Goal: Task Accomplishment & Management: Complete application form

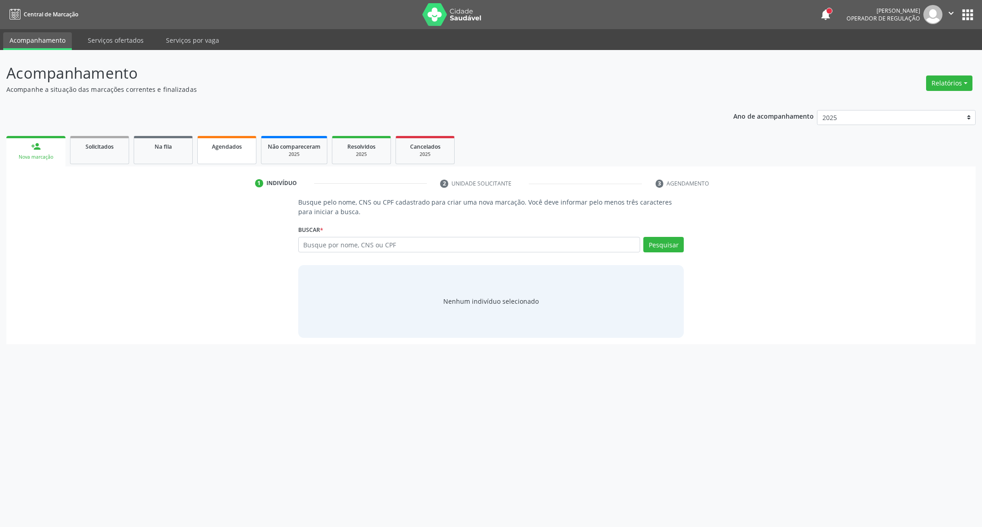
click at [240, 143] on span "Agendados" at bounding box center [227, 147] width 30 height 8
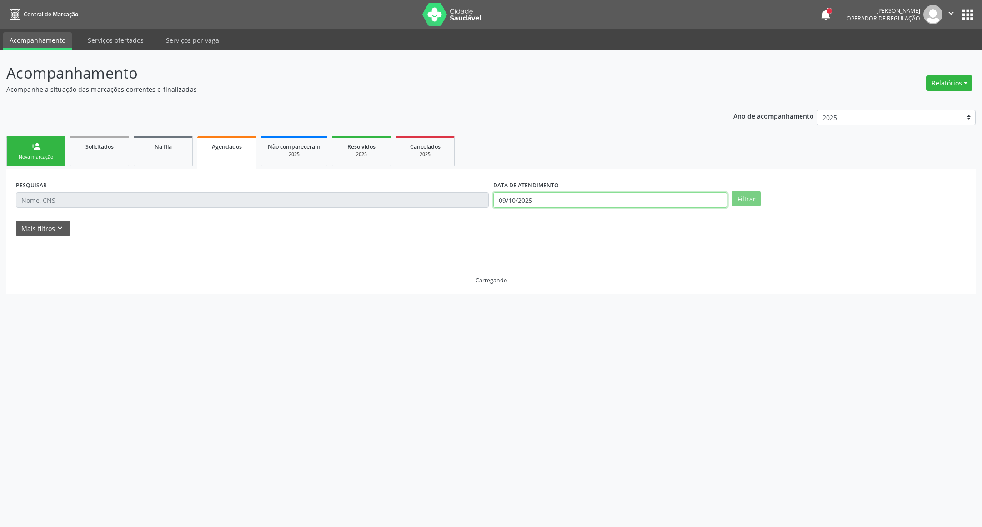
click at [554, 200] on input "09/10/2025" at bounding box center [610, 199] width 234 height 15
click at [554, 200] on input "09/10/2025" at bounding box center [603, 199] width 231 height 15
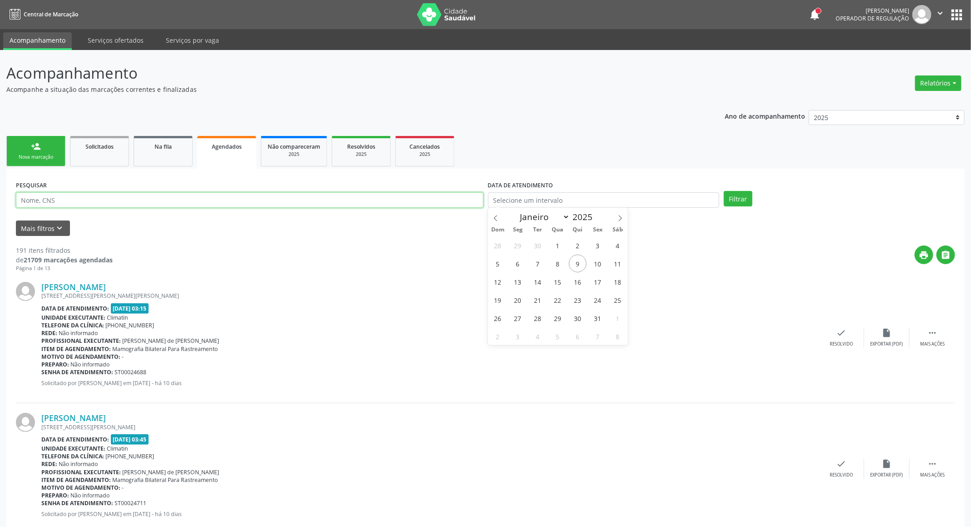
click at [378, 199] on input "text" at bounding box center [250, 199] width 468 height 15
type input "REGINALDO NUNES DE M"
click at [724, 191] on button "Filtrar" at bounding box center [738, 198] width 29 height 15
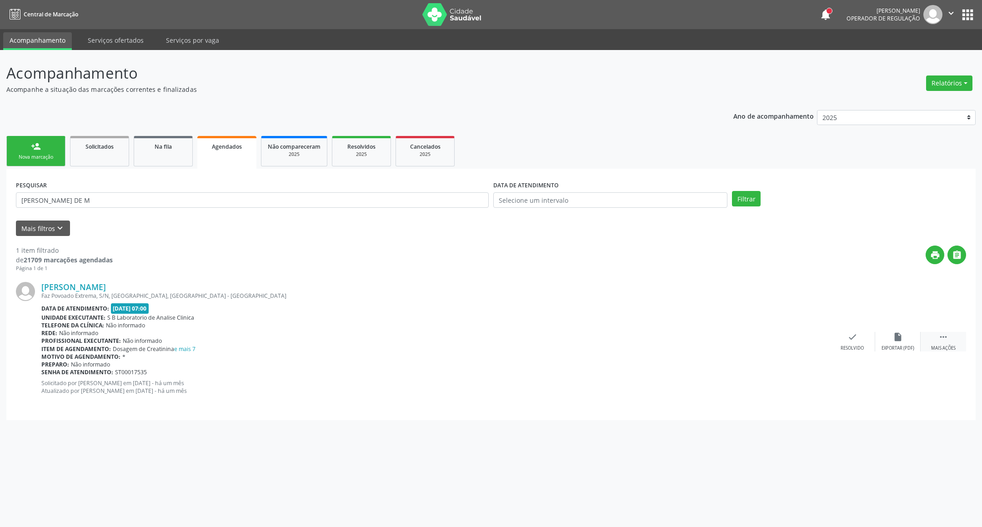
click at [937, 338] on div " Mais ações" at bounding box center [943, 342] width 45 height 20
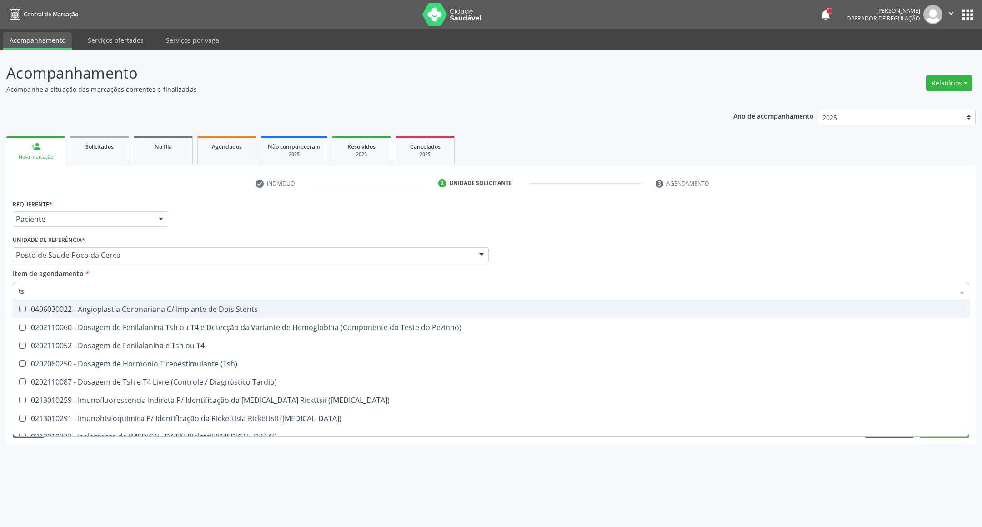
type input "tsh"
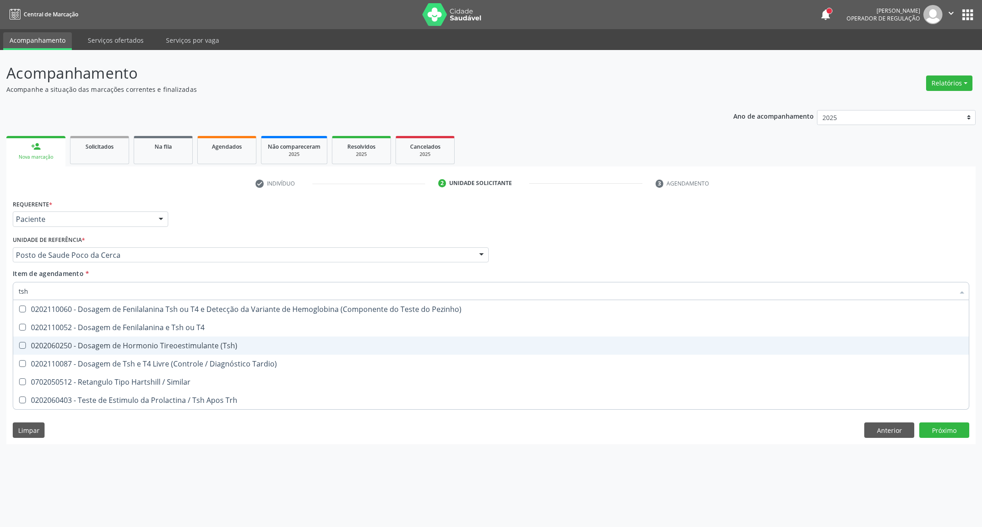
click at [151, 348] on div "0202060250 - Dosagem de Hormonio Tireoestimulante (Tsh)" at bounding box center [491, 345] width 945 height 7
checkbox \(Tsh\) "true"
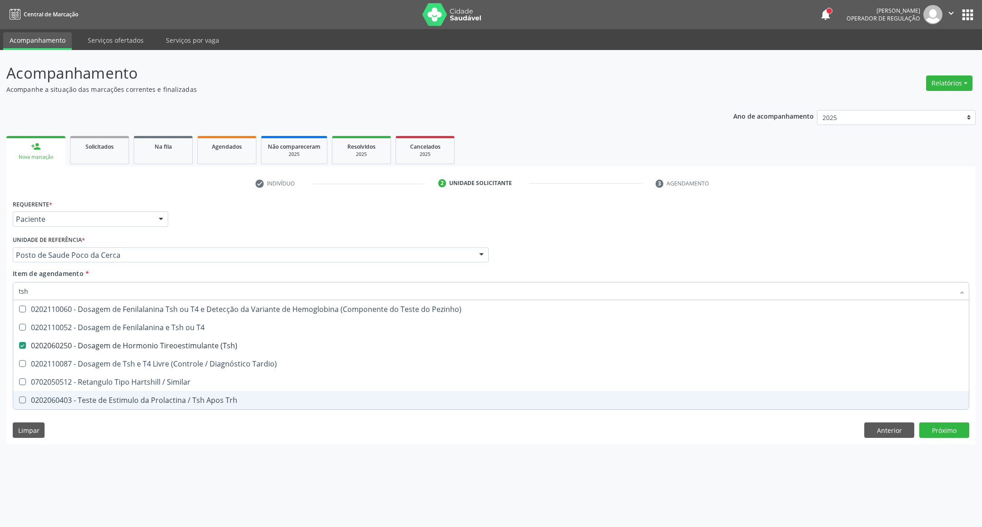
click at [591, 446] on div "Acompanhamento Acompanhe a situação das marcações correntes e finalizadas Relat…" at bounding box center [491, 288] width 982 height 477
checkbox T4 "true"
checkbox Tardio\) "true"
checkbox Similar "true"
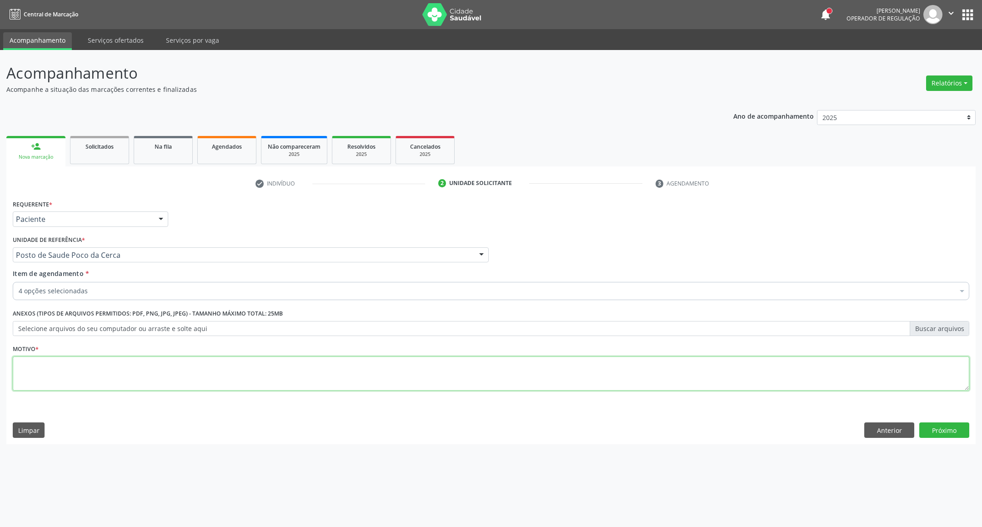
drag, startPoint x: 579, startPoint y: 385, endPoint x: 573, endPoint y: 371, distance: 14.7
click at [577, 385] on textarea at bounding box center [491, 373] width 956 height 35
type textarea "."
click at [946, 431] on button "Próximo" at bounding box center [944, 429] width 50 height 15
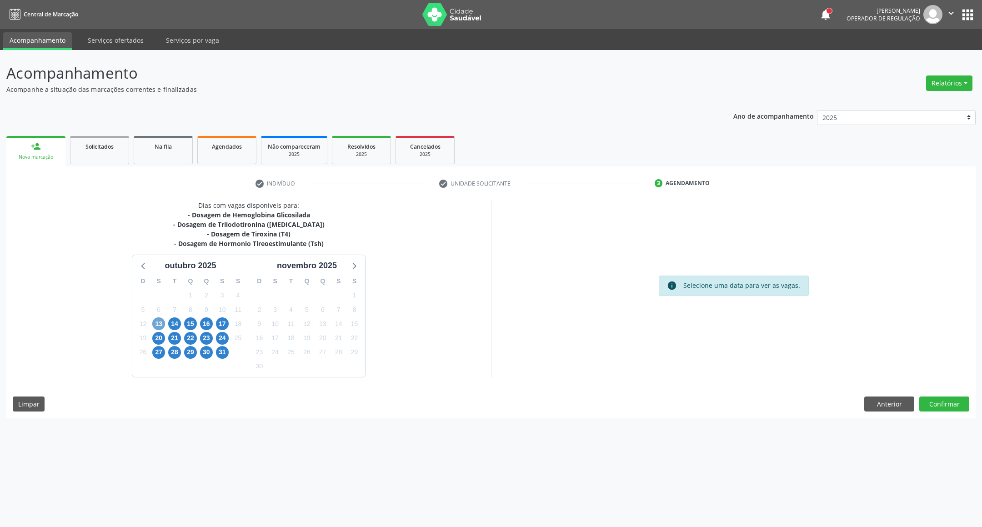
click at [164, 326] on span "13" at bounding box center [158, 323] width 13 height 13
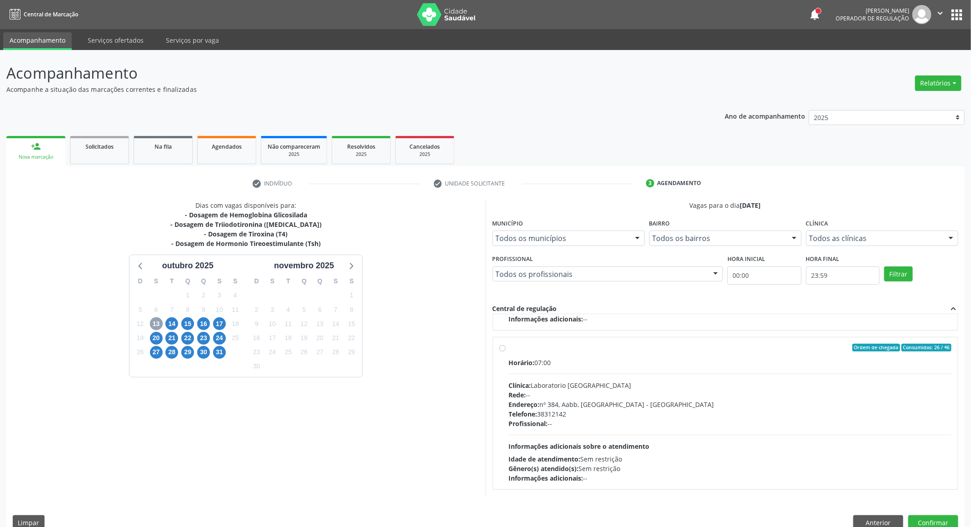
scroll to position [16, 0]
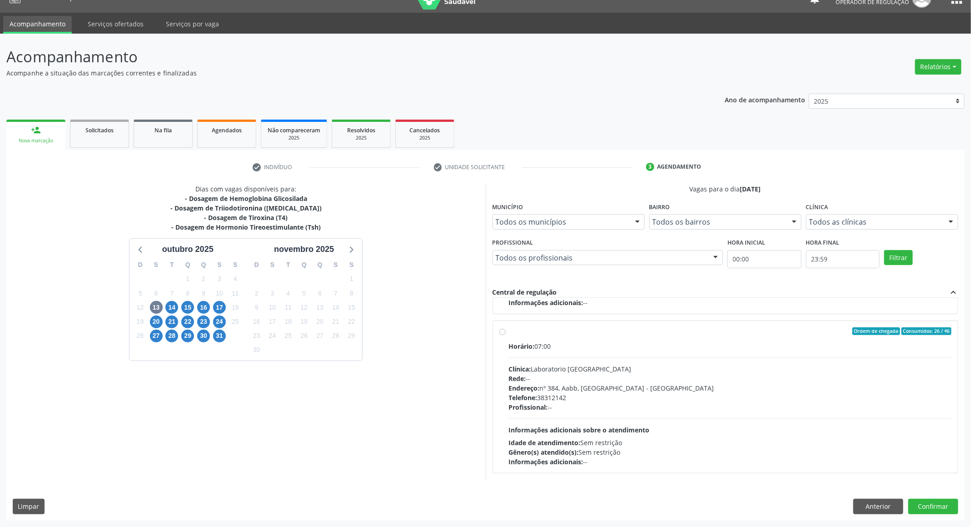
drag, startPoint x: 676, startPoint y: 366, endPoint x: 686, endPoint y: 382, distance: 19.4
click at [676, 373] on div "Clínica: Laboratorio [GEOGRAPHIC_DATA]" at bounding box center [730, 369] width 443 height 10
click at [506, 335] on input "Ordem de chegada Consumidos: 26 / 46 Horário: 07:00 Clínica: Laboratorio [GEOGR…" at bounding box center [503, 331] width 6 height 8
radio input "true"
drag, startPoint x: 940, startPoint y: 505, endPoint x: 735, endPoint y: 421, distance: 221.4
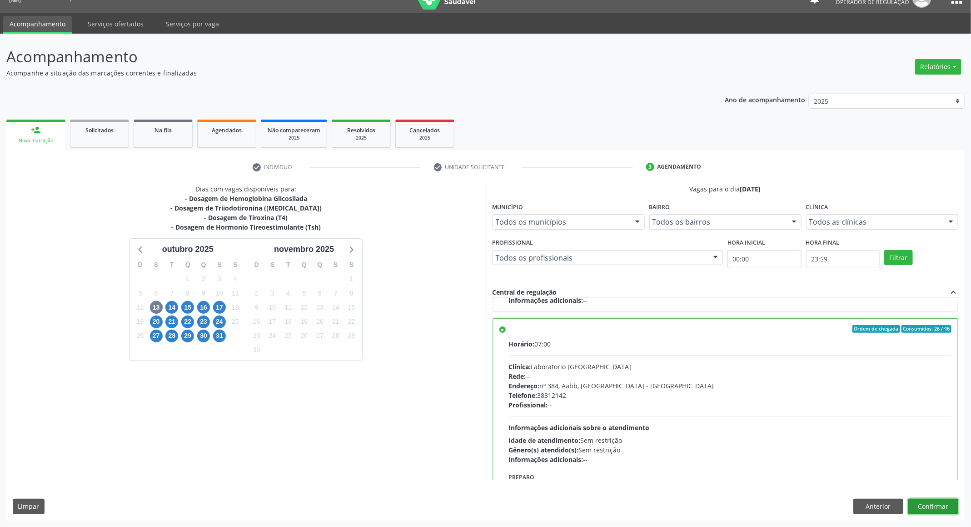
click at [939, 505] on button "Confirmar" at bounding box center [934, 506] width 50 height 15
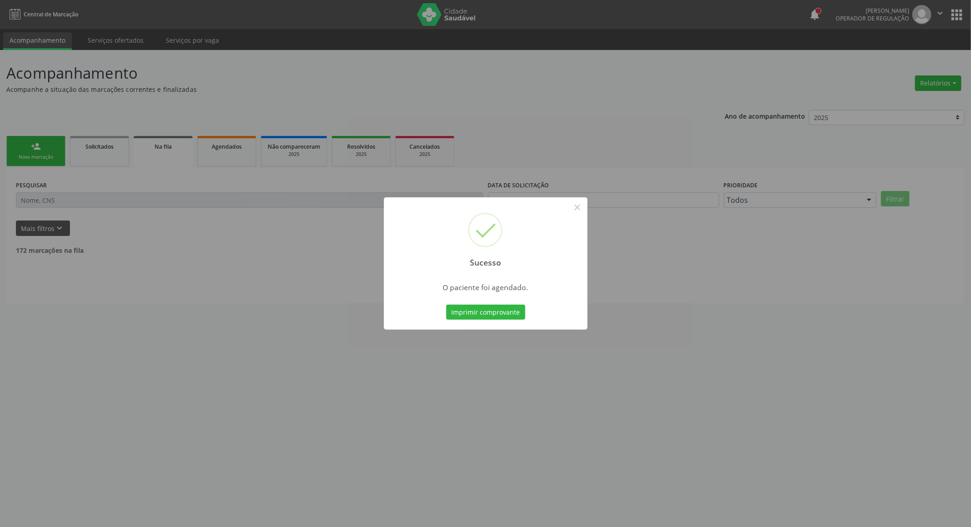
scroll to position [0, 0]
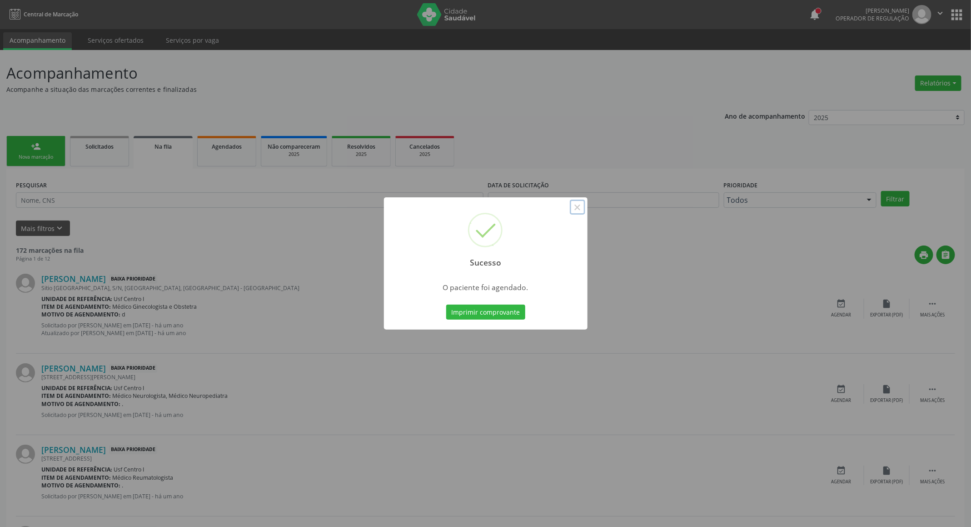
drag, startPoint x: 576, startPoint y: 212, endPoint x: 676, endPoint y: 256, distance: 109.1
click at [577, 217] on div "Sucesso ×" at bounding box center [486, 236] width 204 height 78
click at [575, 210] on button "×" at bounding box center [577, 207] width 15 height 15
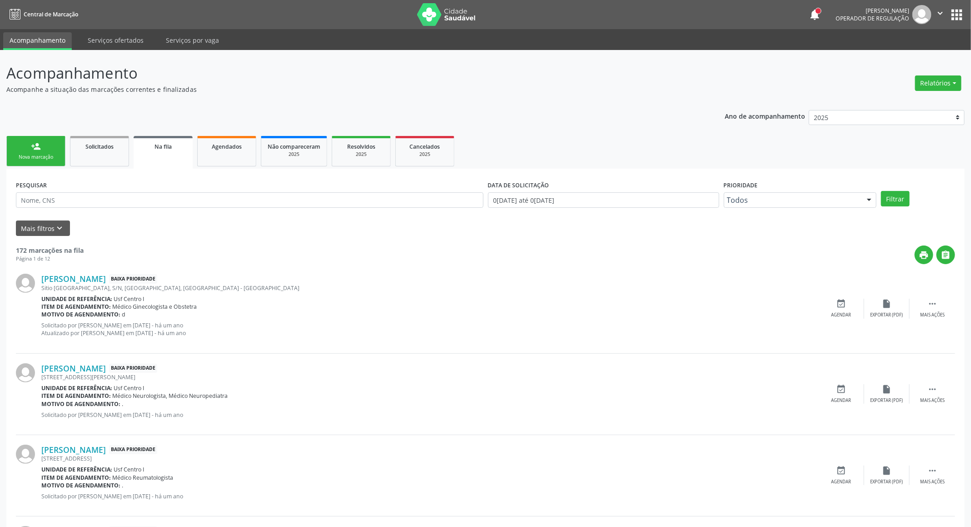
click at [37, 143] on div "person_add" at bounding box center [36, 146] width 10 height 10
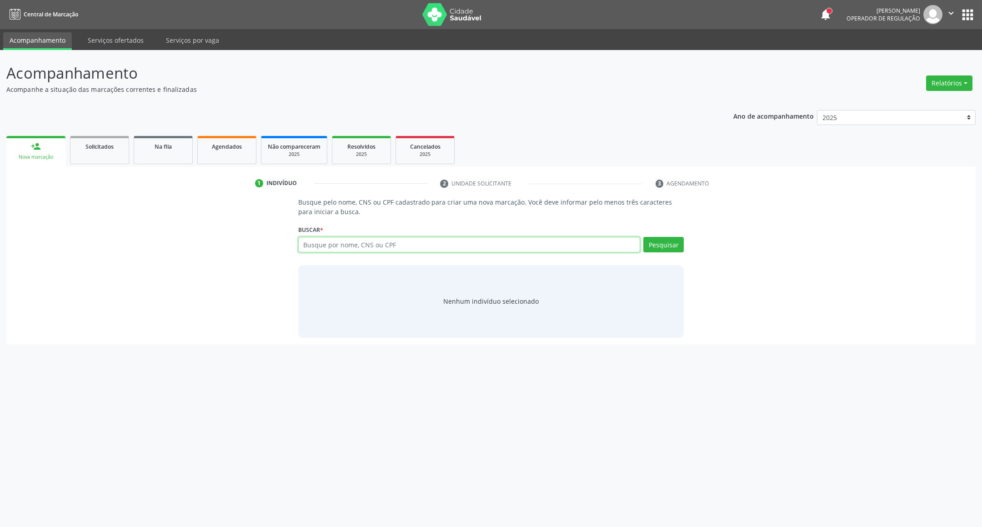
click at [339, 244] on input "text" at bounding box center [469, 244] width 342 height 15
type input "898005151811144"
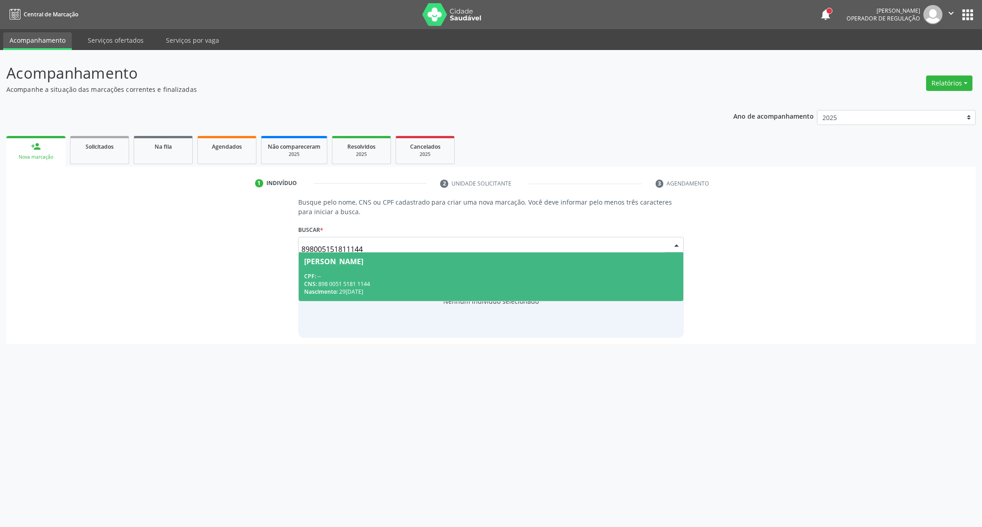
drag, startPoint x: 430, startPoint y: 287, endPoint x: 423, endPoint y: 280, distance: 10.0
click at [429, 288] on div "Nascimento: [DATE]" at bounding box center [491, 292] width 374 height 8
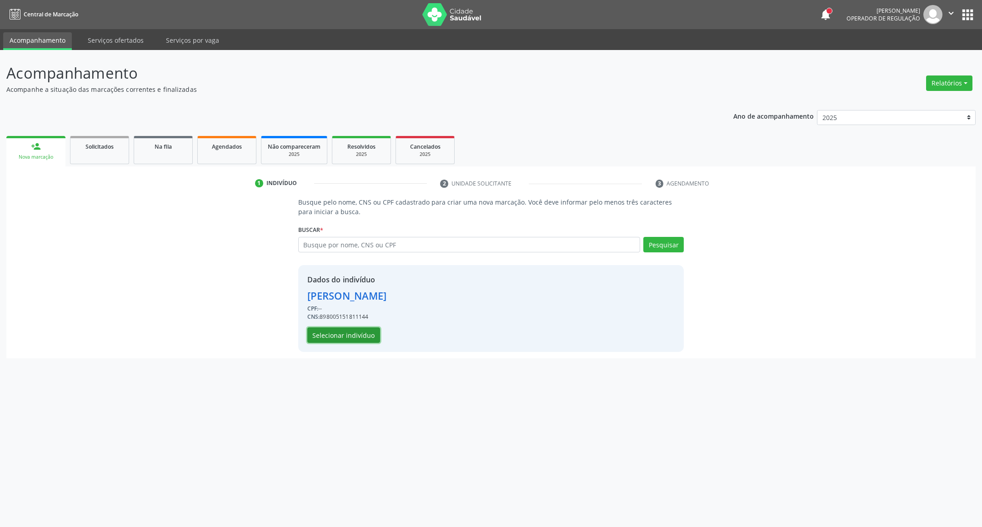
click at [365, 340] on button "Selecionar indivíduo" at bounding box center [343, 334] width 73 height 15
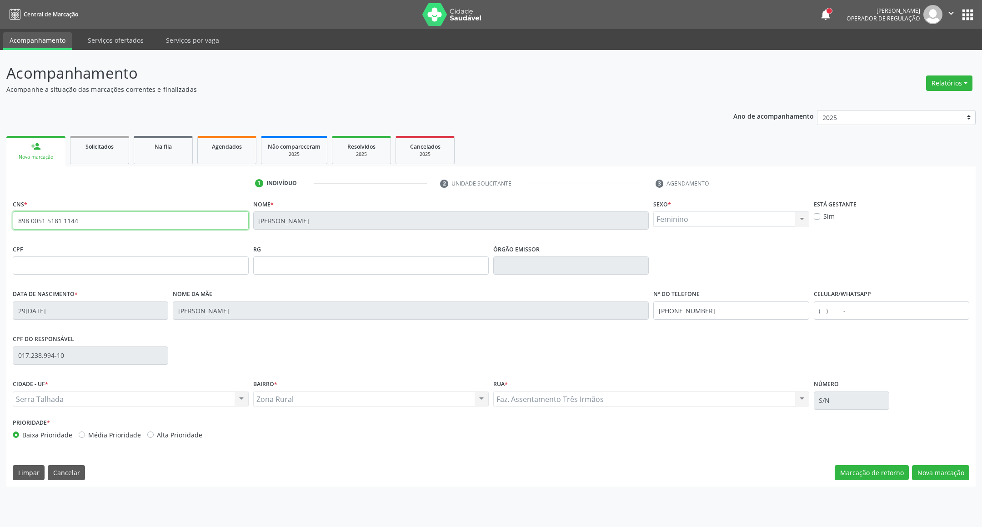
click at [0, 168] on div "Acompanhamento Acompanhe a situação das marcações correntes e finalizadas Relat…" at bounding box center [491, 288] width 982 height 477
click at [927, 473] on button "Nova marcação" at bounding box center [940, 472] width 57 height 15
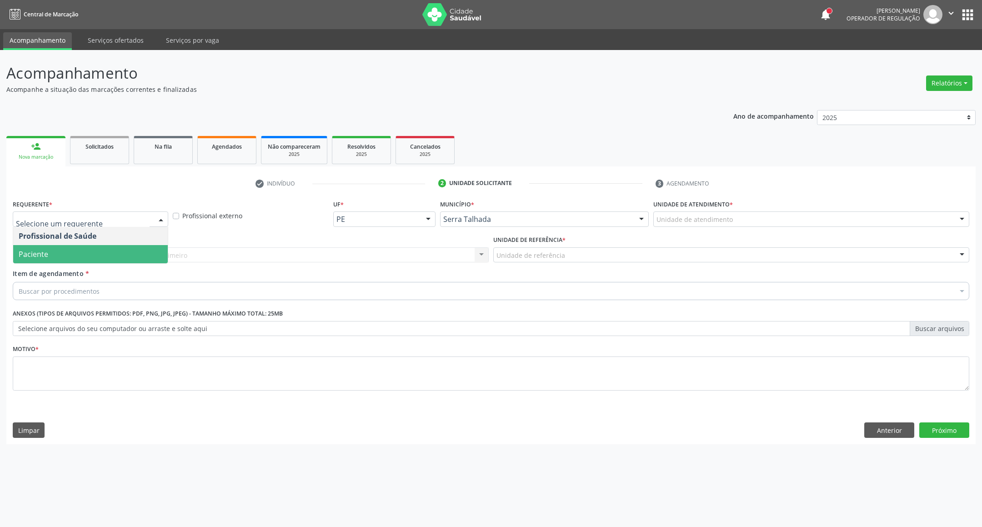
click at [55, 250] on span "Paciente" at bounding box center [90, 254] width 155 height 18
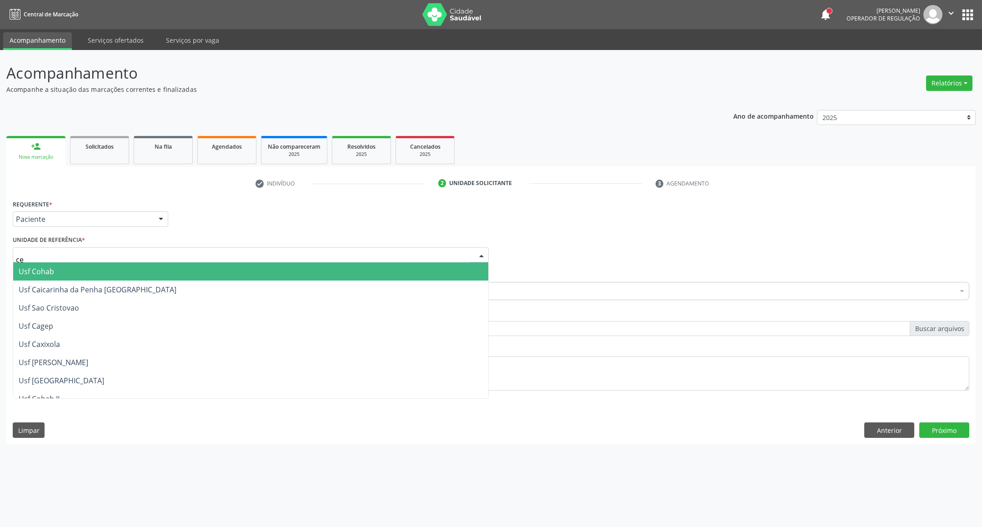
type input "cer"
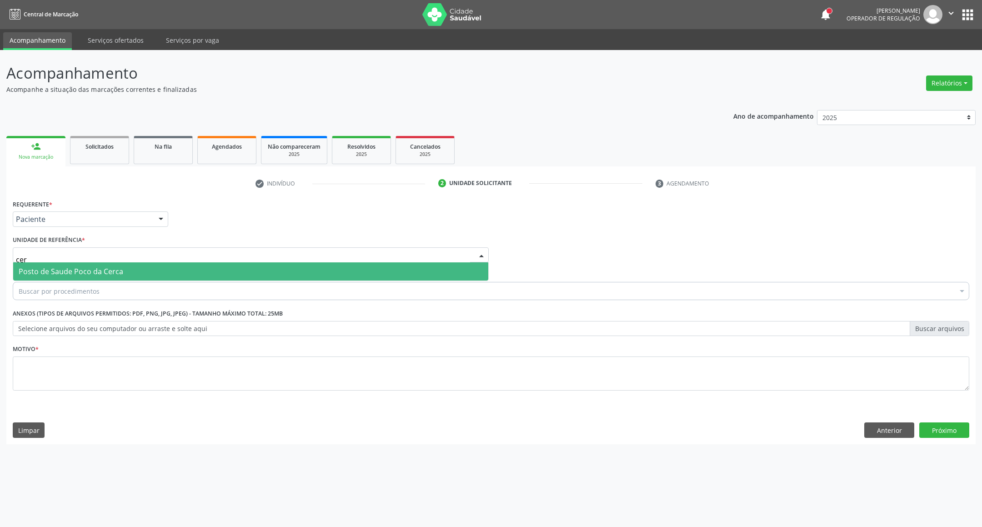
click at [83, 273] on span "Posto de Saude Poco da Cerca" at bounding box center [71, 271] width 105 height 10
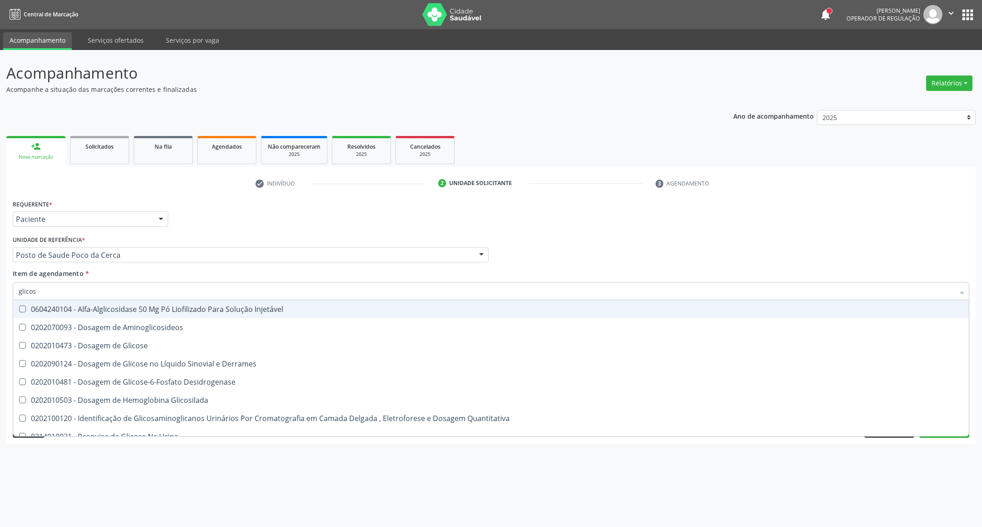
type input "glicose"
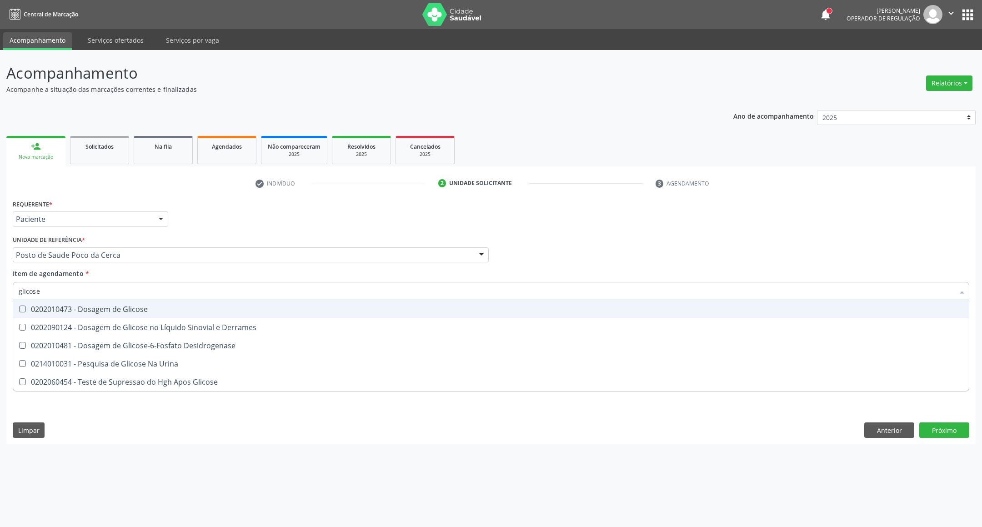
drag, startPoint x: 63, startPoint y: 308, endPoint x: 70, endPoint y: 300, distance: 10.3
click at [64, 305] on div "0202010473 - Dosagem de Glicose" at bounding box center [491, 308] width 945 height 7
checkbox Glicose "true"
drag, startPoint x: 0, startPoint y: 270, endPoint x: 0, endPoint y: 236, distance: 34.1
click at [0, 238] on div "Acompanhamento Acompanhe a situação das marcações correntes e finalizadas Relat…" at bounding box center [491, 288] width 982 height 477
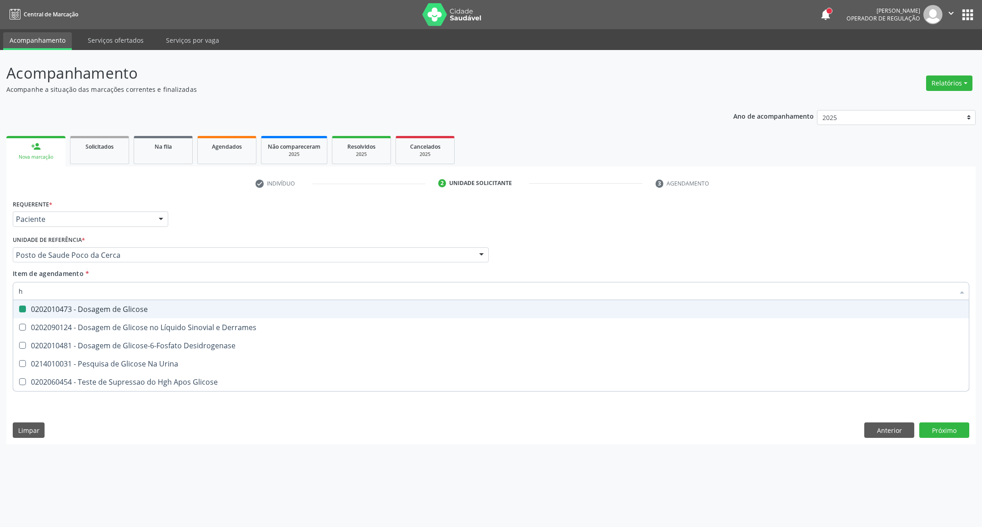
type input "he"
checkbox Glicose "false"
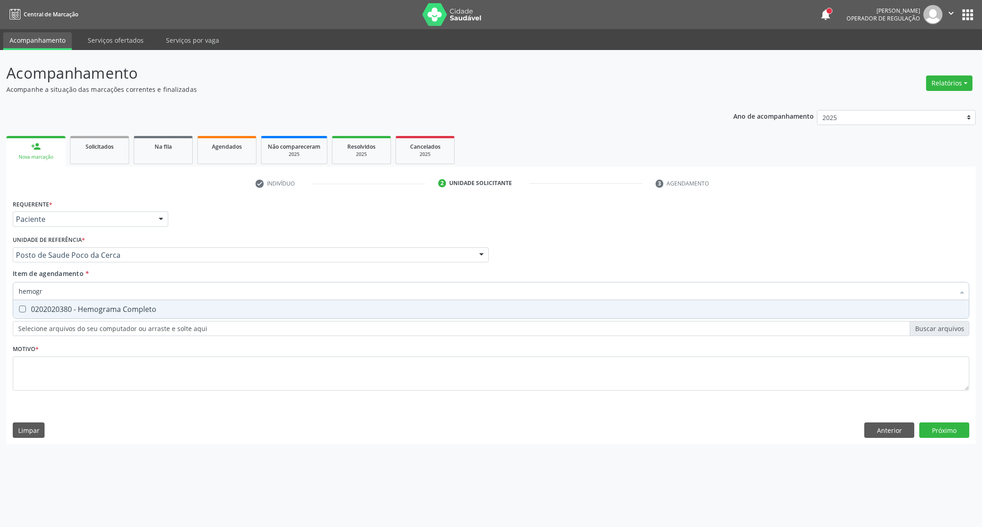
type input "hemogra"
drag, startPoint x: 20, startPoint y: 308, endPoint x: 35, endPoint y: 303, distance: 15.1
click at [24, 307] on Completo at bounding box center [22, 308] width 7 height 7
click at [19, 307] on Completo "checkbox" at bounding box center [16, 309] width 6 height 6
checkbox Completo "true"
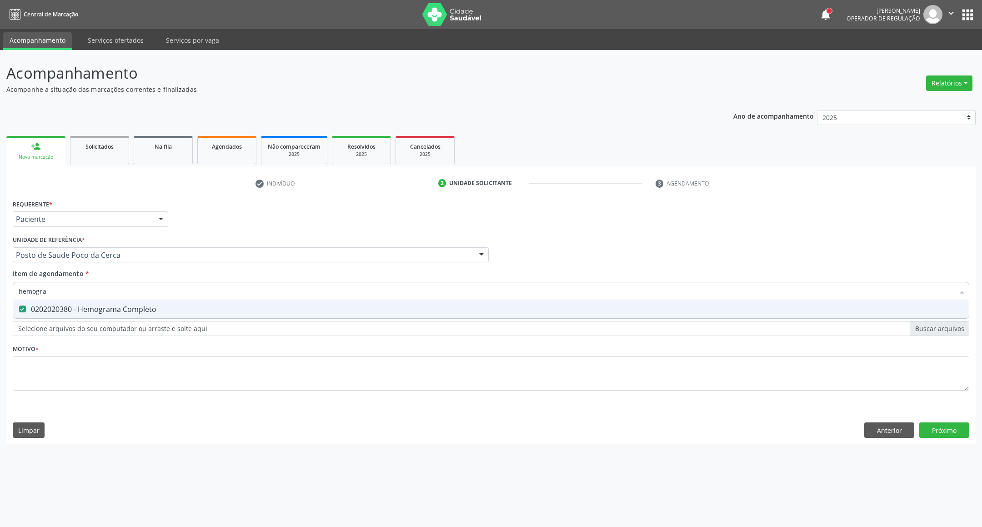
click at [0, 276] on div "Acompanhamento Acompanhe a situação das marcações correntes e finalizadas Relat…" at bounding box center [491, 288] width 982 height 477
type input "pa"
checkbox Completo "false"
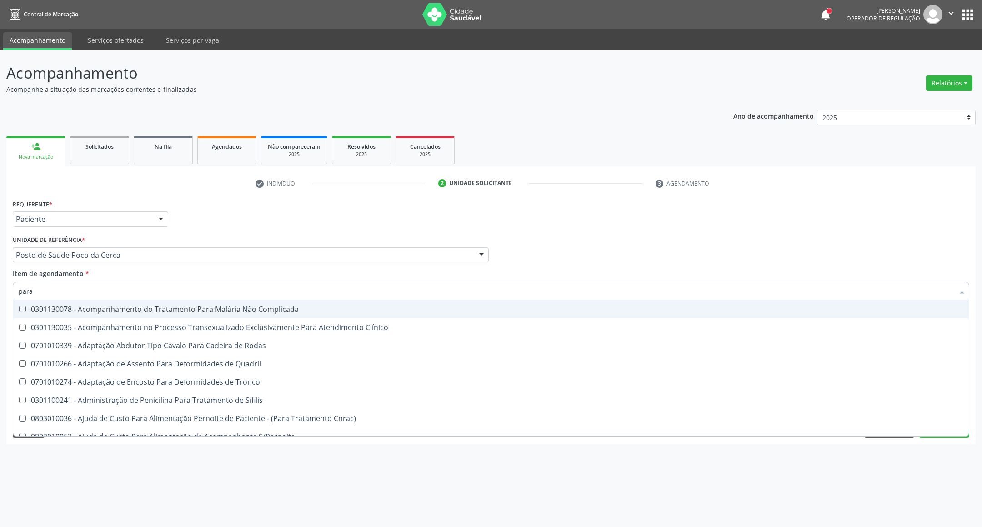
type input "paras"
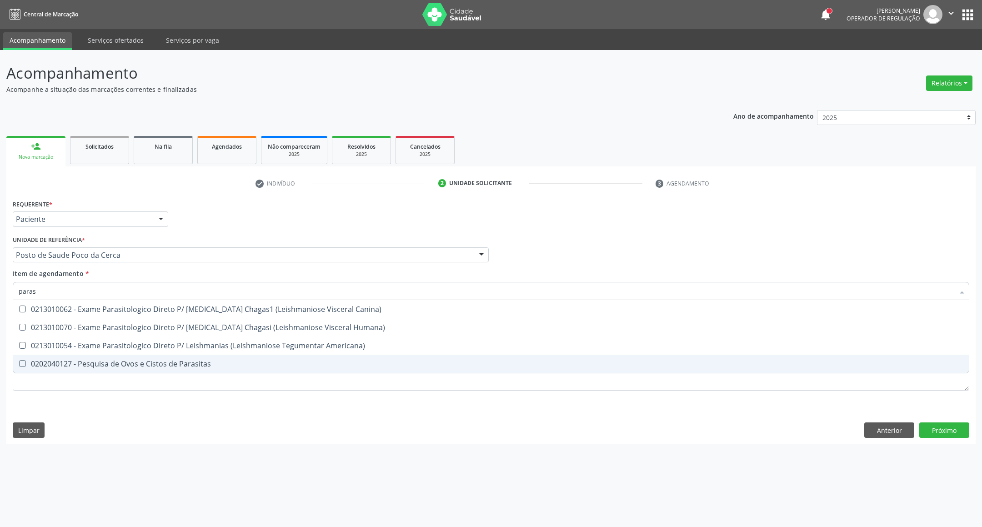
drag, startPoint x: 41, startPoint y: 360, endPoint x: 49, endPoint y: 351, distance: 12.2
click at [41, 358] on span "0202040127 - Pesquisa de Ovos e Cistos de Parasitas" at bounding box center [491, 364] width 956 height 18
checkbox Parasitas "true"
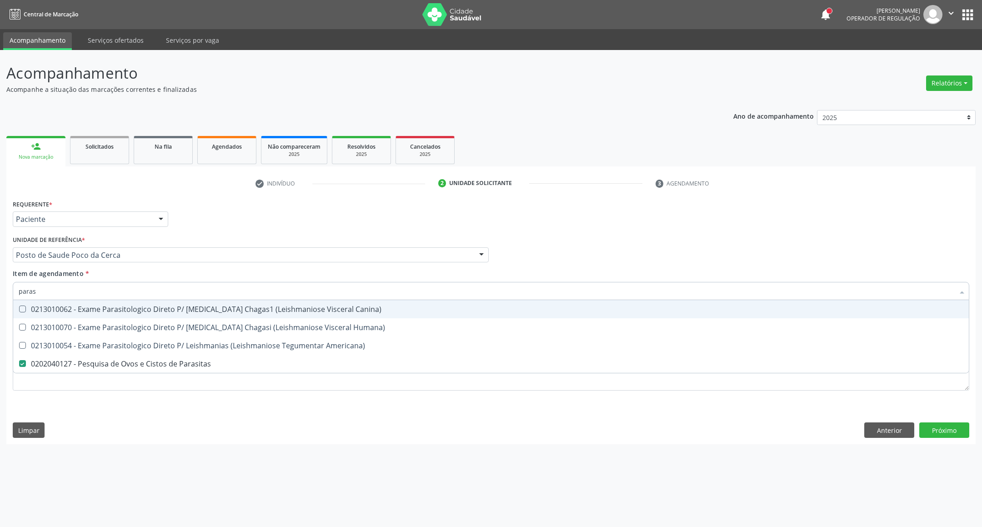
drag, startPoint x: 55, startPoint y: 285, endPoint x: 0, endPoint y: 246, distance: 67.7
click at [0, 262] on div "Acompanhamento Acompanhe a situação das marcações correntes e finalizadas Relat…" at bounding box center [491, 288] width 982 height 477
type input "ur"
checkbox Parasitas "false"
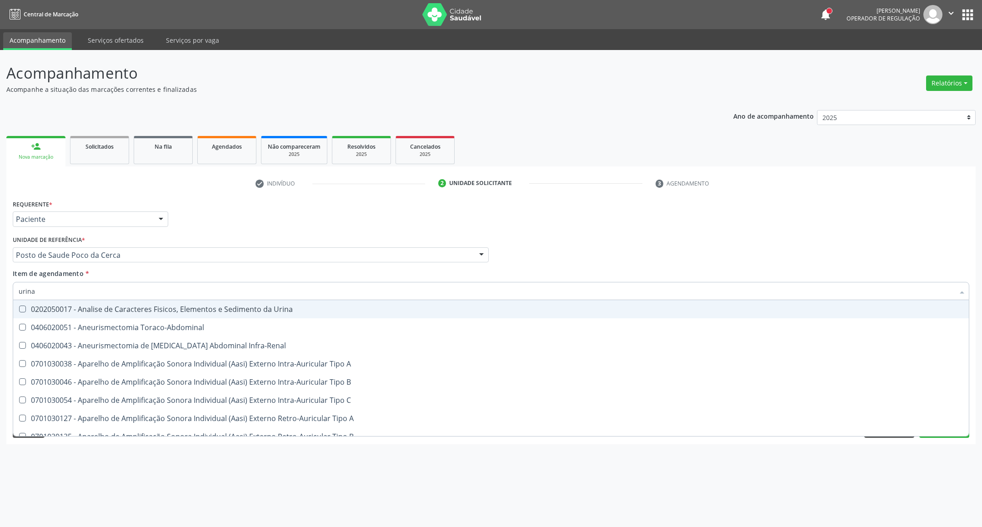
type input "urina"
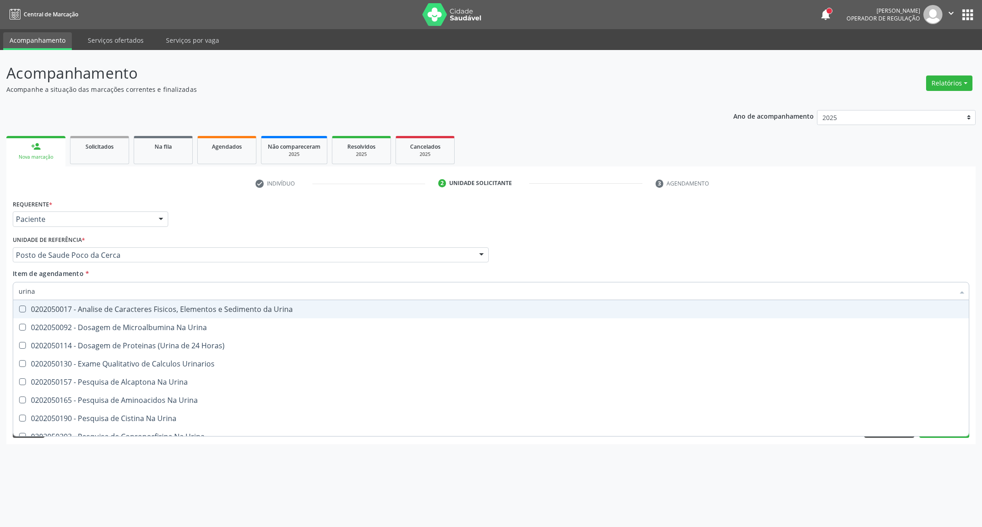
drag, startPoint x: 42, startPoint y: 310, endPoint x: 44, endPoint y: 324, distance: 13.8
click at [42, 310] on div "0202050017 - Analise de Caracteres Fisicos, Elementos e Sedimento da Urina" at bounding box center [491, 308] width 945 height 7
checkbox Urina "true"
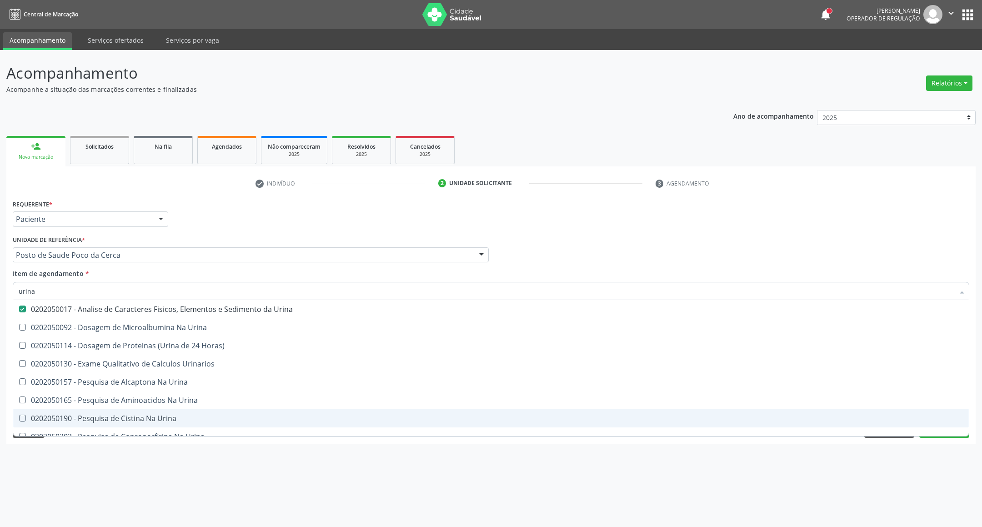
click at [235, 470] on div "Acompanhamento Acompanhe a situação das marcações correntes e finalizadas Relat…" at bounding box center [491, 288] width 982 height 477
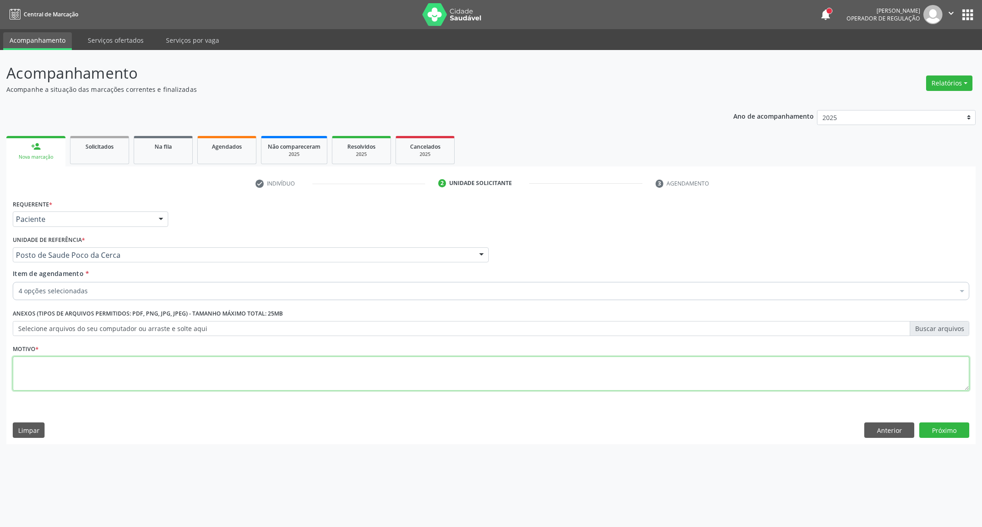
click at [241, 370] on textarea at bounding box center [491, 373] width 956 height 35
type textarea "."
drag, startPoint x: 955, startPoint y: 435, endPoint x: 943, endPoint y: 454, distance: 22.5
click at [954, 435] on button "Próximo" at bounding box center [944, 429] width 50 height 15
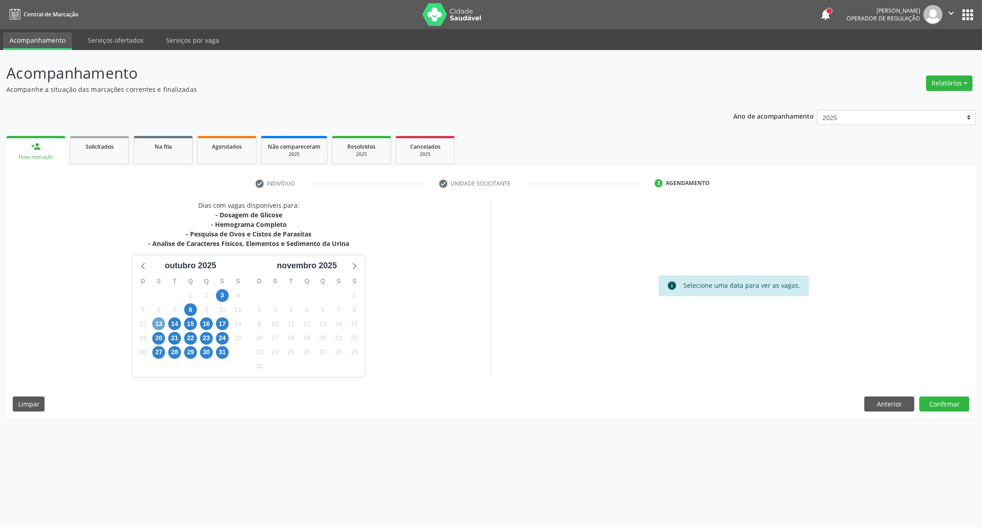
click at [162, 326] on span "13" at bounding box center [158, 323] width 13 height 13
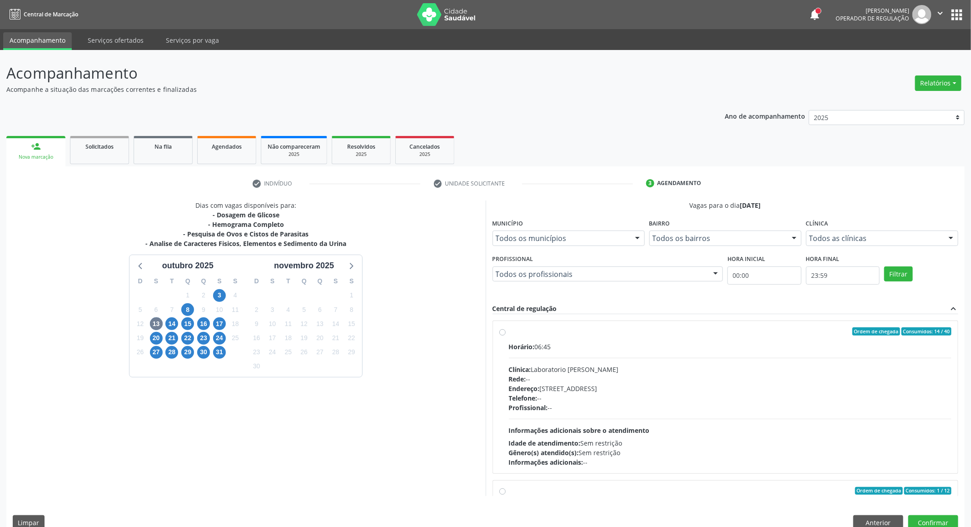
click at [624, 375] on div "Rede: --" at bounding box center [730, 379] width 443 height 10
click at [506, 335] on input "Ordem de chegada Consumidos: 14 / 40 Horário: 06:45 Clínica: Laboratorio [PERSO…" at bounding box center [503, 331] width 6 height 8
radio input "true"
click at [948, 521] on button "Confirmar" at bounding box center [934, 522] width 50 height 15
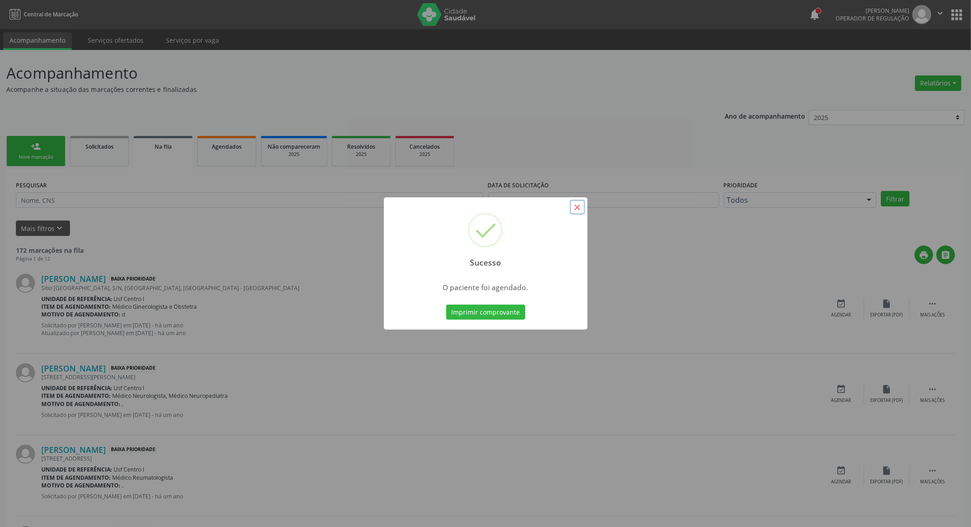
click at [576, 210] on button "×" at bounding box center [577, 207] width 15 height 15
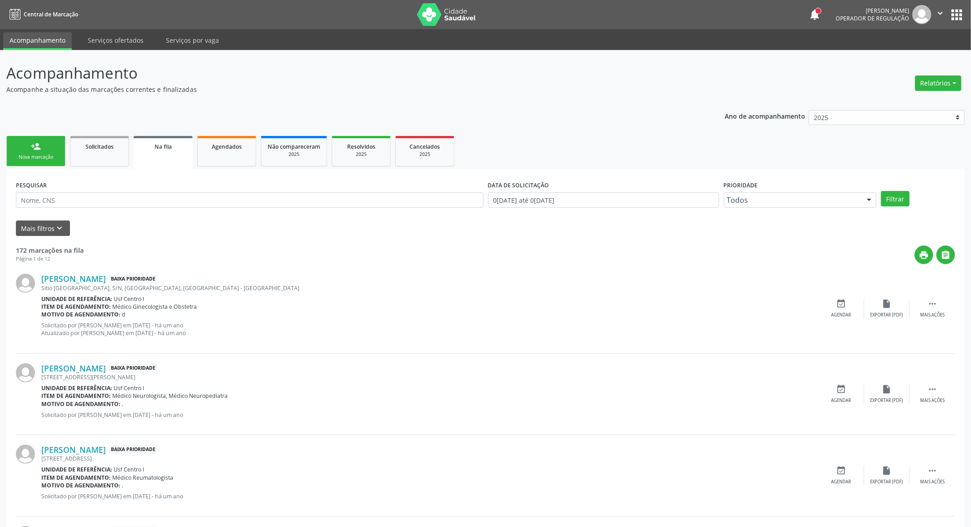
click at [29, 155] on div "Nova marcação" at bounding box center [35, 157] width 45 height 7
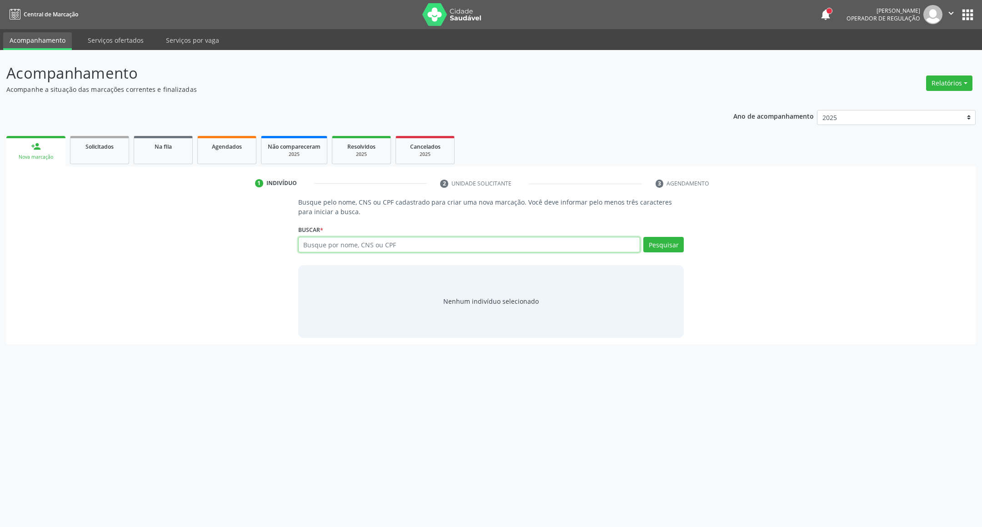
click at [334, 250] on input "text" at bounding box center [469, 244] width 342 height 15
type input "898005850565894"
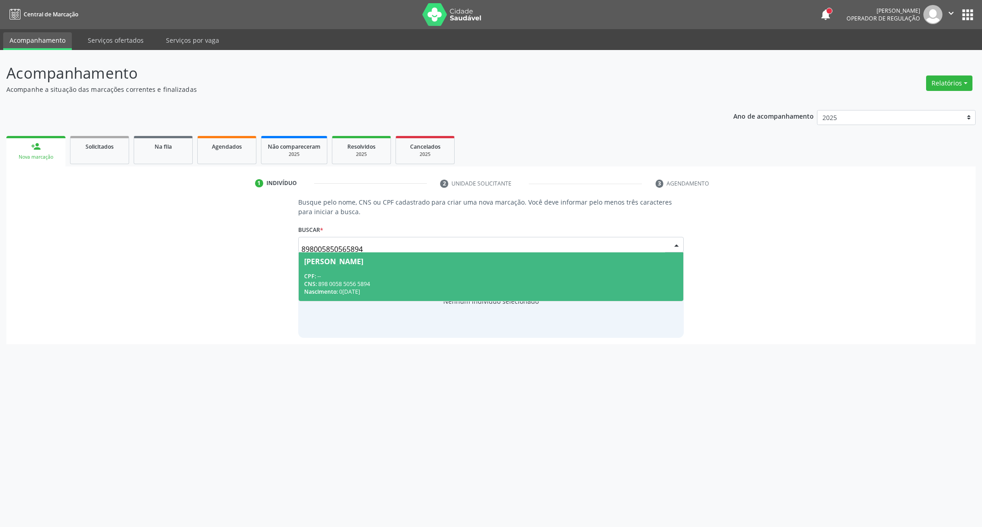
click at [399, 274] on div "CPF: --" at bounding box center [491, 276] width 374 height 8
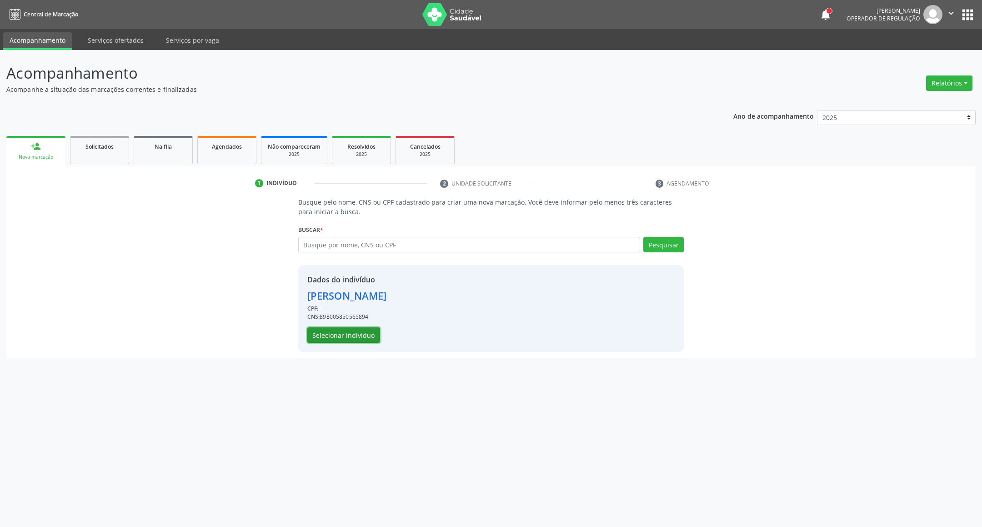
click at [356, 335] on button "Selecionar indivíduo" at bounding box center [343, 334] width 73 height 15
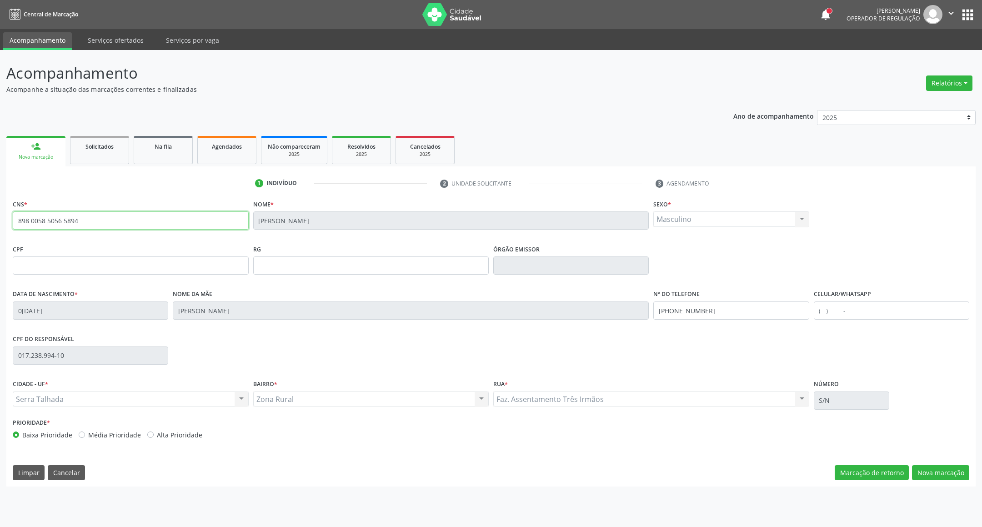
click at [0, 218] on div "Acompanhamento Acompanhe a situação das marcações correntes e finalizadas Relat…" at bounding box center [491, 288] width 982 height 477
drag, startPoint x: 937, startPoint y: 470, endPoint x: 927, endPoint y: 468, distance: 10.4
click at [937, 470] on button "Nova marcação" at bounding box center [940, 472] width 57 height 15
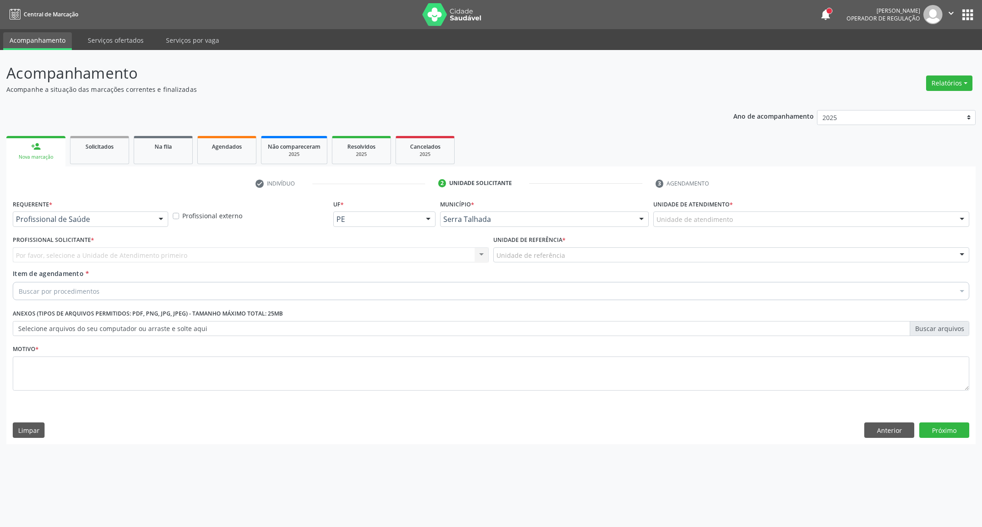
click at [93, 209] on div "Requerente * Profissional de Saúde Profissional de Saúde Paciente Nenhum result…" at bounding box center [90, 211] width 155 height 29
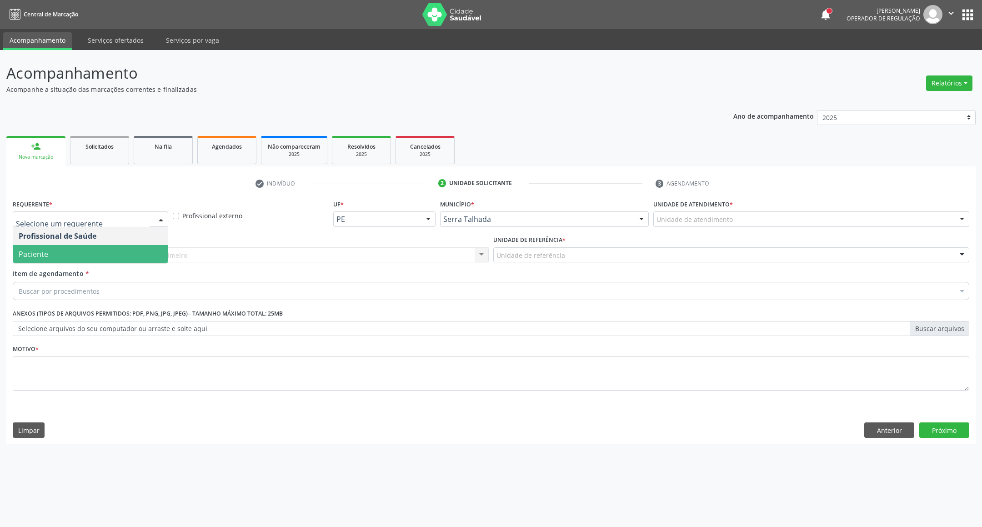
click at [96, 251] on span "Paciente" at bounding box center [90, 254] width 155 height 18
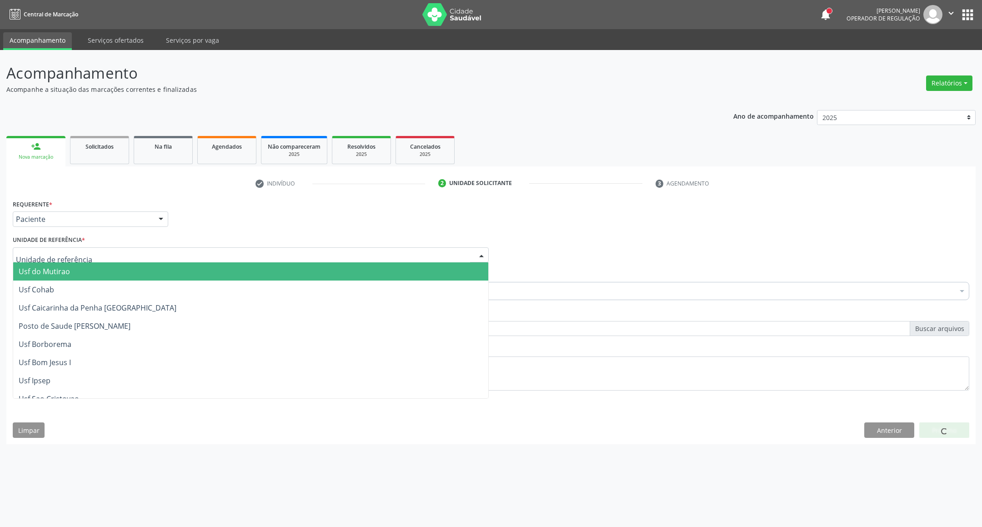
click at [95, 252] on div at bounding box center [251, 254] width 476 height 15
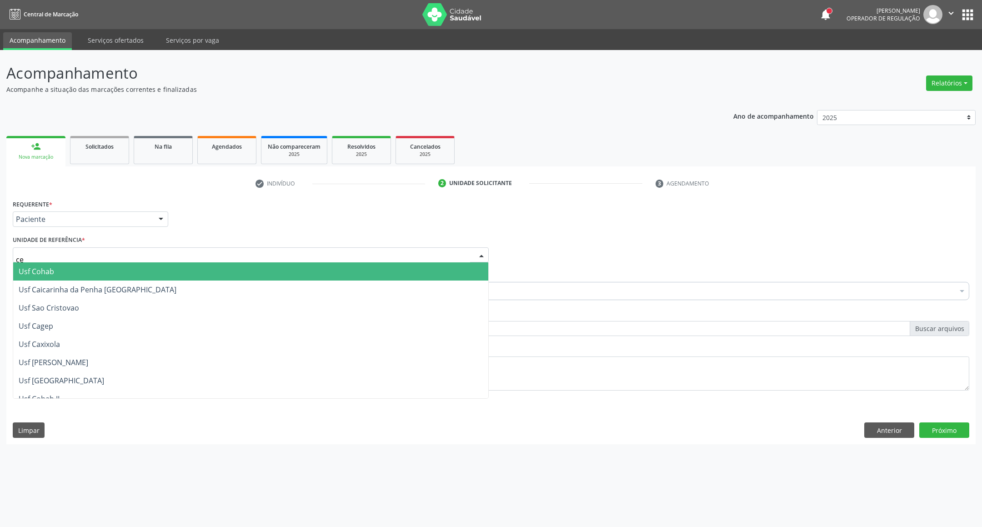
type input "cer"
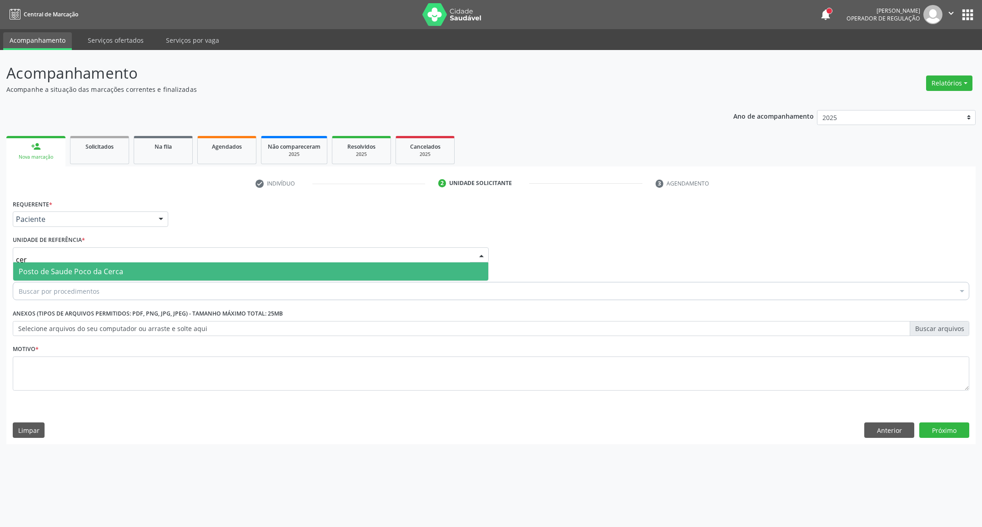
click at [117, 275] on span "Posto de Saude Poco da Cerca" at bounding box center [71, 271] width 105 height 10
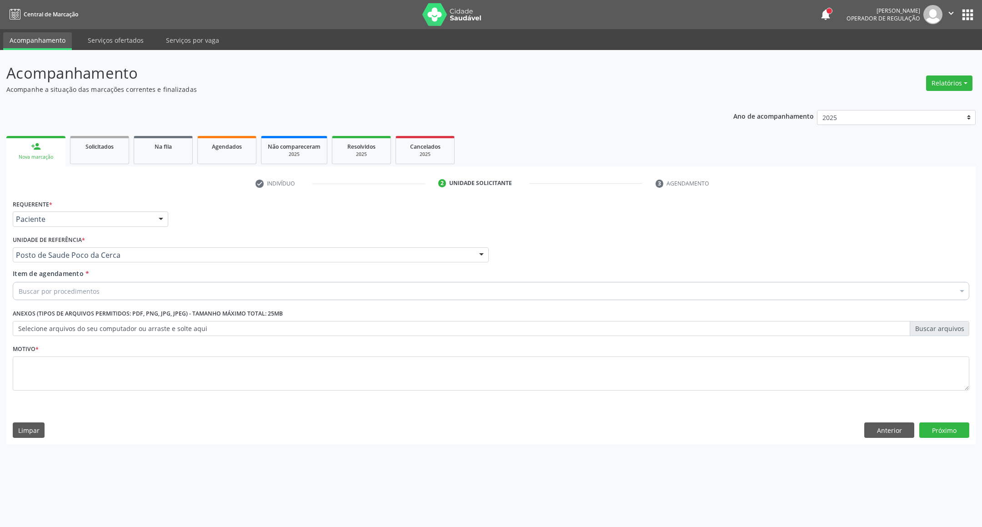
click at [129, 290] on div "Buscar por procedimentos" at bounding box center [491, 291] width 956 height 18
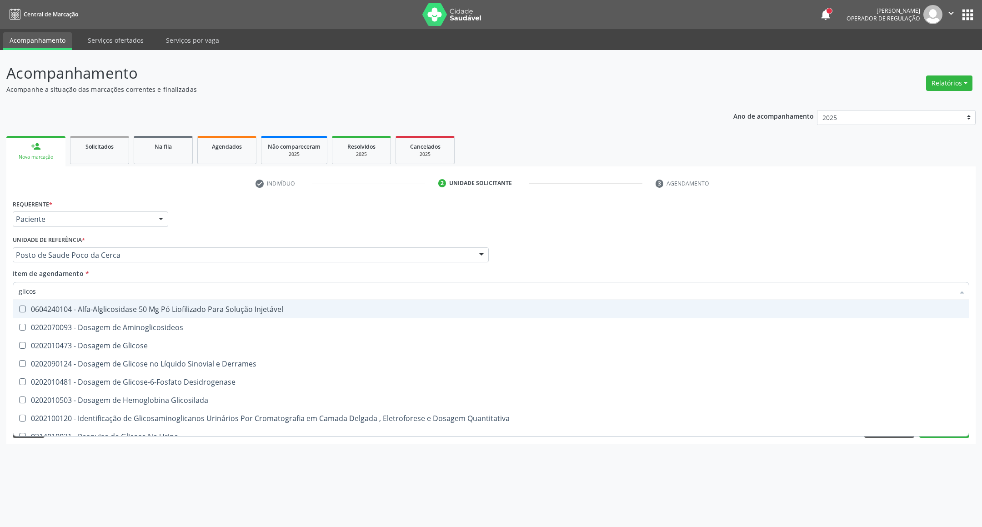
type input "glicose"
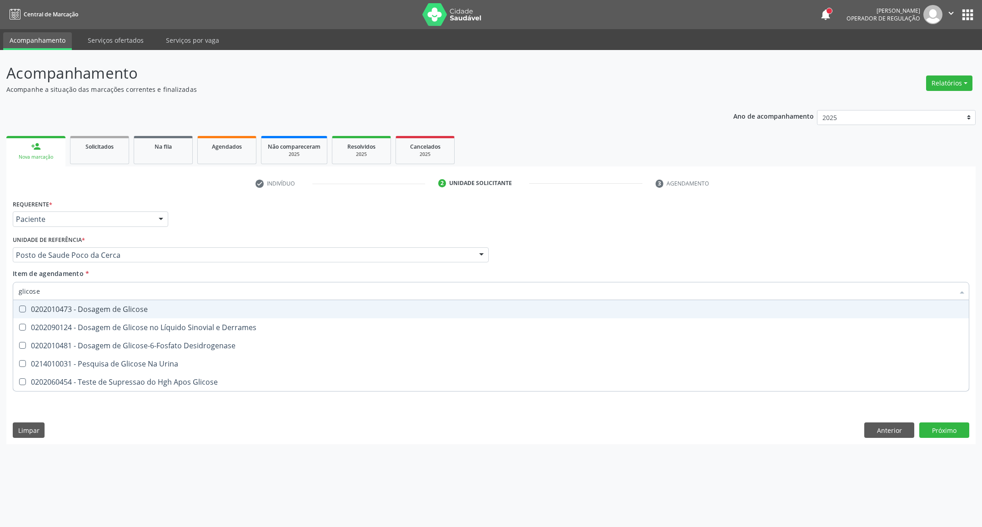
drag, startPoint x: 115, startPoint y: 311, endPoint x: 116, endPoint y: 306, distance: 5.5
click at [114, 311] on div "0202010473 - Dosagem de Glicose" at bounding box center [491, 308] width 945 height 7
checkbox Glicose "true"
click at [0, 295] on div "Acompanhamento Acompanhe a situação das marcações correntes e finalizadas Relat…" at bounding box center [491, 288] width 982 height 477
type input "h"
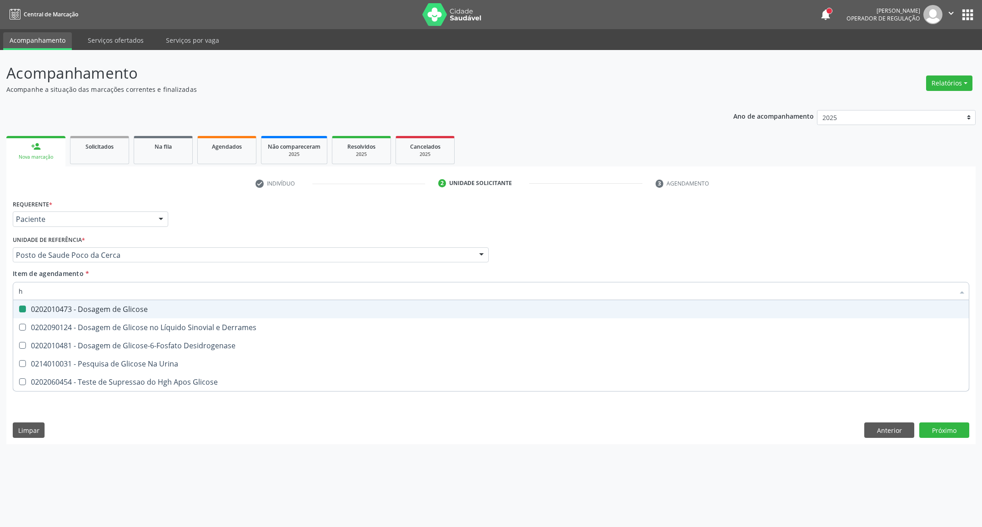
checkbox Glicose "false"
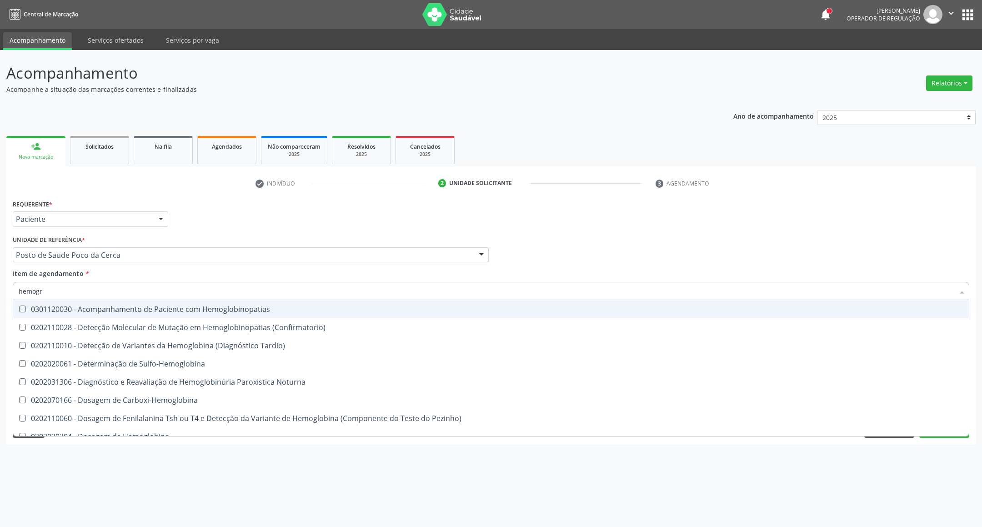
type input "hemogra"
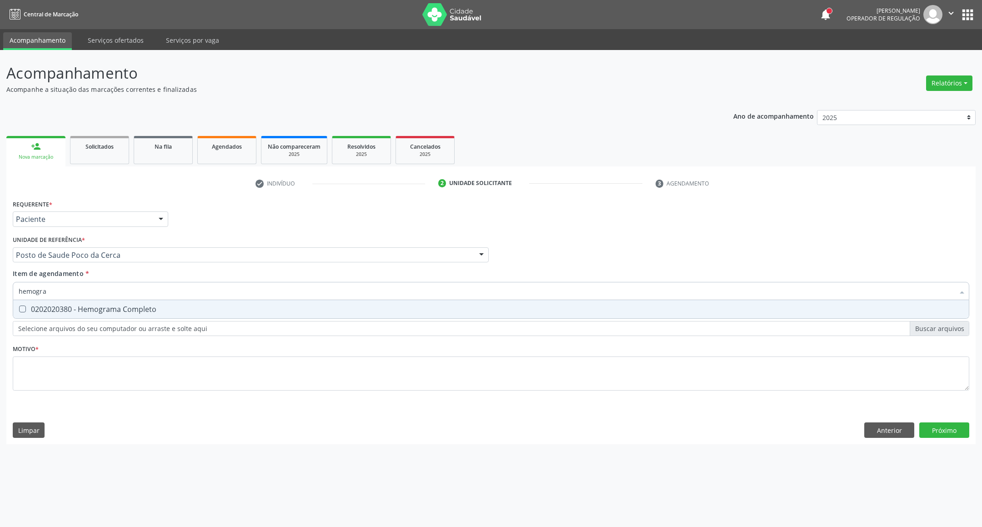
drag, startPoint x: 46, startPoint y: 305, endPoint x: 59, endPoint y: 297, distance: 14.3
click at [48, 303] on span "0202020380 - Hemograma Completo" at bounding box center [491, 309] width 956 height 18
checkbox Completo "true"
drag, startPoint x: 57, startPoint y: 294, endPoint x: 0, endPoint y: 310, distance: 59.6
click at [0, 308] on div "Acompanhamento Acompanhe a situação das marcações correntes e finalizadas Relat…" at bounding box center [491, 288] width 982 height 477
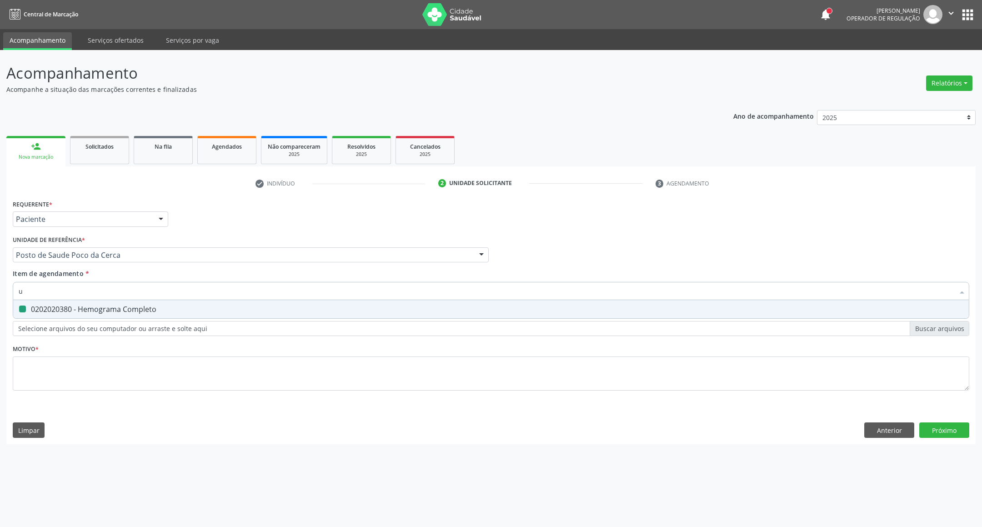
type input "ur"
checkbox Completo "false"
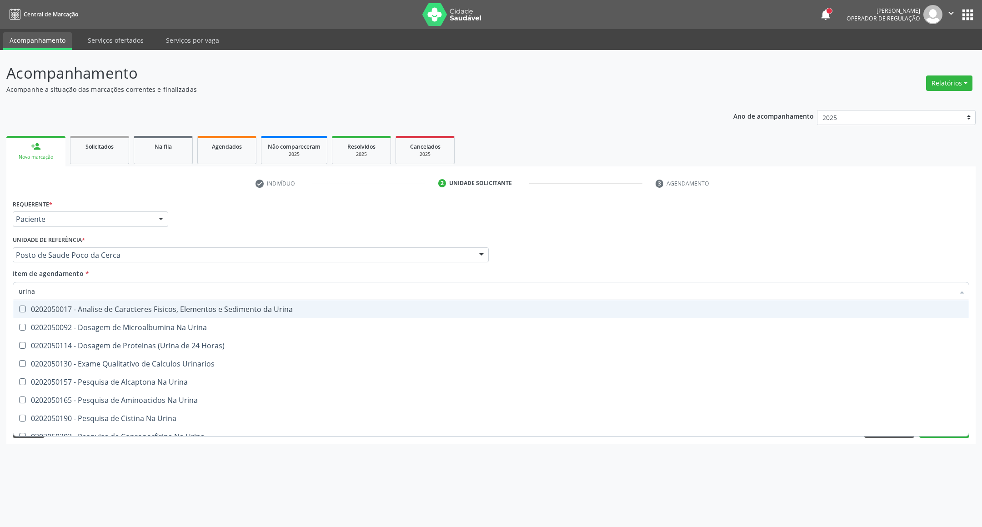
type input "urina"
click at [44, 307] on div "0202050017 - Analise de Caracteres Fisicos, Elementos e Sedimento da Urina" at bounding box center [491, 308] width 945 height 7
checkbox Urina "true"
drag, startPoint x: 0, startPoint y: 291, endPoint x: 0, endPoint y: 307, distance: 15.9
click at [0, 305] on div "Acompanhamento Acompanhe a situação das marcações correntes e finalizadas Relat…" at bounding box center [491, 288] width 982 height 477
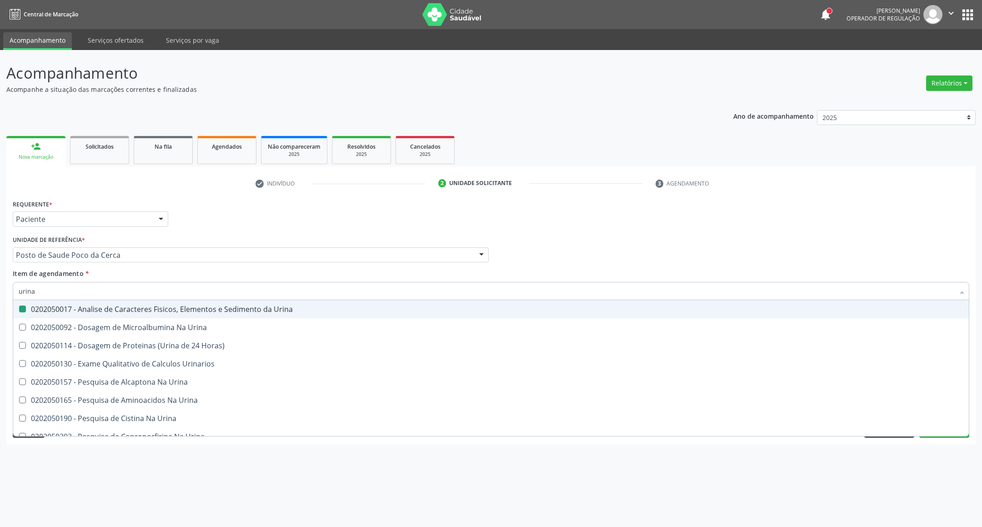
type input "p"
checkbox Urina "false"
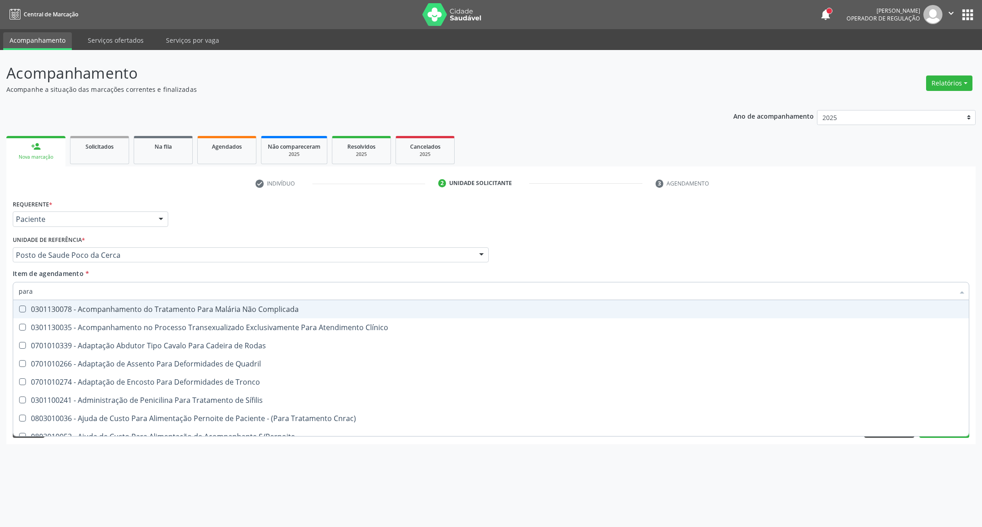
type input "paras"
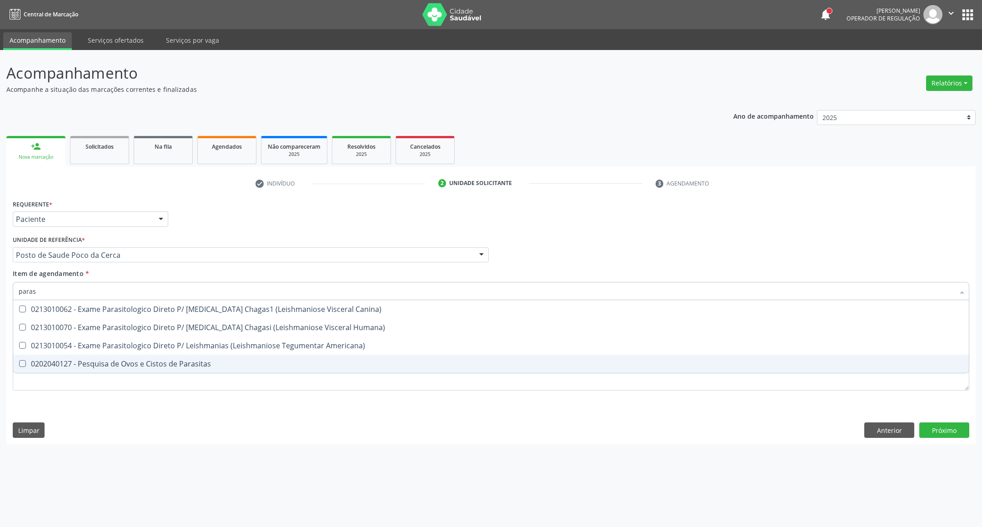
click at [79, 358] on span "0202040127 - Pesquisa de Ovos e Cistos de Parasitas" at bounding box center [491, 364] width 956 height 18
checkbox Parasitas "true"
click at [144, 390] on div "Requerente * Paciente Profissional de Saúde Paciente Nenhum resultado encontrad…" at bounding box center [491, 300] width 956 height 206
checkbox Humana\) "true"
checkbox Americana\) "true"
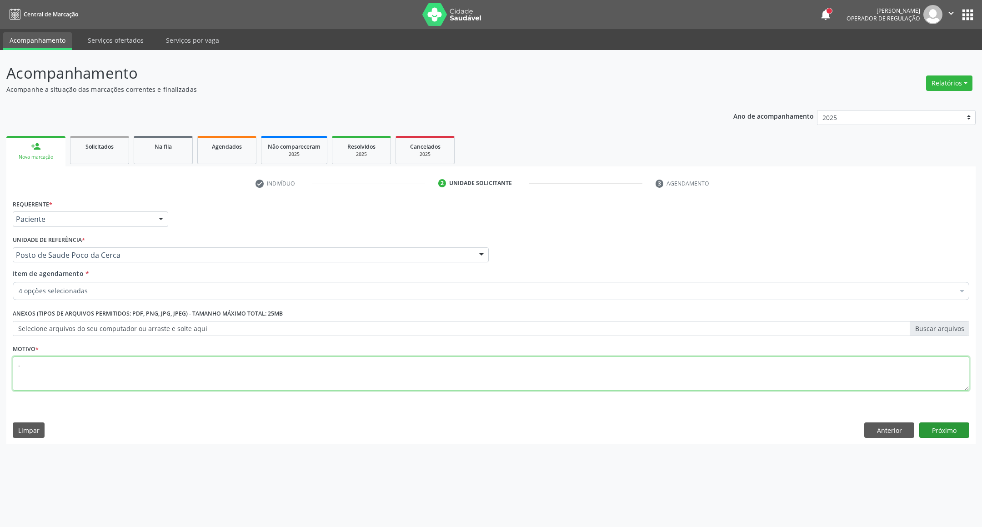
type textarea "."
drag, startPoint x: 937, startPoint y: 432, endPoint x: 907, endPoint y: 434, distance: 29.6
click at [931, 431] on button "Próximo" at bounding box center [944, 429] width 50 height 15
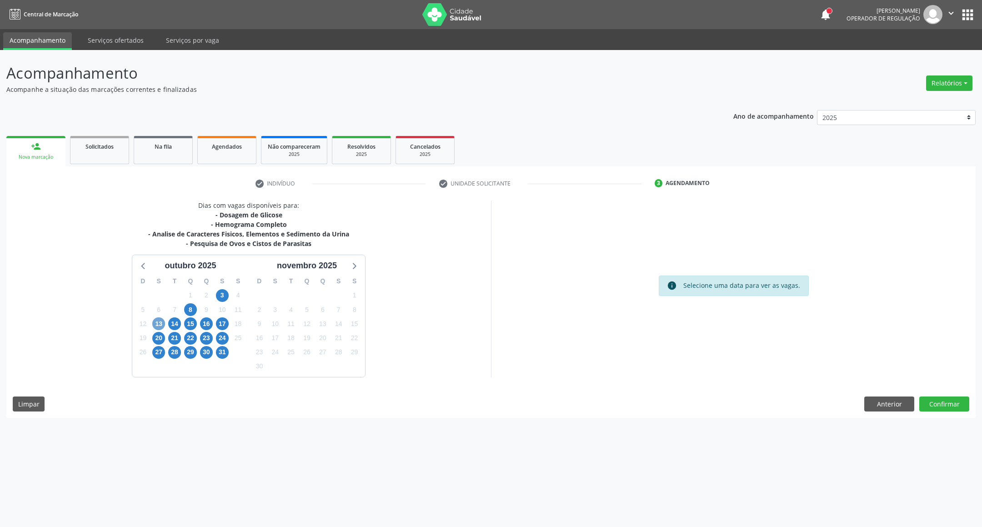
click at [161, 326] on span "13" at bounding box center [158, 323] width 13 height 13
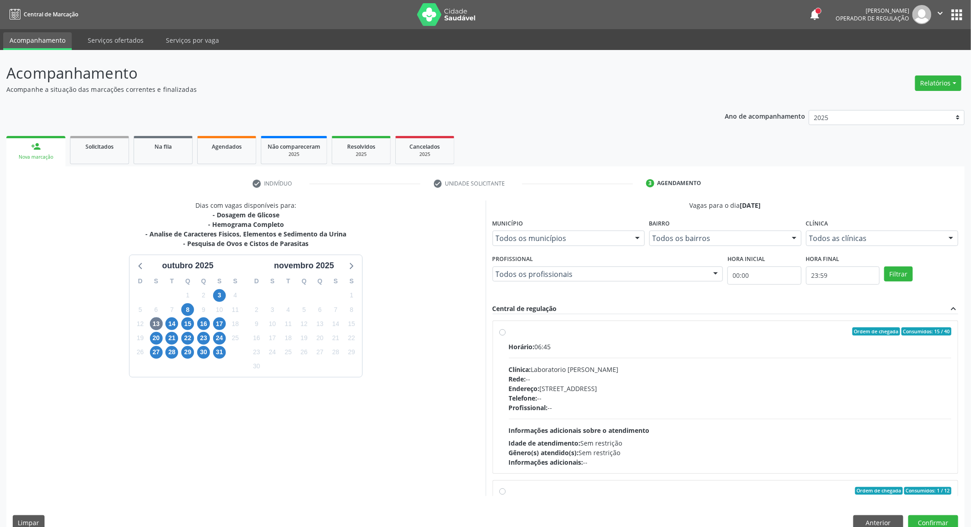
click at [689, 359] on div "Horário: 06:45 Clínica: Laboratorio [PERSON_NAME]: -- Endereço: [STREET_ADDRESS…" at bounding box center [730, 404] width 443 height 125
click at [506, 335] on input "Ordem de chegada Consumidos: 15 / 40 Horário: 06:45 Clínica: Laboratorio [PERSO…" at bounding box center [503, 331] width 6 height 8
radio input "true"
click at [942, 520] on button "Confirmar" at bounding box center [934, 522] width 50 height 15
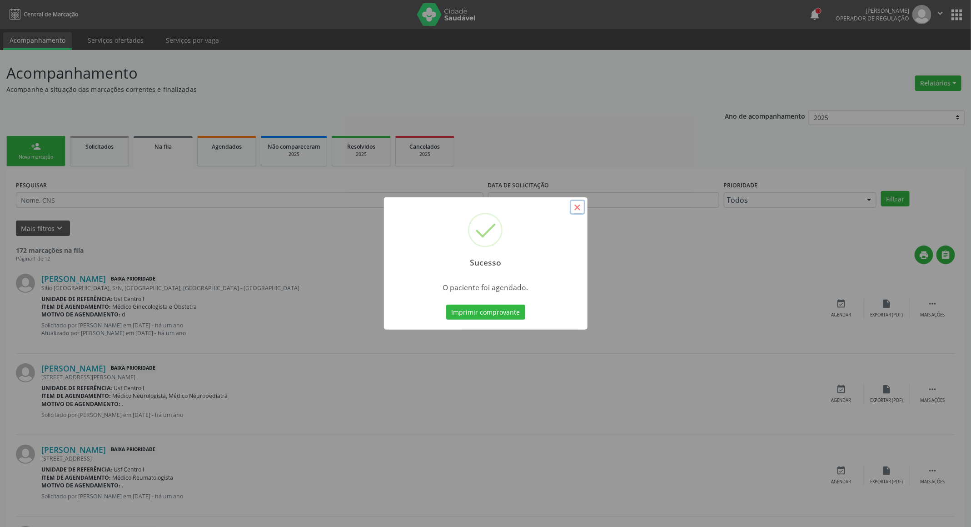
click at [580, 205] on button "×" at bounding box center [577, 207] width 15 height 15
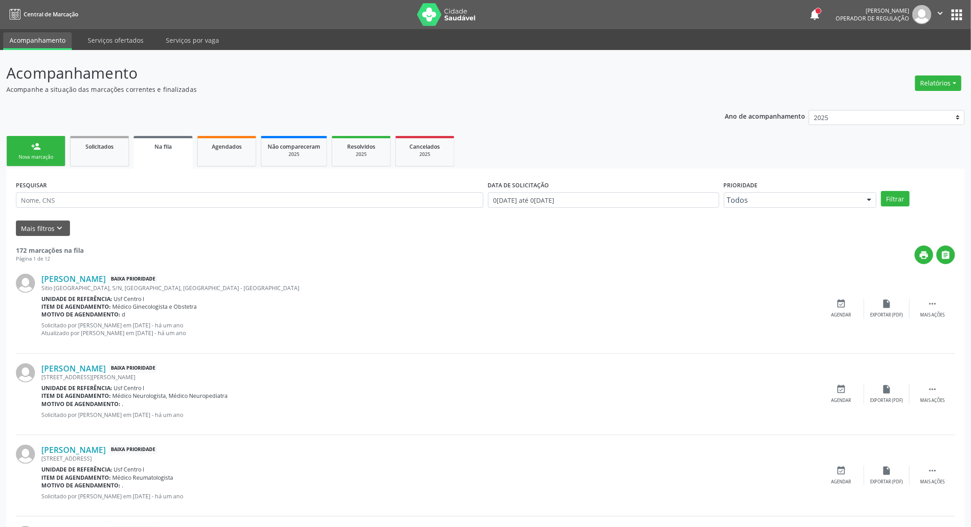
click at [37, 146] on div "person_add" at bounding box center [36, 146] width 10 height 10
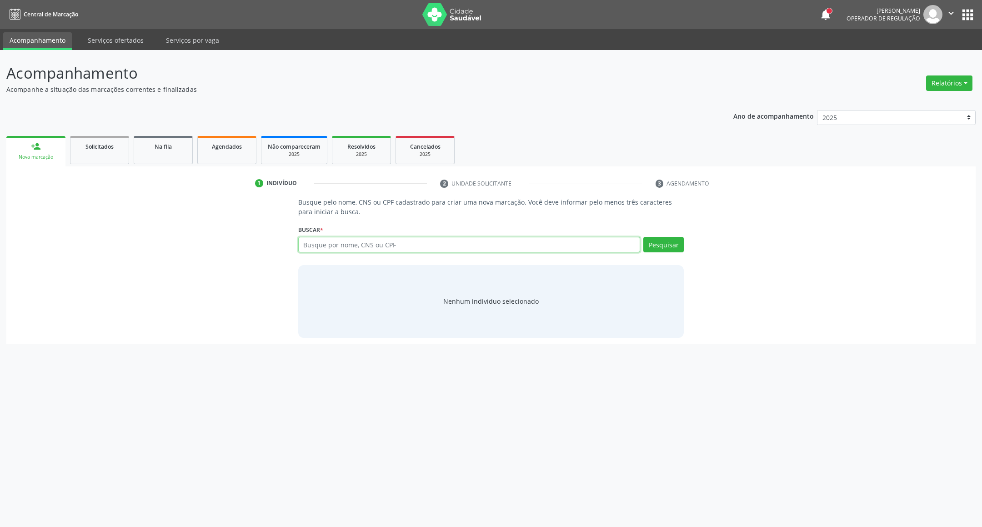
click at [322, 250] on input "text" at bounding box center [469, 244] width 342 height 15
type input "705003463498451"
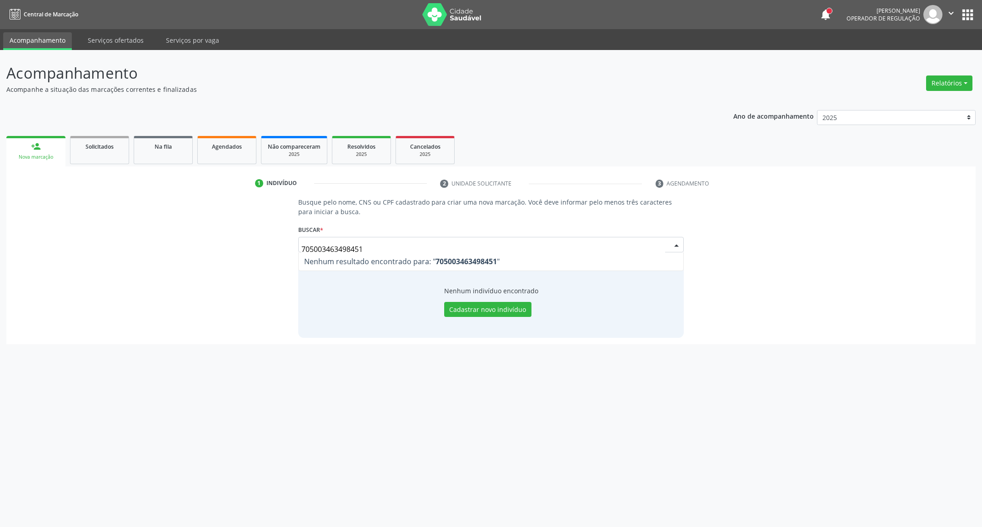
drag, startPoint x: 110, startPoint y: 245, endPoint x: 44, endPoint y: 245, distance: 65.9
click at [50, 245] on div "Busque pelo nome, CNS ou CPF cadastrado para criar uma nova marcação. Você deve…" at bounding box center [491, 267] width 956 height 140
click at [652, 247] on button "Pesquisar" at bounding box center [663, 244] width 40 height 15
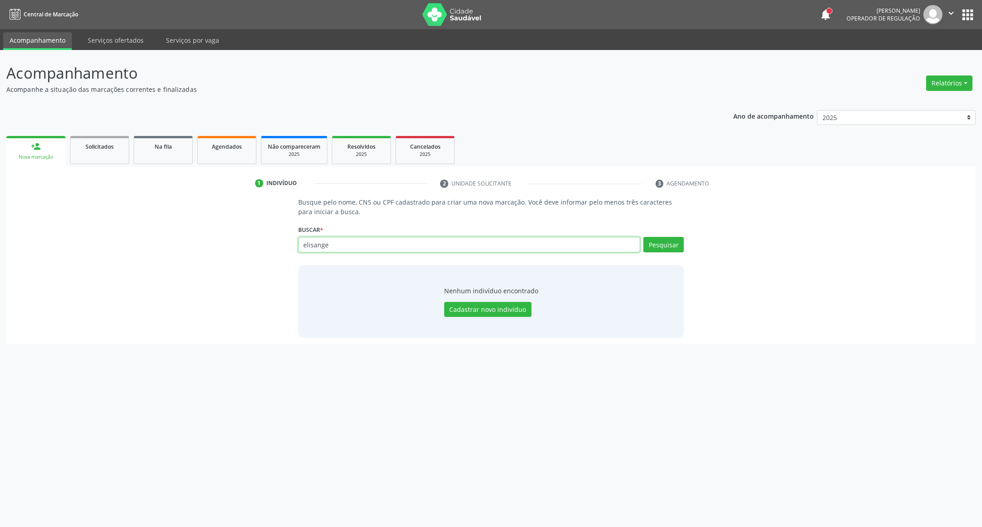
click at [341, 245] on input "elisange" at bounding box center [469, 244] width 342 height 15
drag, startPoint x: 344, startPoint y: 243, endPoint x: 0, endPoint y: 241, distance: 344.1
click at [38, 243] on div "Busque pelo nome, CNS ou CPF cadastrado para criar uma nova marcação. Você deve…" at bounding box center [491, 267] width 956 height 140
paste input "898003734333522"
type input "898003734333522"
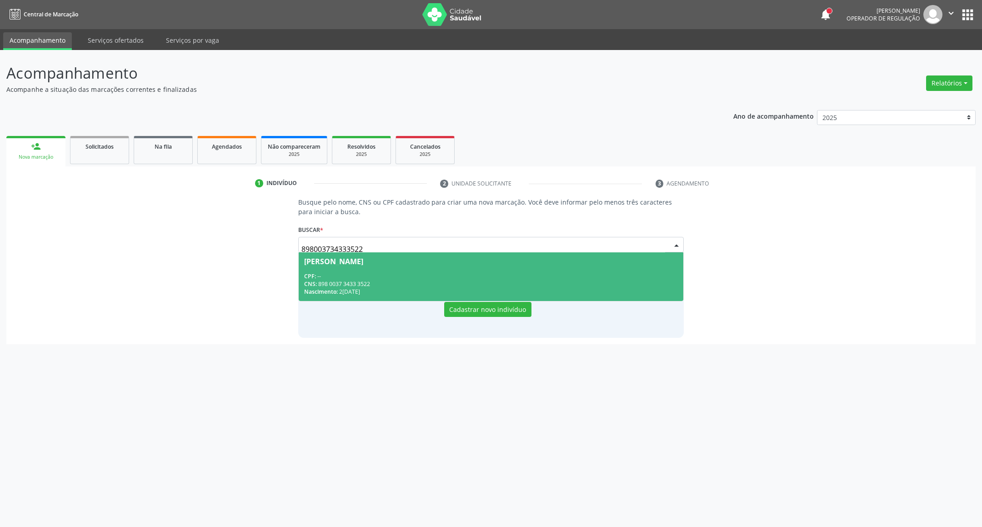
click at [326, 277] on div "CPF: --" at bounding box center [491, 276] width 374 height 8
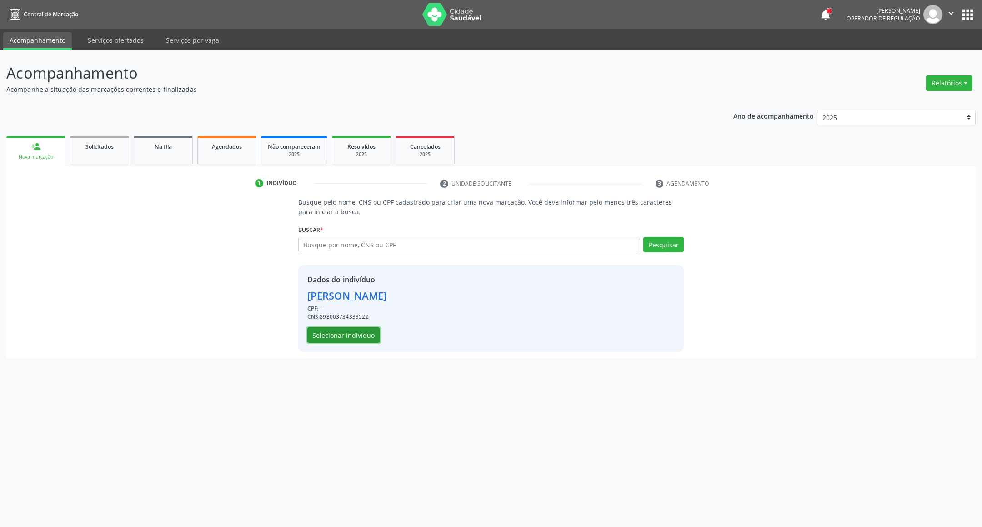
click at [343, 341] on button "Selecionar indivíduo" at bounding box center [343, 334] width 73 height 15
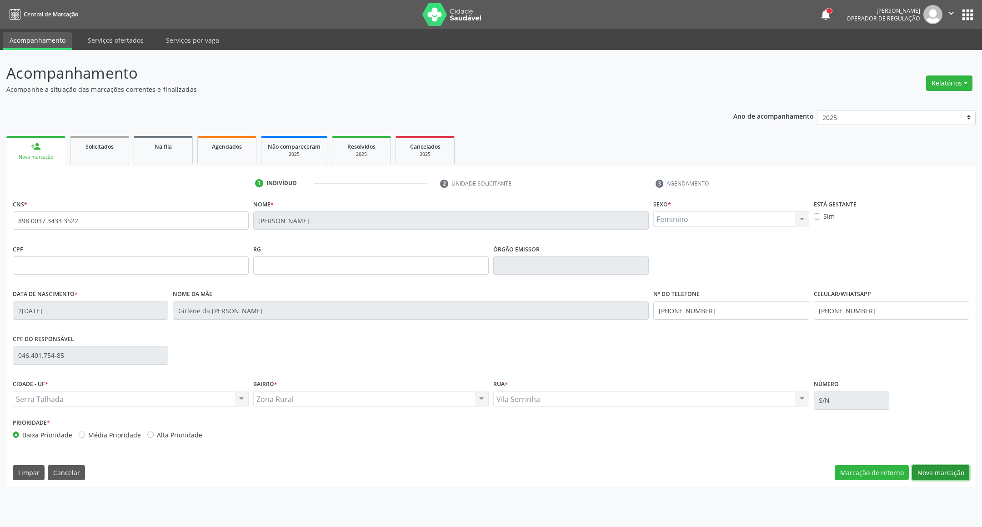
click at [937, 469] on button "Nova marcação" at bounding box center [940, 472] width 57 height 15
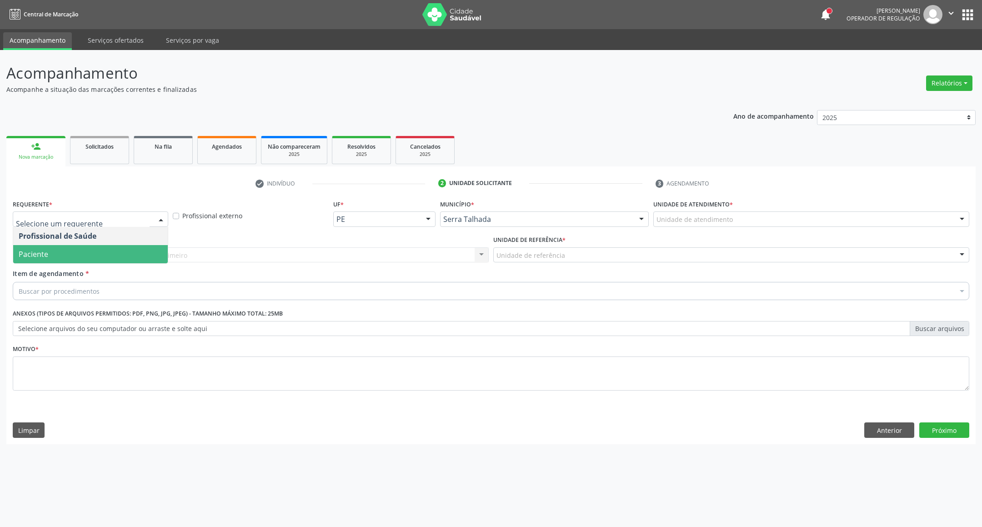
click at [81, 247] on span "Paciente" at bounding box center [90, 254] width 155 height 18
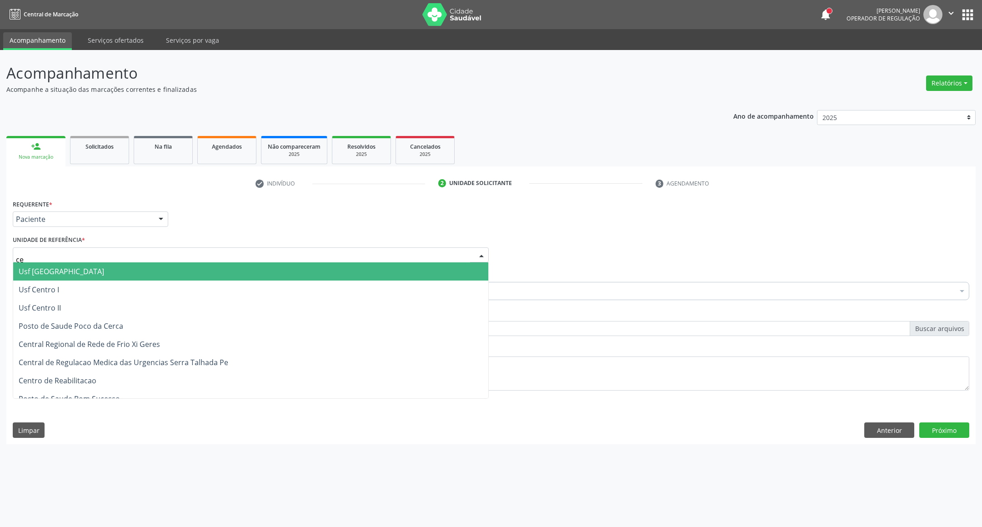
type input "cer"
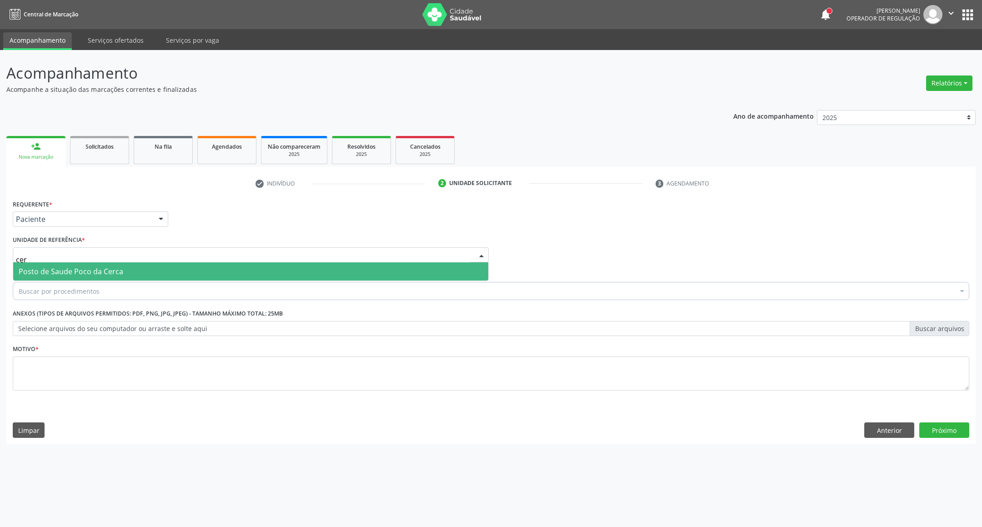
click at [44, 273] on span "Posto de Saude Poco da Cerca" at bounding box center [71, 271] width 105 height 10
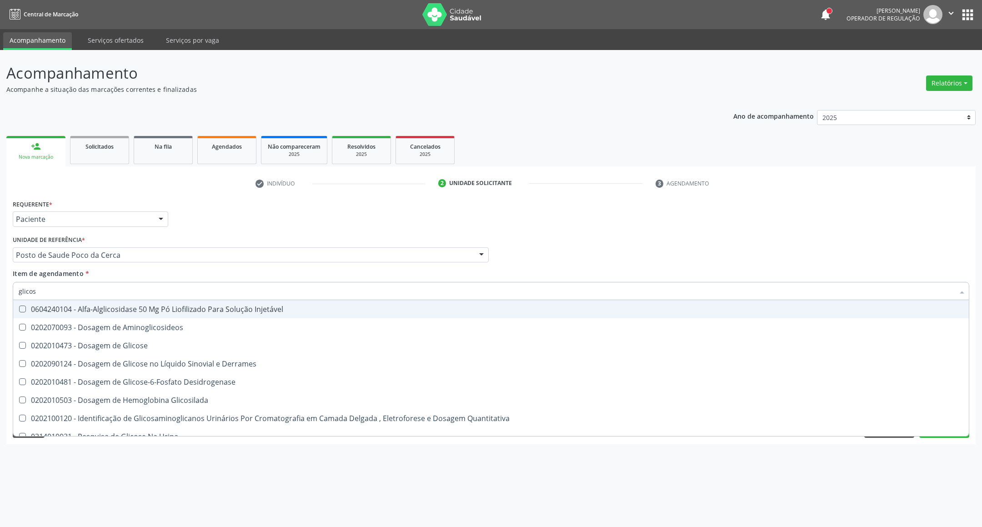
type input "glicose"
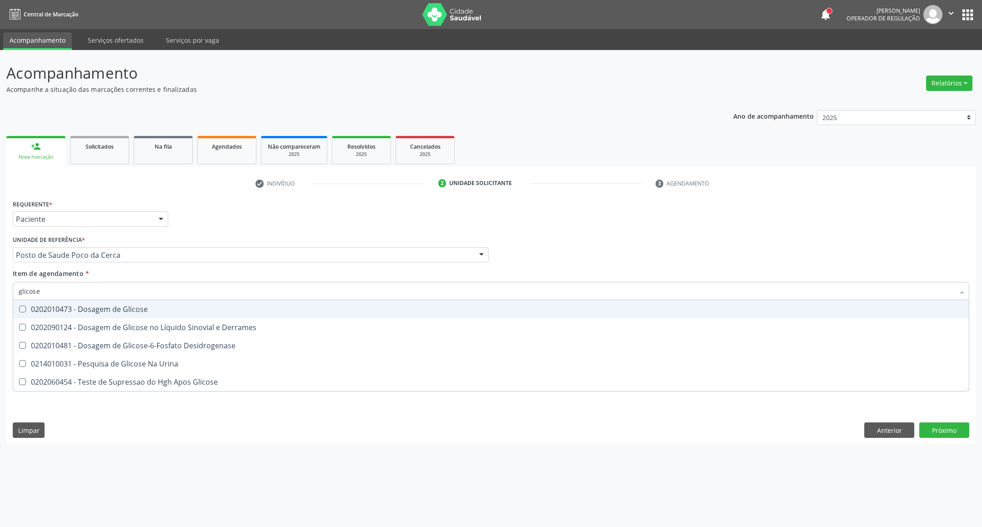
click at [44, 310] on div "0202010473 - Dosagem de Glicose" at bounding box center [491, 308] width 945 height 7
checkbox Glicose "true"
click at [0, 290] on div "Acompanhamento Acompanhe a situação das marcações correntes e finalizadas Relat…" at bounding box center [491, 288] width 982 height 477
type input "a"
checkbox Glicose "false"
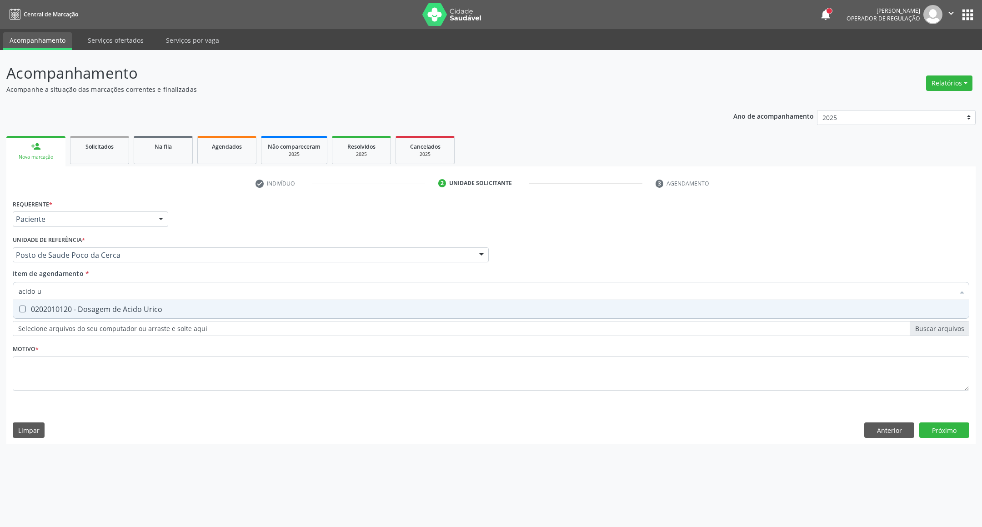
type input "acido u"
click at [57, 311] on div "0202010120 - Dosagem de Acido Urico" at bounding box center [491, 308] width 945 height 7
checkbox Urico "true"
drag, startPoint x: 53, startPoint y: 294, endPoint x: 0, endPoint y: 289, distance: 53.4
click at [0, 290] on div "Acompanhamento Acompanhe a situação das marcações correntes e finalizadas Relat…" at bounding box center [491, 288] width 982 height 477
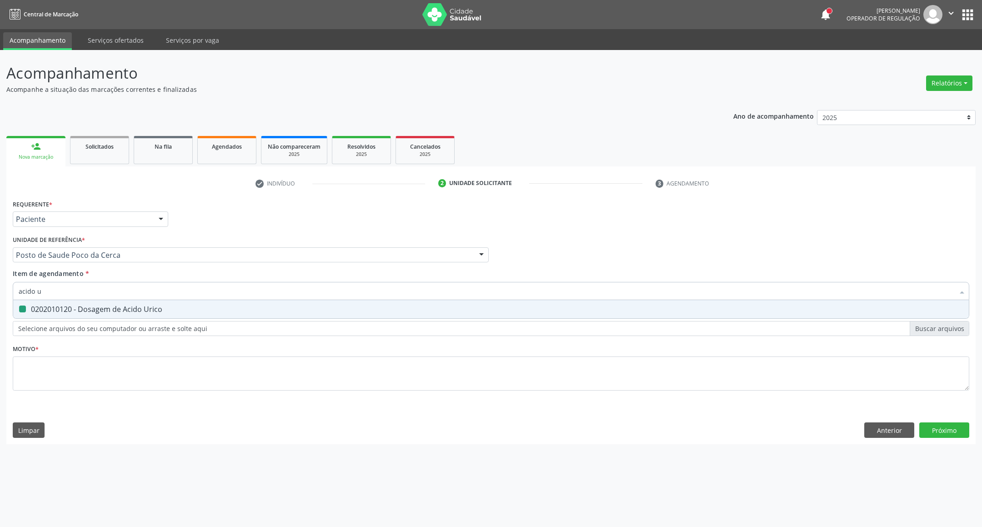
type input "c"
checkbox Urico "false"
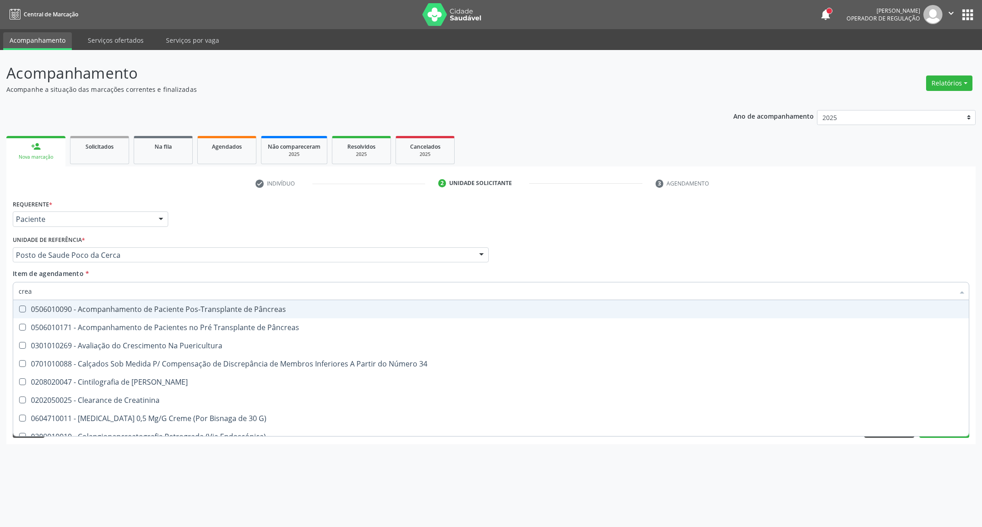
type input "creat"
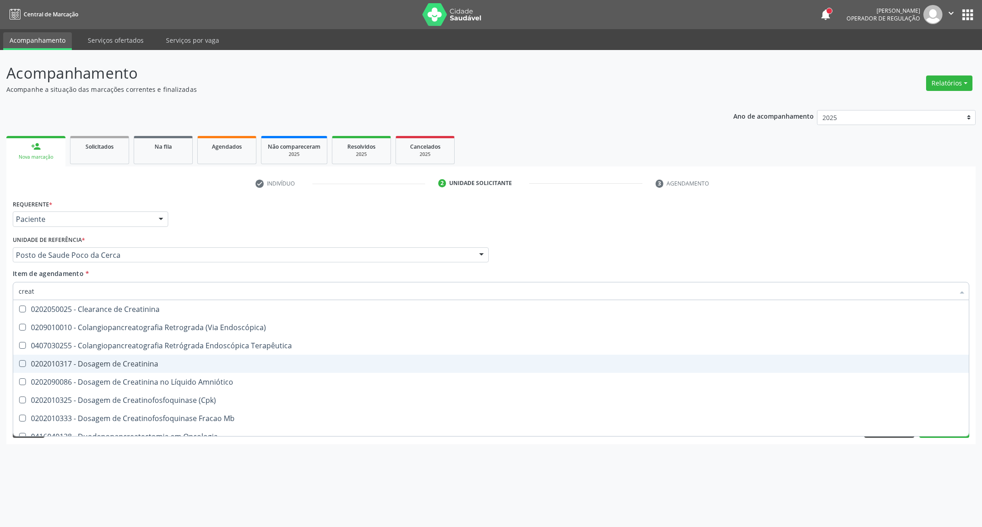
drag, startPoint x: 56, startPoint y: 365, endPoint x: 55, endPoint y: 353, distance: 12.4
click at [55, 356] on span "0202010317 - Dosagem de Creatinina" at bounding box center [491, 364] width 956 height 18
checkbox Creatinina "true"
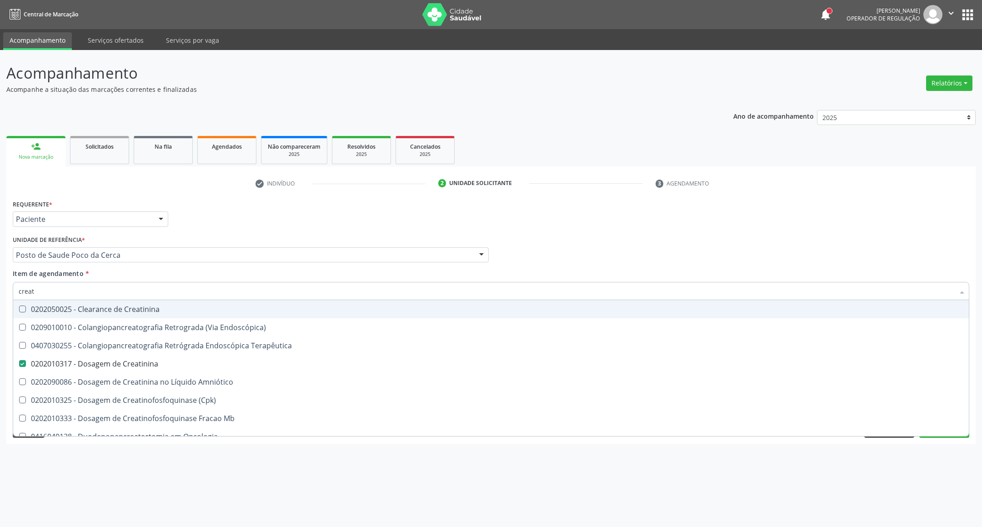
drag, startPoint x: 18, startPoint y: 287, endPoint x: 0, endPoint y: 275, distance: 21.9
click at [0, 280] on div "Acompanhamento Acompanhe a situação das marcações correntes e finalizadas Relat…" at bounding box center [491, 288] width 982 height 477
type input "ur"
checkbox Creatinina "false"
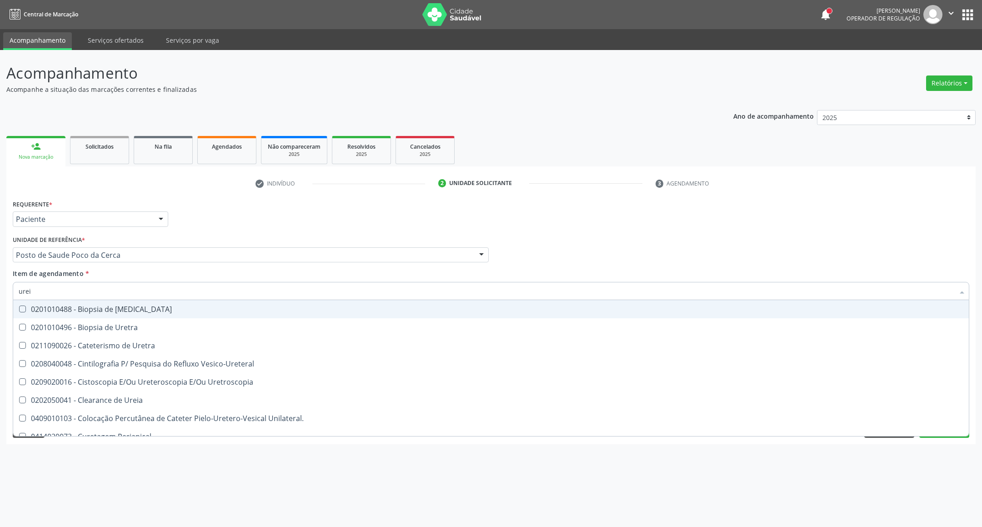
type input "ureia"
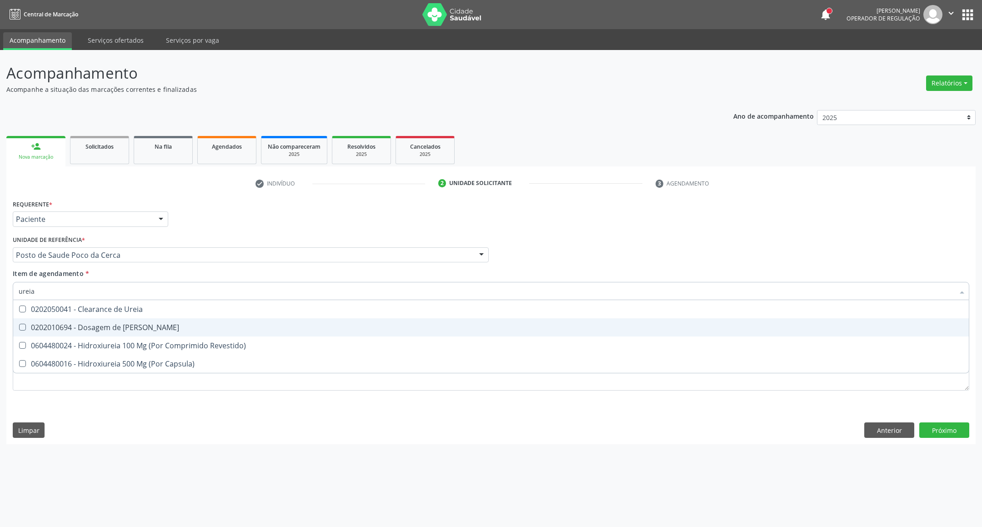
drag, startPoint x: 30, startPoint y: 325, endPoint x: 32, endPoint y: 306, distance: 18.7
click at [30, 324] on div "0202010694 - Dosagem de [PERSON_NAME]" at bounding box center [491, 327] width 945 height 7
checkbox Ureia "true"
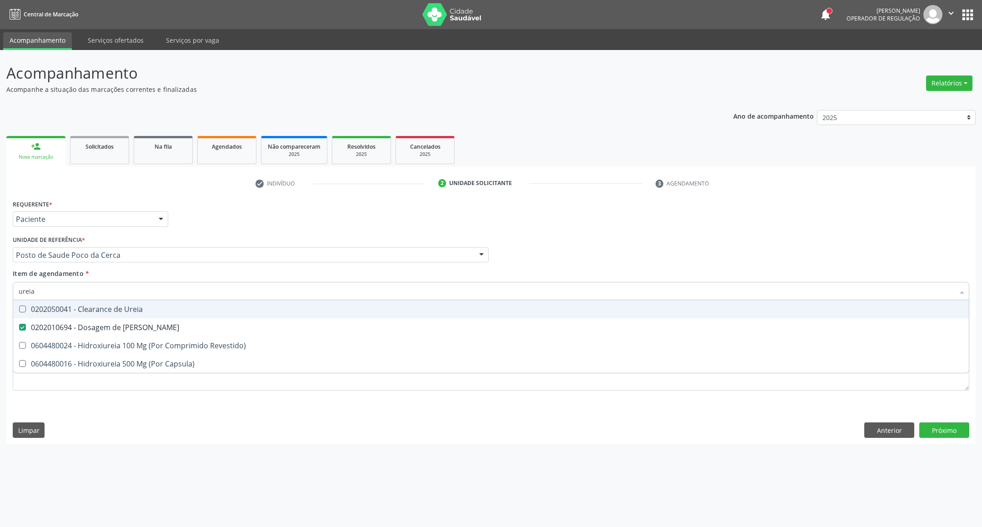
drag, startPoint x: 39, startPoint y: 291, endPoint x: 0, endPoint y: 287, distance: 38.9
click at [0, 290] on div "Acompanhamento Acompanhe a situação das marcações correntes e finalizadas Relat…" at bounding box center [491, 288] width 982 height 477
type input "co"
checkbox Ureia "false"
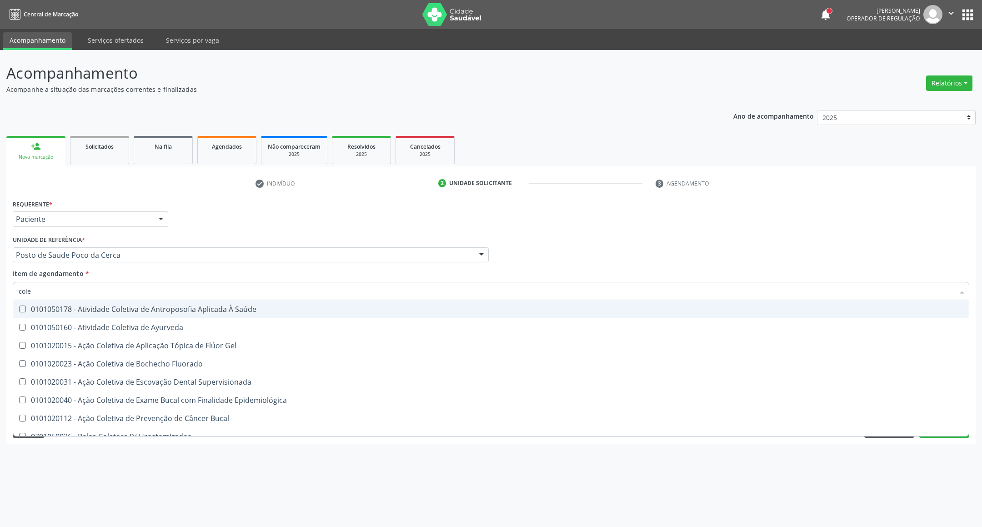
type input "coles"
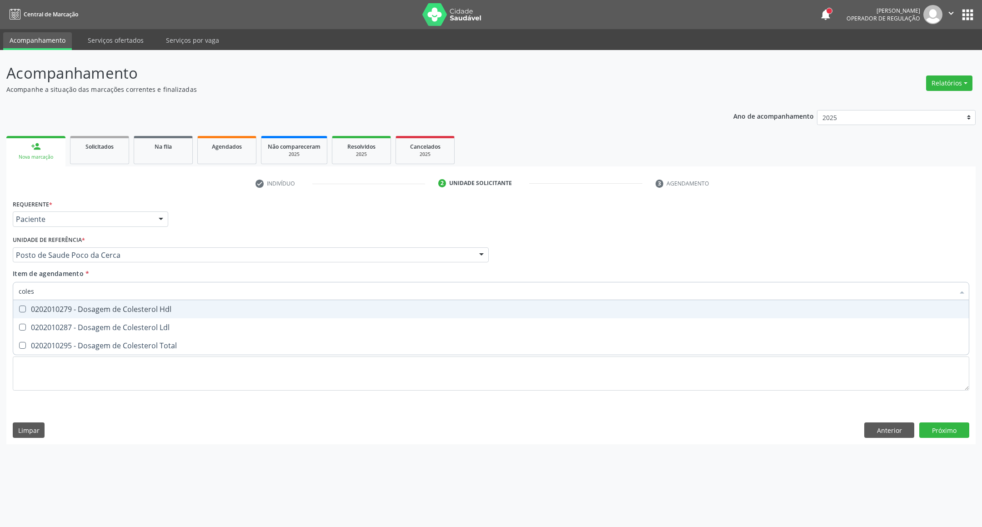
drag, startPoint x: 28, startPoint y: 308, endPoint x: 35, endPoint y: 330, distance: 23.6
click at [28, 310] on div "0202010279 - Dosagem de Colesterol Hdl" at bounding box center [491, 308] width 945 height 7
checkbox Hdl "true"
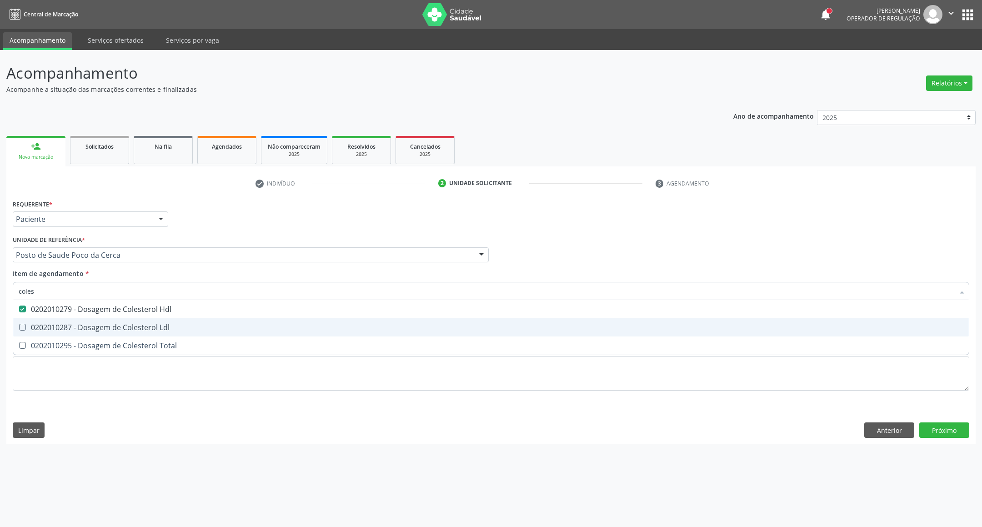
drag, startPoint x: 36, startPoint y: 329, endPoint x: 37, endPoint y: 348, distance: 19.1
click at [36, 336] on ul "Desfazer seleção 0202010279 - Dosagem de Colesterol Hdl 0202010287 - Dosagem de…" at bounding box center [491, 327] width 956 height 55
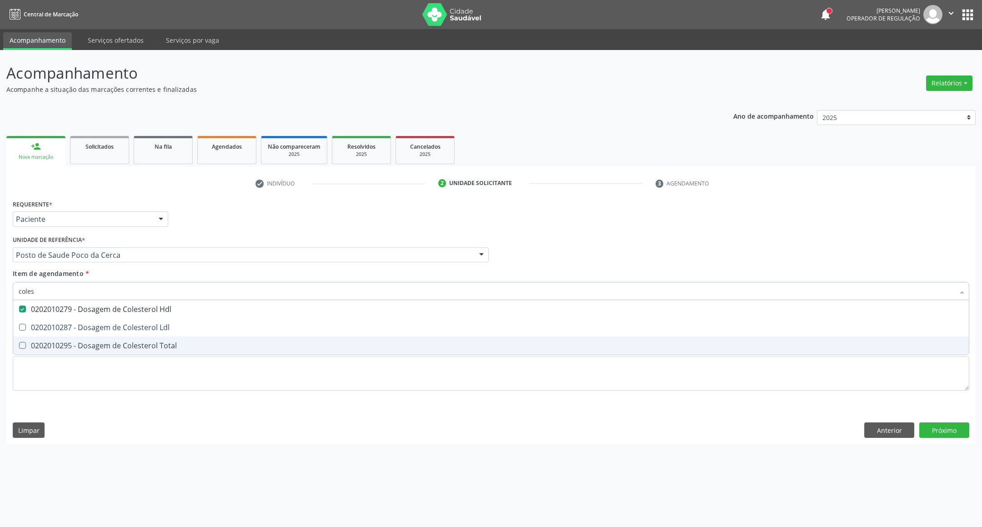
click at [37, 348] on div "0202010295 - Dosagem de Colesterol Total" at bounding box center [491, 345] width 945 height 7
checkbox Total "true"
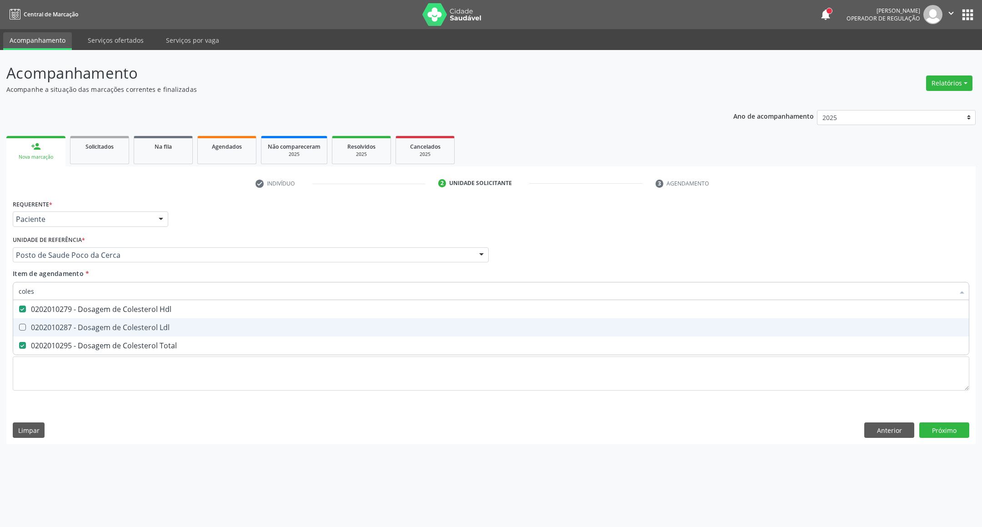
click at [37, 329] on div "0202010287 - Dosagem de Colesterol Ldl" at bounding box center [491, 327] width 945 height 7
checkbox Ldl "true"
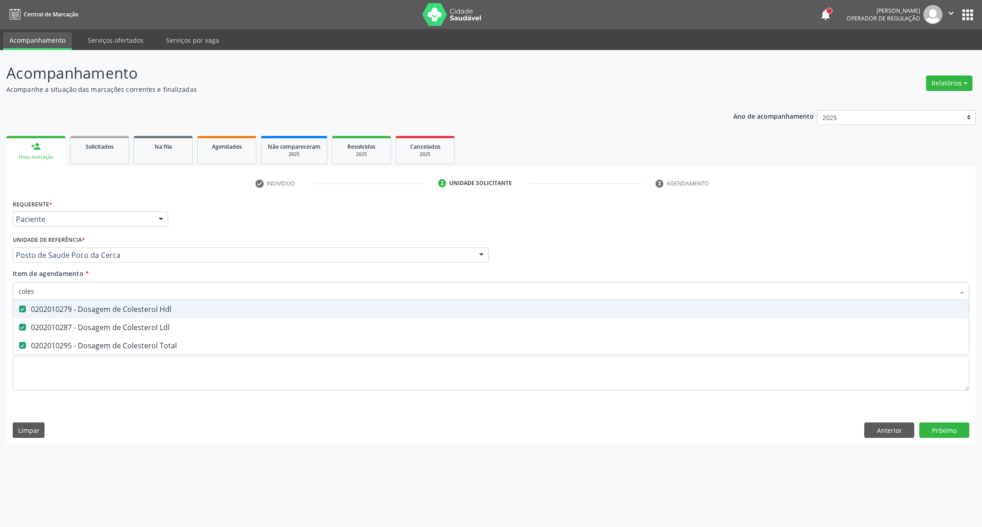
drag, startPoint x: 49, startPoint y: 290, endPoint x: 0, endPoint y: 281, distance: 49.8
click at [0, 285] on div "Acompanhamento Acompanhe a situação das marcações correntes e finalizadas Relat…" at bounding box center [491, 288] width 982 height 477
type input "b"
checkbox Hdl "false"
checkbox Ldl "false"
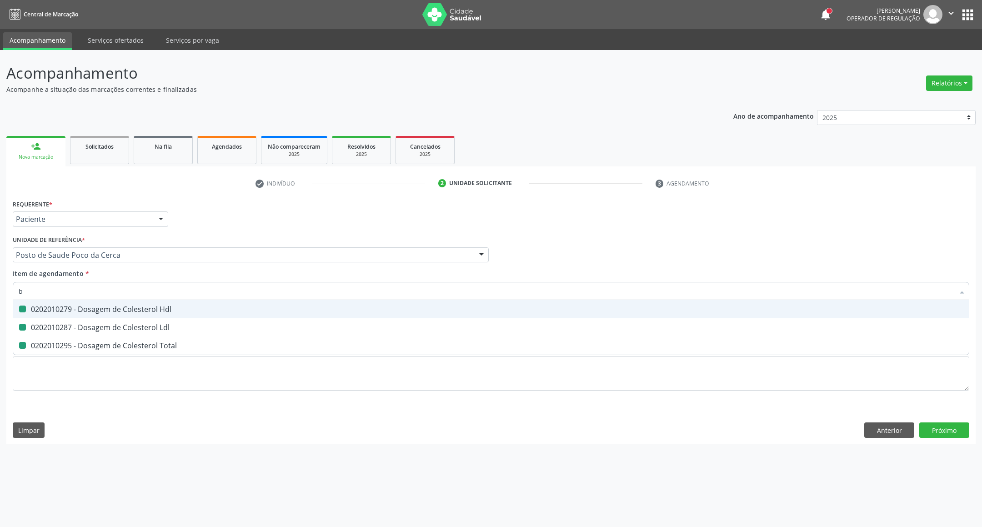
checkbox Total "false"
type input "bilirr"
click at [22, 305] on Fracoes at bounding box center [22, 308] width 7 height 7
click at [19, 306] on Fracoes "checkbox" at bounding box center [16, 309] width 6 height 6
checkbox Fracoes "true"
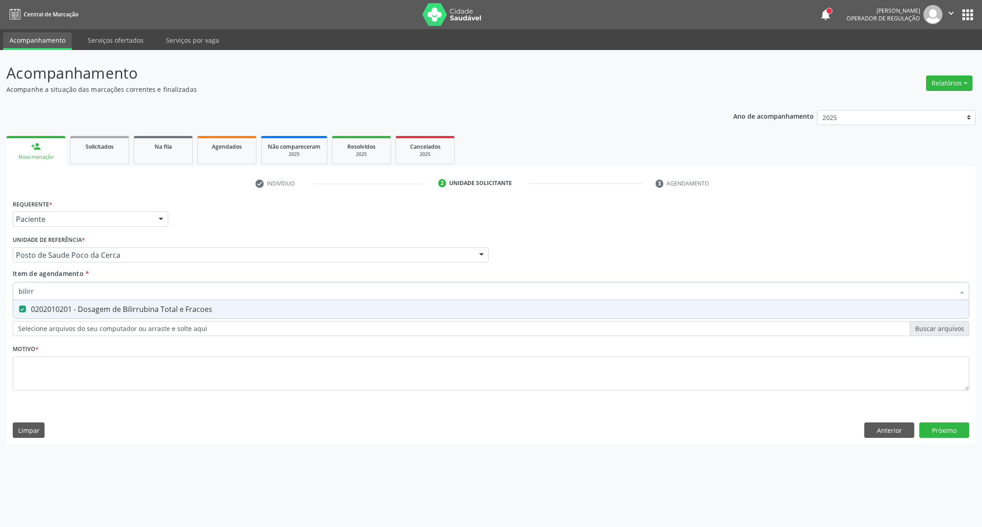
drag, startPoint x: 18, startPoint y: 290, endPoint x: 0, endPoint y: 290, distance: 18.2
click at [0, 290] on div "Acompanhamento Acompanhe a situação das marcações correntes e finalizadas Relat…" at bounding box center [491, 288] width 982 height 477
type input "tg"
drag, startPoint x: 50, startPoint y: 305, endPoint x: 45, endPoint y: 284, distance: 20.9
click at [50, 303] on span "0202010643 - Dosagem de Transaminase Glutamico-Oxalacetica (Tgo)" at bounding box center [491, 309] width 956 height 18
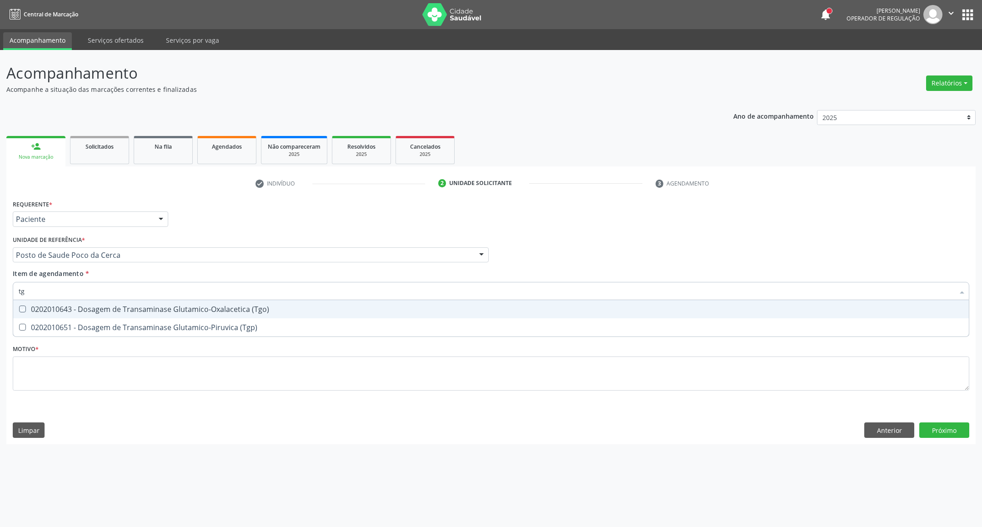
checkbox \(Tgo\) "true"
click at [0, 290] on div "Acompanhamento Acompanhe a situação das marcações correntes e finalizadas Relat…" at bounding box center [491, 288] width 982 height 477
type input "t"
checkbox \(Tgo\) "false"
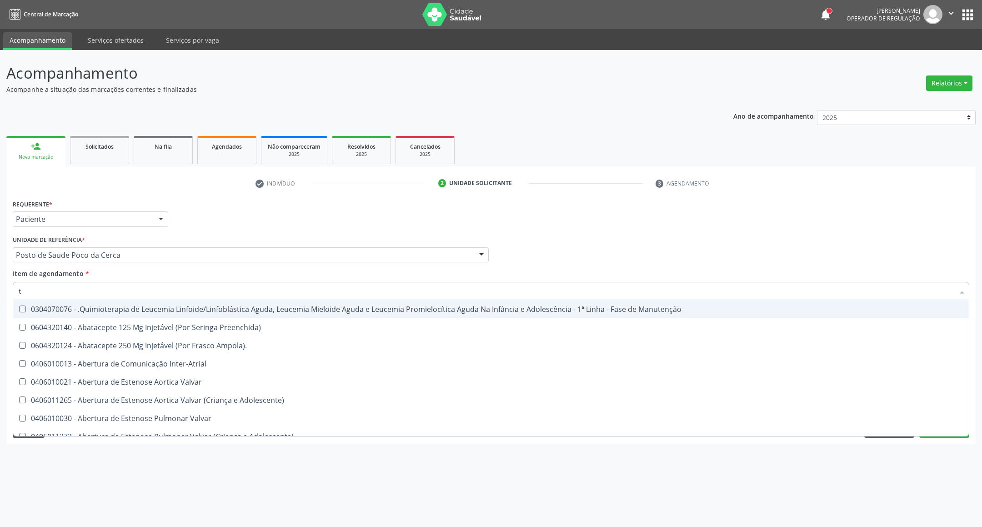
type input "tr"
checkbox Visual "true"
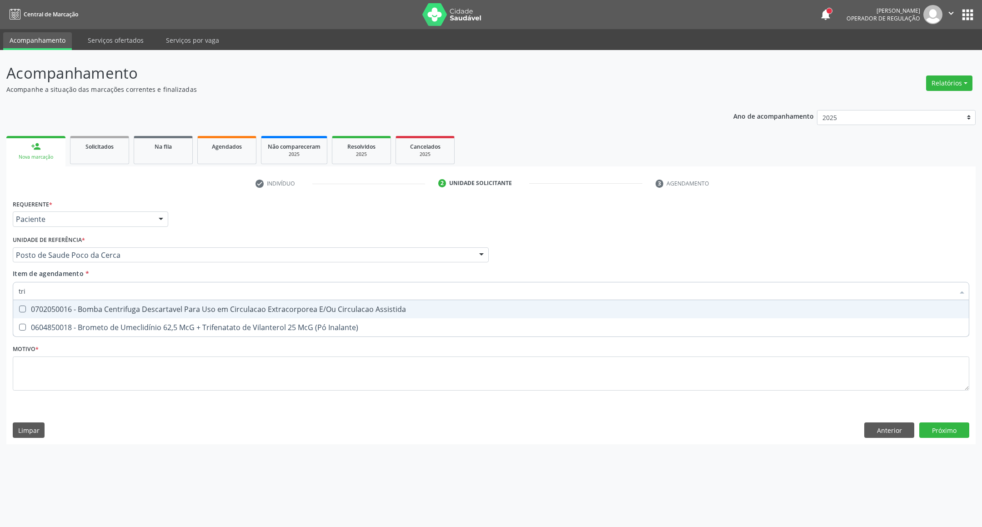
type input "trig"
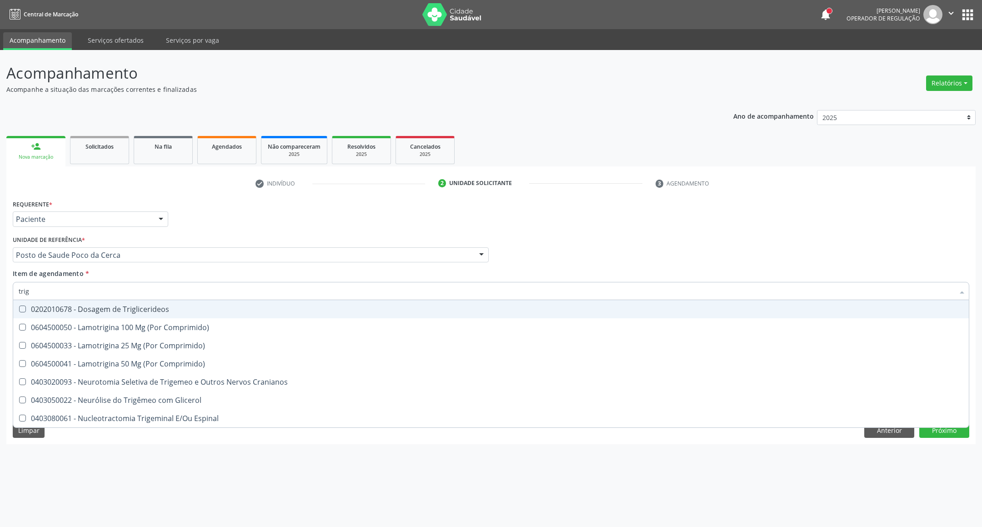
drag, startPoint x: 41, startPoint y: 315, endPoint x: 40, endPoint y: 298, distance: 17.8
click at [40, 314] on span "0202010678 - Dosagem de Triglicerideos" at bounding box center [491, 309] width 956 height 18
checkbox Triglicerideos "true"
drag, startPoint x: 41, startPoint y: 290, endPoint x: 0, endPoint y: 278, distance: 42.7
click at [0, 280] on div "Acompanhamento Acompanhe a situação das marcações correntes e finalizadas Relat…" at bounding box center [491, 288] width 982 height 477
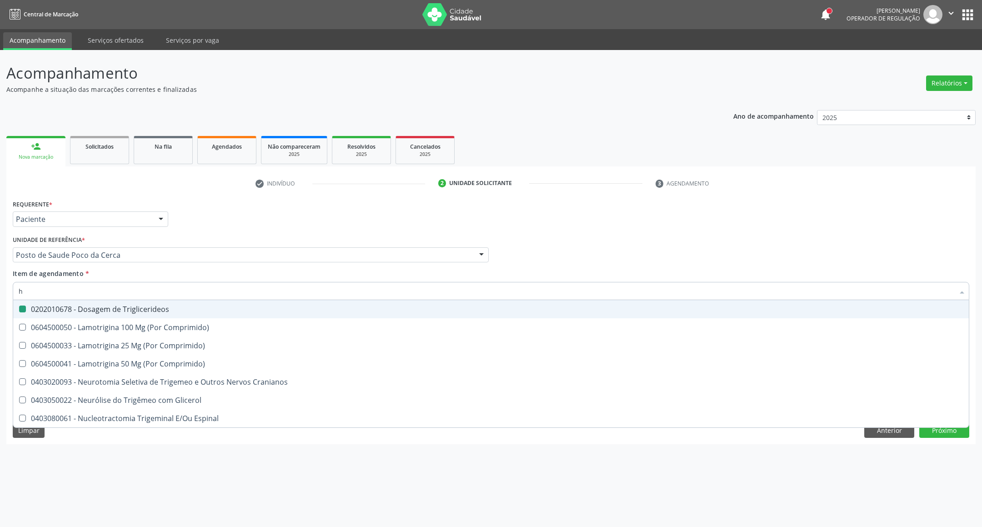
type input "he"
checkbox Triglicerideos "false"
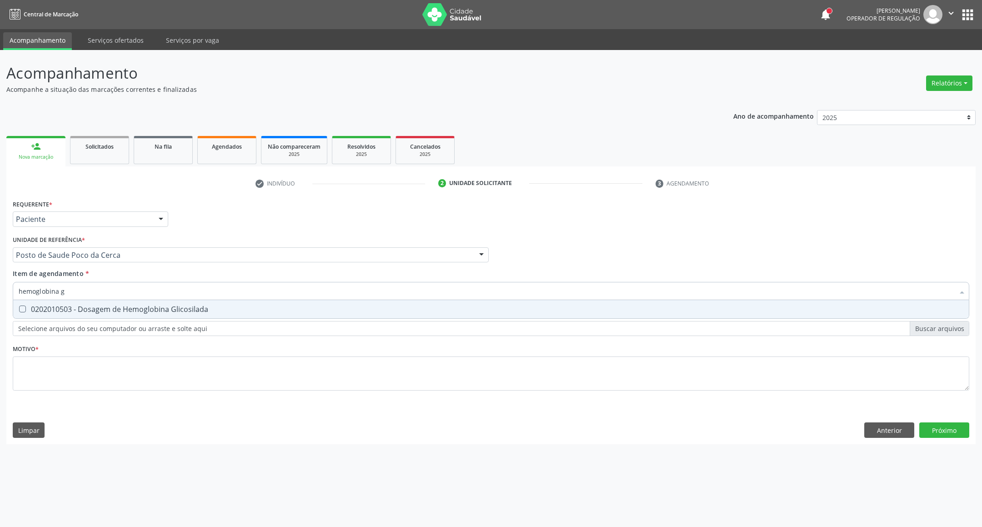
type input "hemoglobina g"
click at [59, 305] on div "0202010503 - Dosagem de Hemoglobina Glicosilada" at bounding box center [491, 308] width 945 height 7
drag, startPoint x: 70, startPoint y: 285, endPoint x: 0, endPoint y: 278, distance: 69.9
click at [0, 287] on div "Acompanhamento Acompanhe a situação das marcações correntes e finalizadas Relat…" at bounding box center [491, 288] width 982 height 477
click at [45, 309] on div "0202010503 - Dosagem de Hemoglobina Glicosilada" at bounding box center [491, 308] width 945 height 7
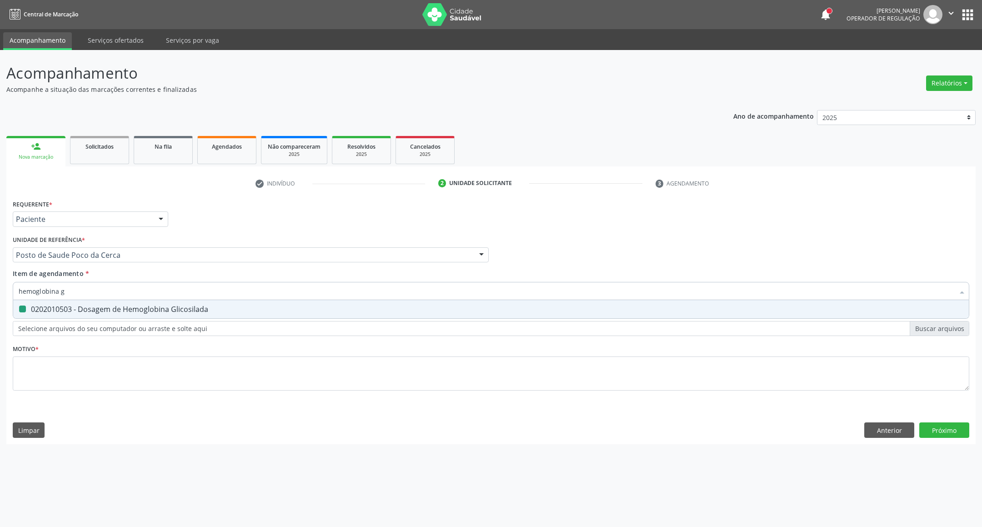
checkbox Glicosilada "false"
click at [77, 289] on input "hemoglobina g" at bounding box center [487, 291] width 936 height 18
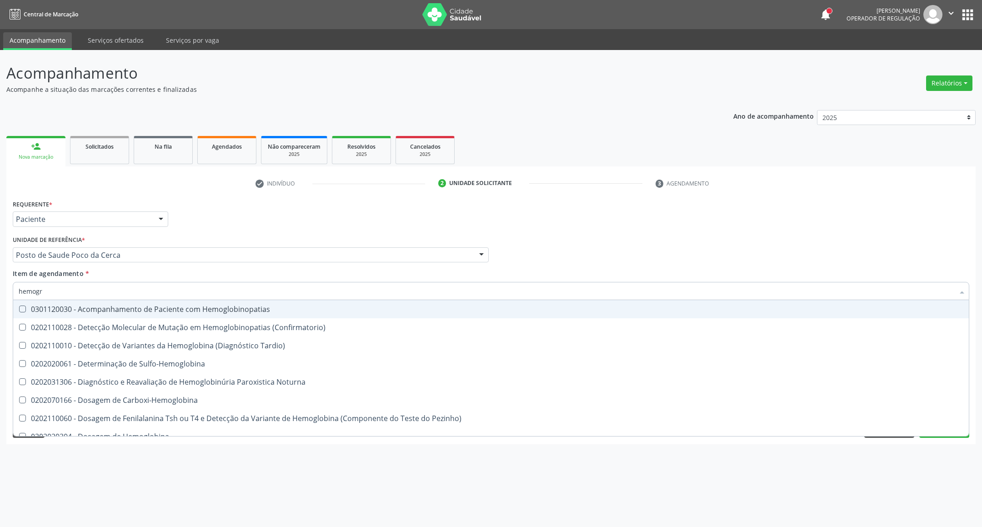
type input "hemogra"
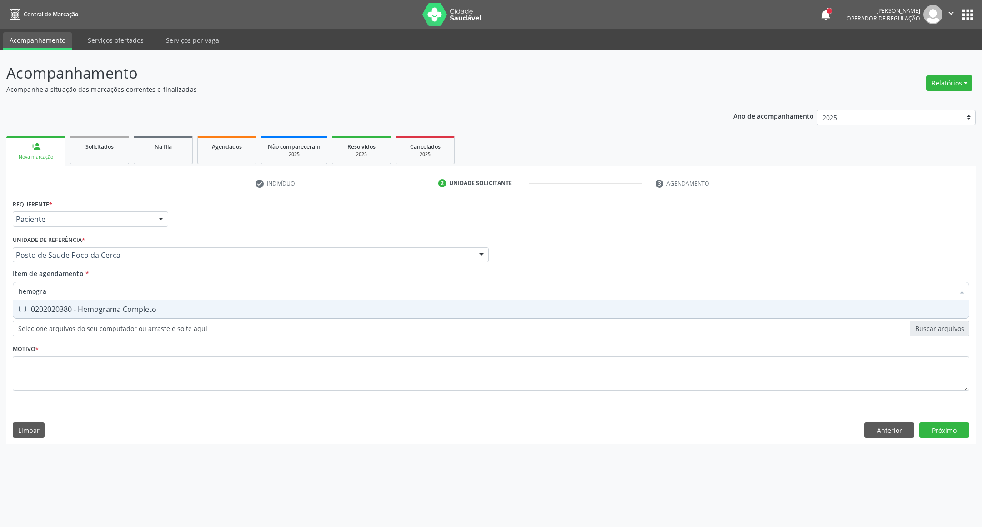
click at [138, 306] on div "0202020380 - Hemograma Completo" at bounding box center [491, 308] width 945 height 7
checkbox Completo "true"
click at [129, 292] on input "hemogra" at bounding box center [487, 291] width 936 height 18
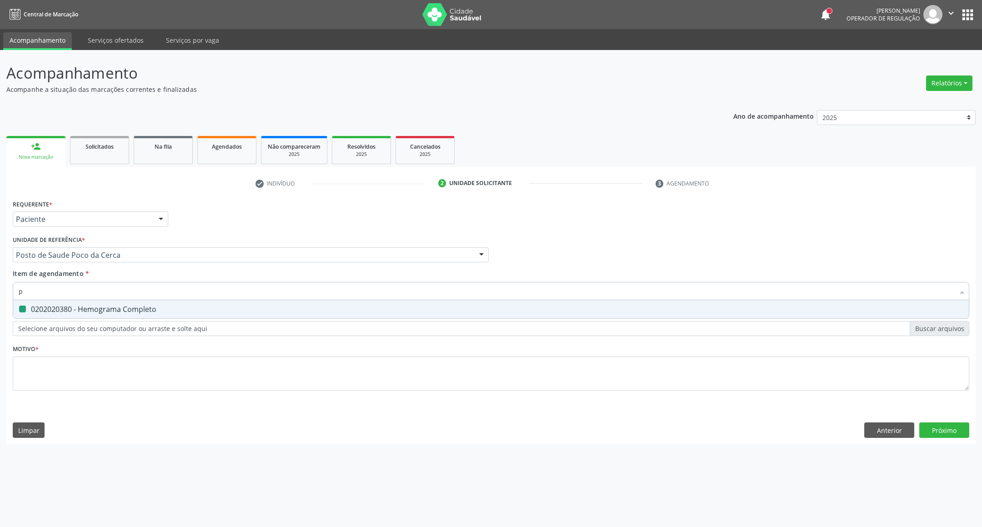
type input "pa"
checkbox Completo "false"
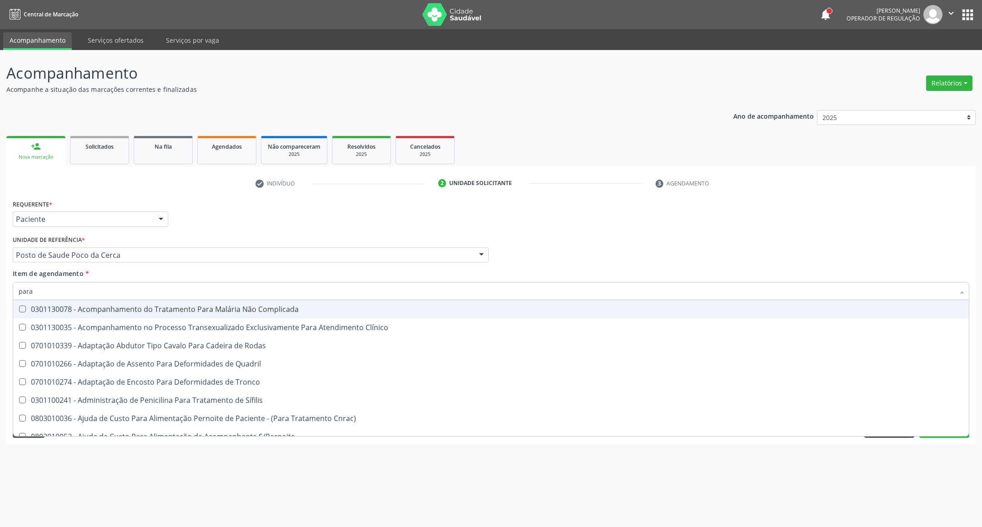
type input "paras"
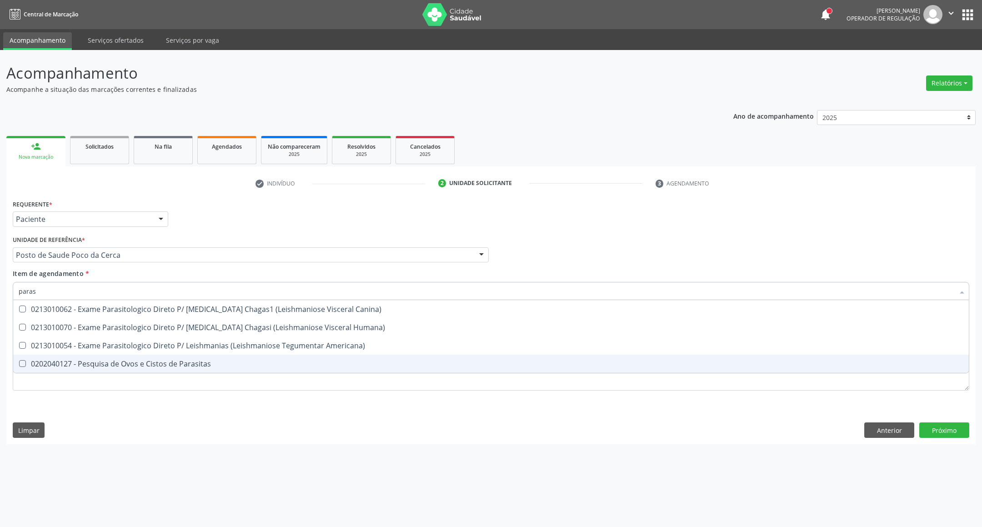
click at [81, 363] on div "0202040127 - Pesquisa de Ovos e Cistos de Parasitas" at bounding box center [491, 363] width 945 height 7
checkbox Parasitas "true"
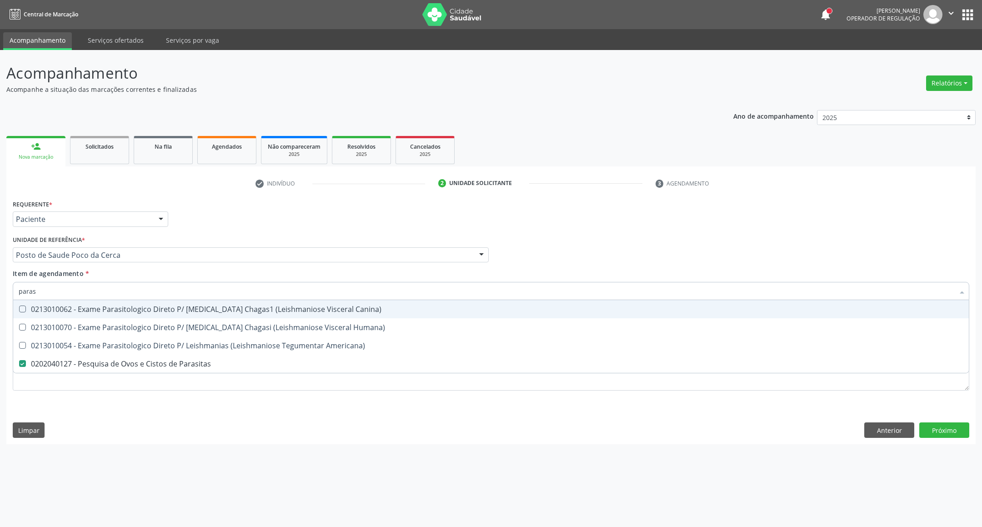
drag, startPoint x: 18, startPoint y: 299, endPoint x: 0, endPoint y: 302, distance: 18.0
click at [0, 302] on div "Acompanhamento Acompanhe a situação das marcações correntes e finalizadas Relat…" at bounding box center [491, 288] width 982 height 477
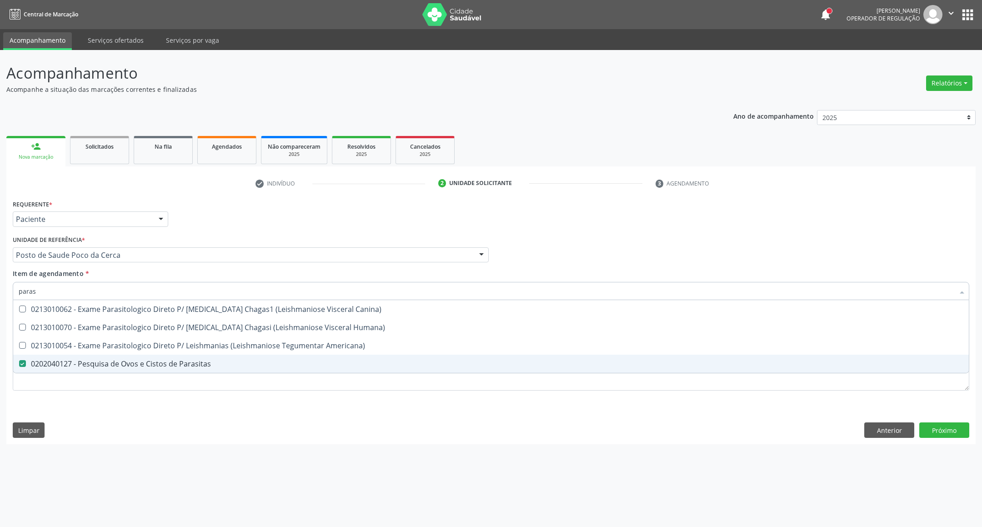
click at [257, 461] on div "Acompanhamento Acompanhe a situação das marcações correntes e finalizadas Relat…" at bounding box center [491, 288] width 982 height 477
checkbox Humana\) "true"
checkbox Americana\) "true"
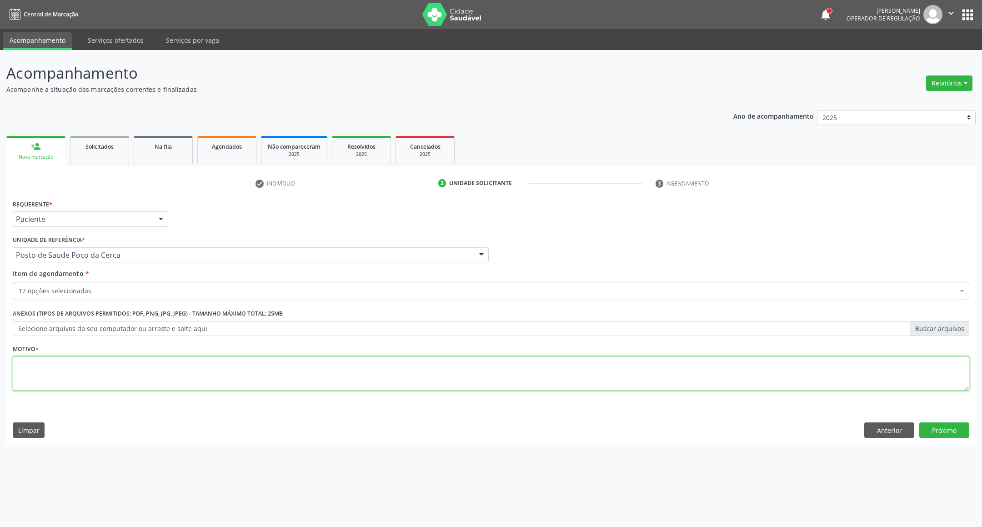
drag, startPoint x: 273, startPoint y: 386, endPoint x: 270, endPoint y: 380, distance: 6.3
click at [273, 385] on textarea at bounding box center [491, 373] width 956 height 35
type textarea "."
drag, startPoint x: 896, startPoint y: 427, endPoint x: 428, endPoint y: 324, distance: 479.5
click at [888, 424] on button "Anterior" at bounding box center [889, 429] width 50 height 15
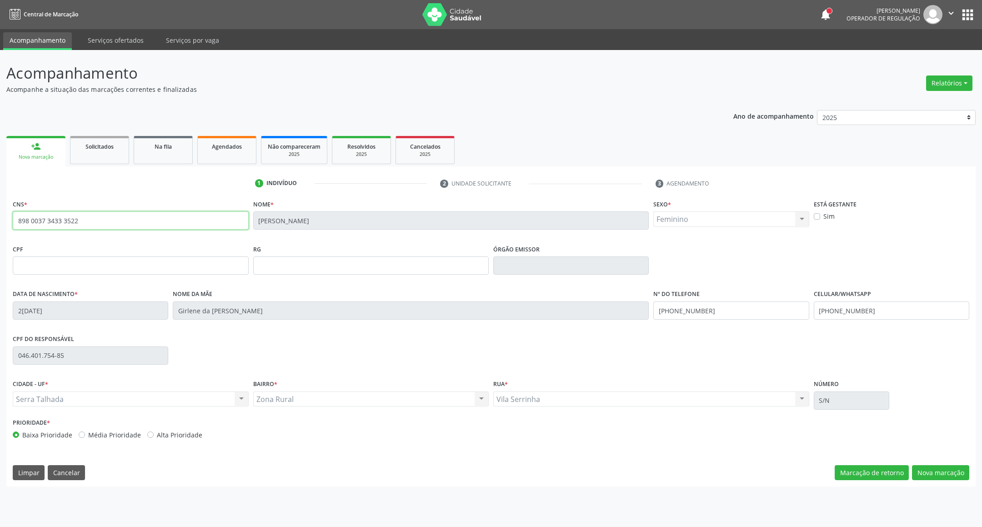
drag, startPoint x: 39, startPoint y: 209, endPoint x: 0, endPoint y: 227, distance: 42.5
click at [0, 226] on div "Acompanhamento Acompanhe a situação das marcações correntes e finalizadas Relat…" at bounding box center [491, 288] width 982 height 477
click at [937, 474] on button "Nova marcação" at bounding box center [940, 472] width 57 height 15
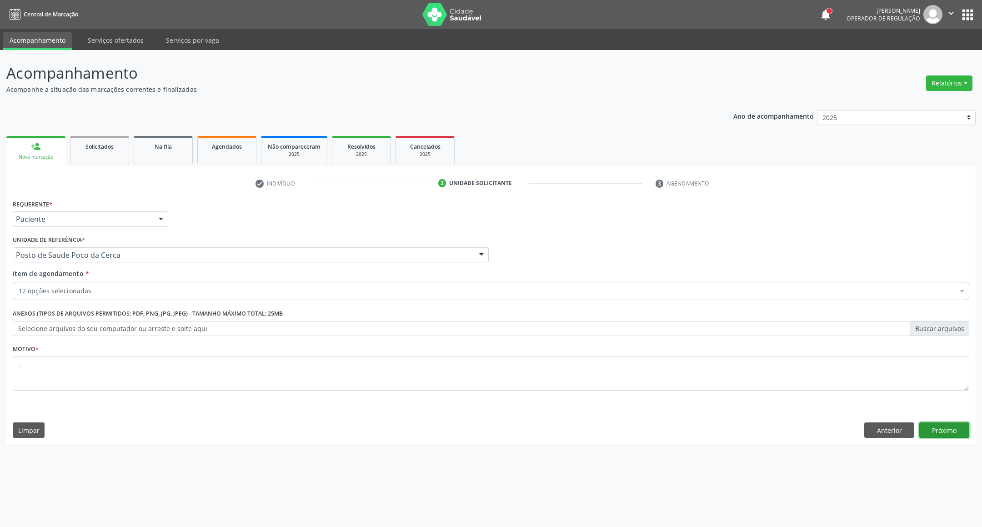
click at [940, 430] on button "Próximo" at bounding box center [944, 429] width 50 height 15
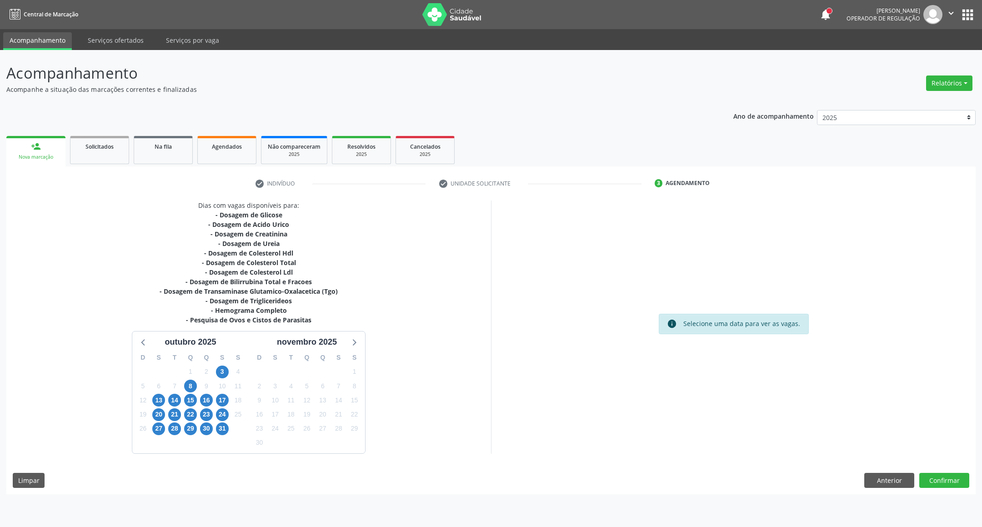
click at [161, 393] on div "13" at bounding box center [158, 400] width 13 height 14
click at [160, 396] on span "13" at bounding box center [158, 400] width 13 height 13
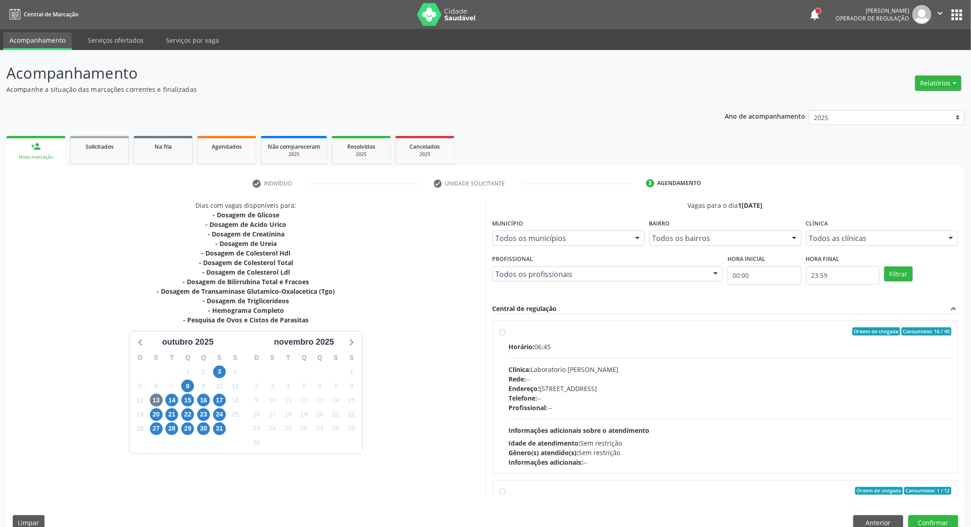
click at [609, 359] on div "Horário: 06:45 Clínica: Laboratorio [PERSON_NAME]: -- Endereço: [STREET_ADDRESS…" at bounding box center [730, 404] width 443 height 125
click at [506, 335] on input "Ordem de chegada Consumidos: 16 / 40 Horário: 06:45 Clínica: Laboratorio Jose P…" at bounding box center [503, 331] width 6 height 8
radio input "true"
click at [948, 522] on button "Confirmar" at bounding box center [934, 522] width 50 height 15
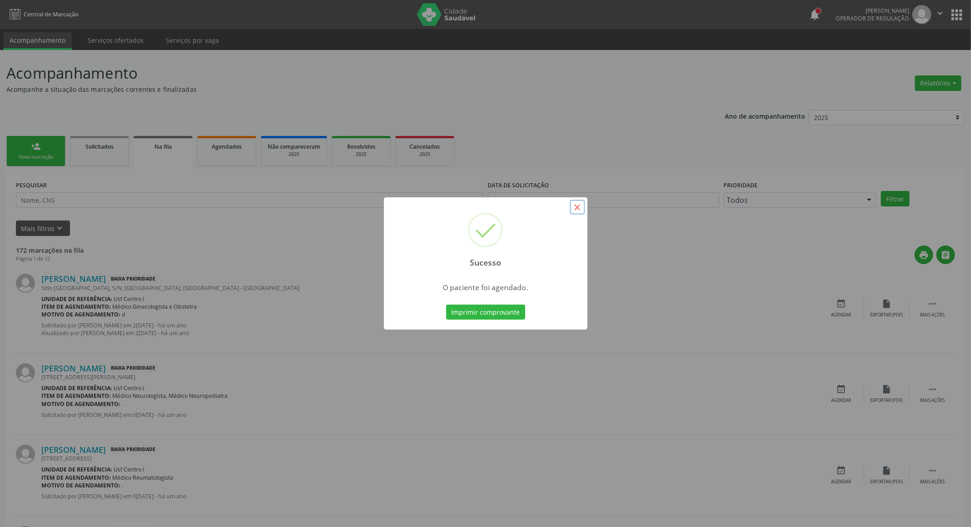
click at [576, 206] on button "×" at bounding box center [577, 207] width 15 height 15
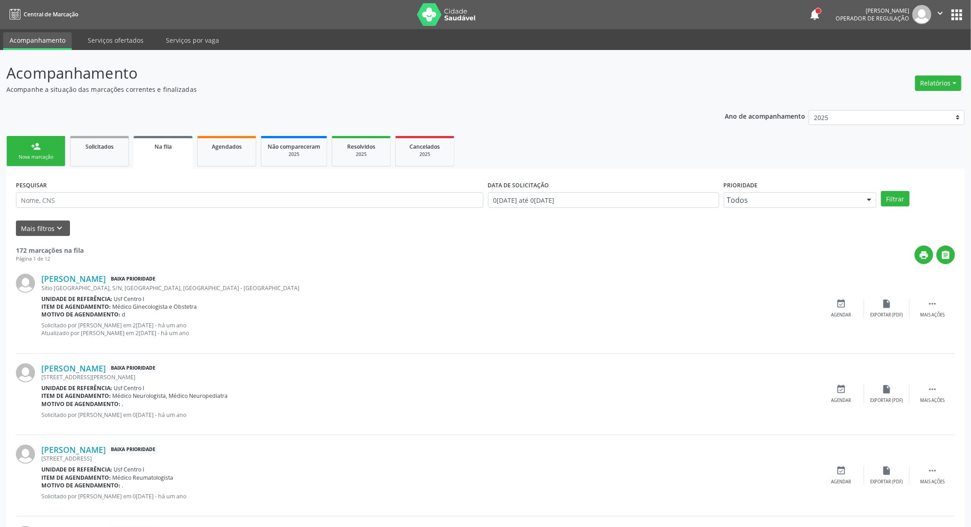
drag, startPoint x: 34, startPoint y: 155, endPoint x: 41, endPoint y: 153, distance: 7.1
click at [34, 155] on div "Nova marcação" at bounding box center [35, 157] width 45 height 7
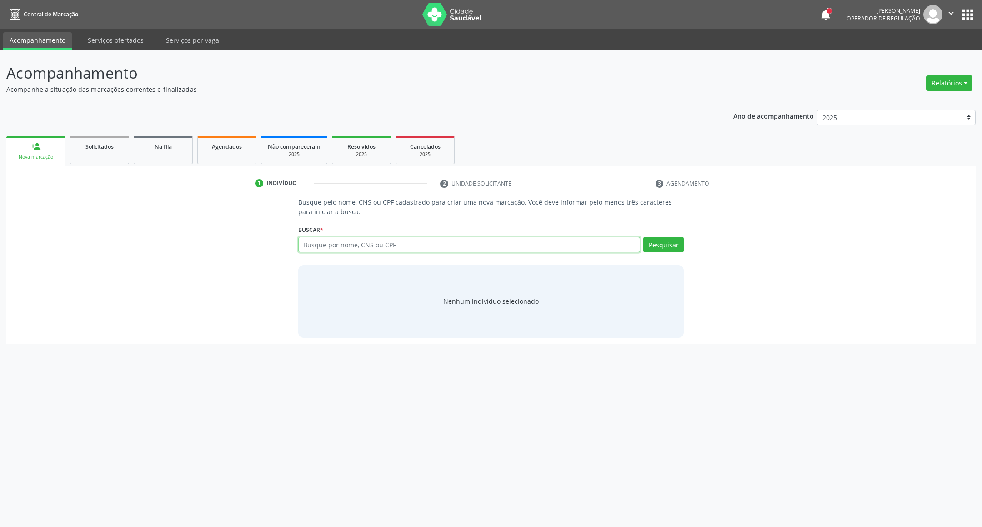
click at [344, 245] on input "text" at bounding box center [469, 244] width 342 height 15
paste input "898 0037 3433 3522"
type input "898 0037 3433 3522"
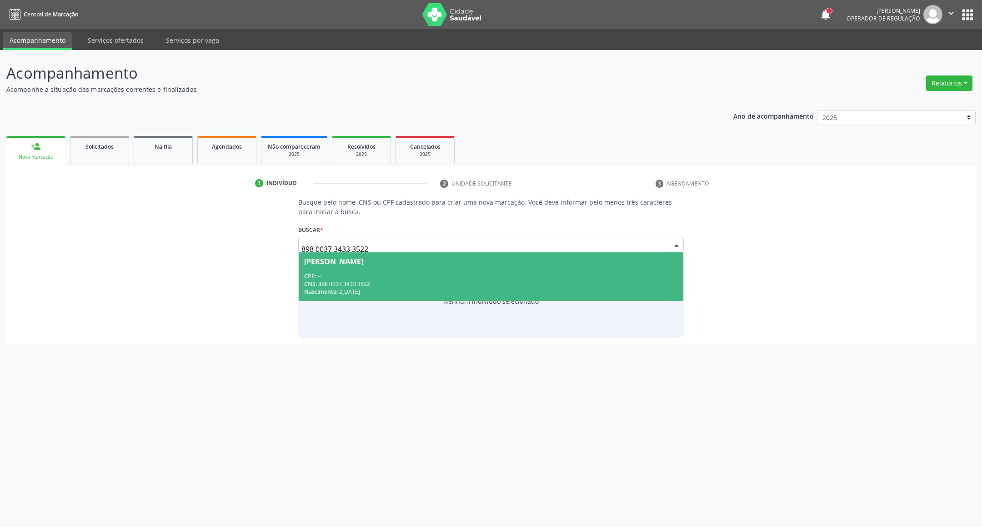
click at [403, 260] on div "[PERSON_NAME]" at bounding box center [491, 261] width 374 height 7
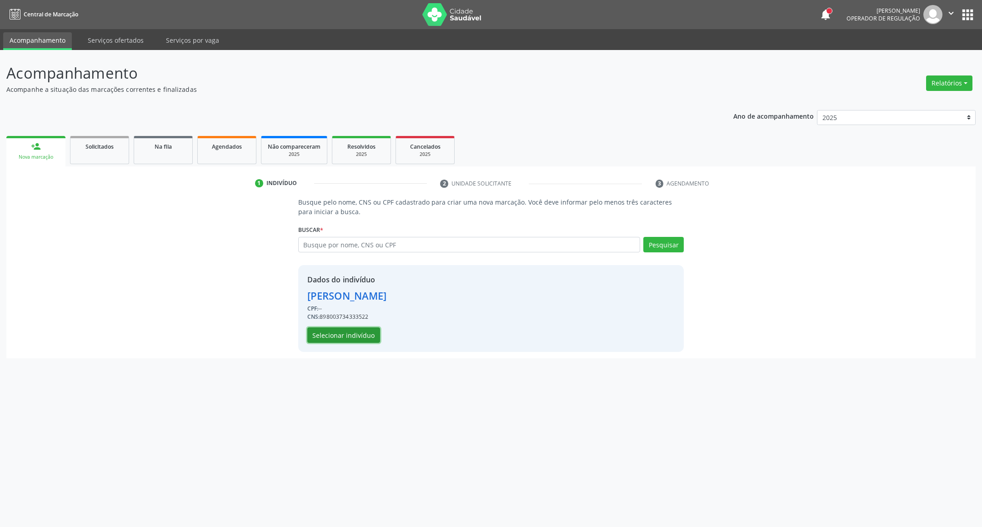
click at [334, 336] on button "Selecionar indivíduo" at bounding box center [343, 334] width 73 height 15
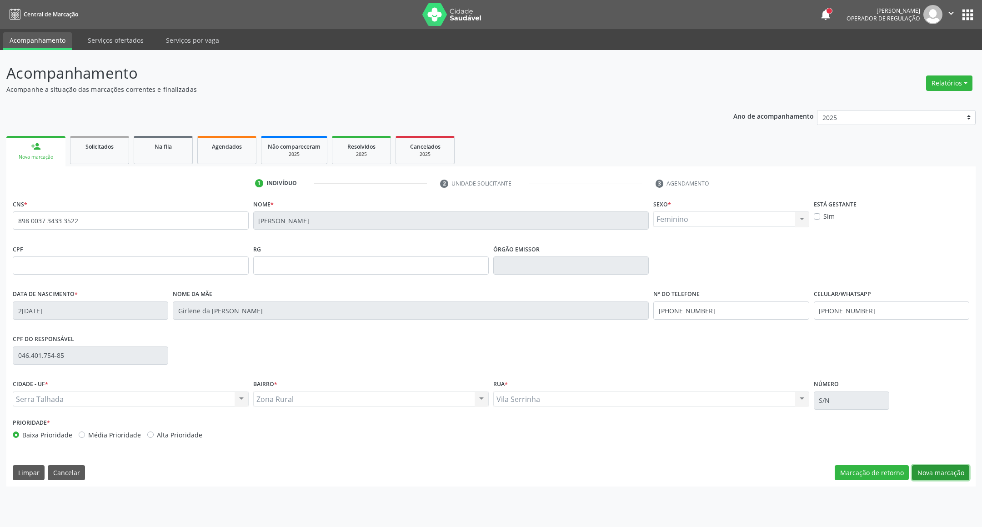
drag, startPoint x: 925, startPoint y: 469, endPoint x: 433, endPoint y: 335, distance: 509.7
click at [916, 467] on button "Nova marcação" at bounding box center [940, 472] width 57 height 15
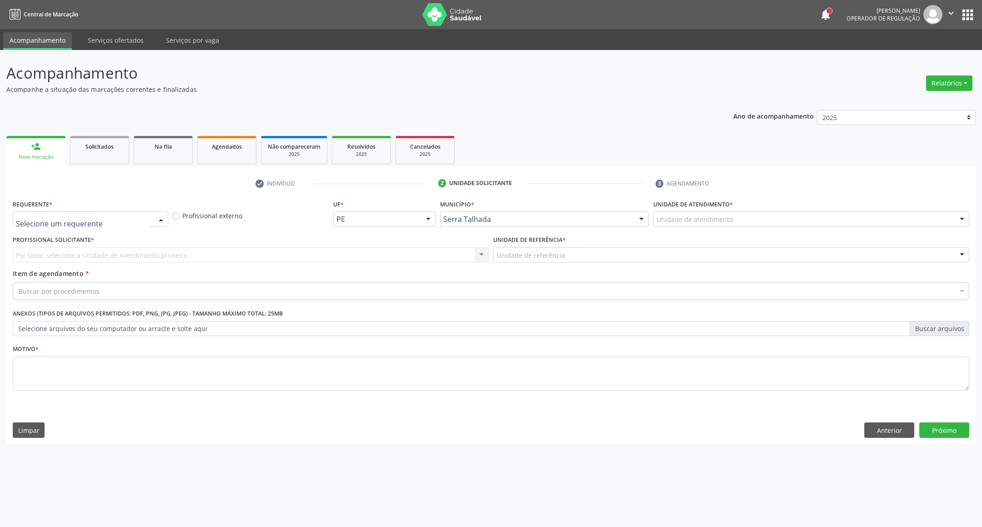
drag, startPoint x: 96, startPoint y: 216, endPoint x: 83, endPoint y: 245, distance: 32.2
click at [81, 250] on span "Paciente" at bounding box center [90, 254] width 155 height 18
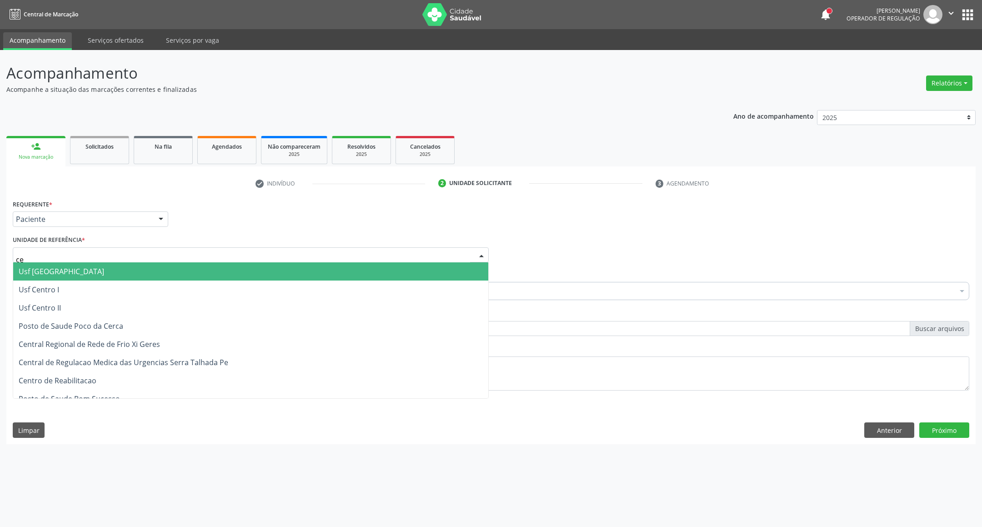
type input "cer"
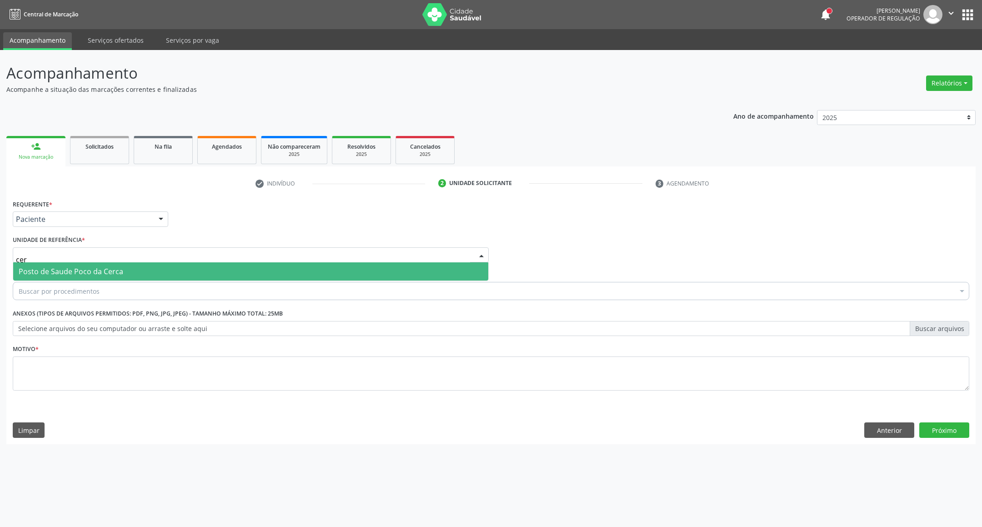
click at [103, 274] on span "Posto de Saude Poco da Cerca" at bounding box center [71, 271] width 105 height 10
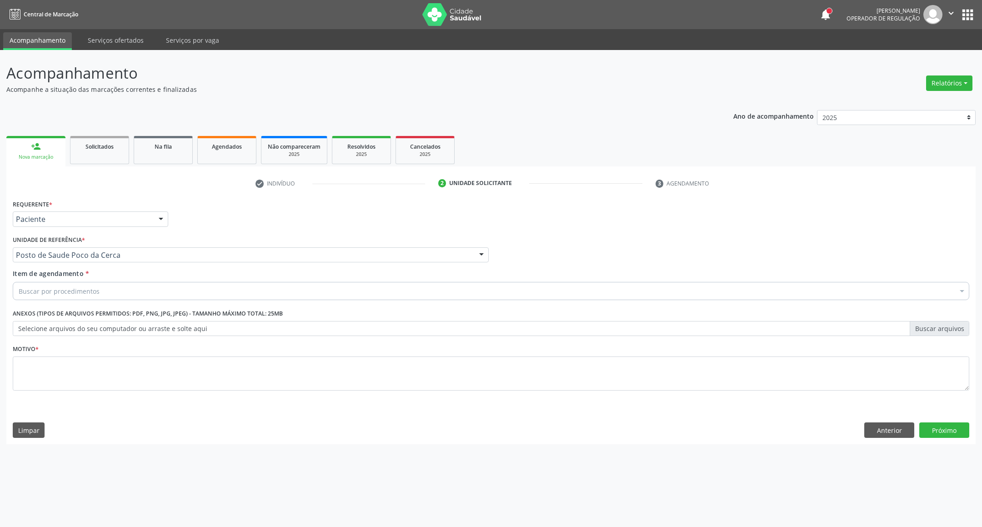
click at [101, 285] on div "Buscar por procedimentos" at bounding box center [491, 291] width 956 height 18
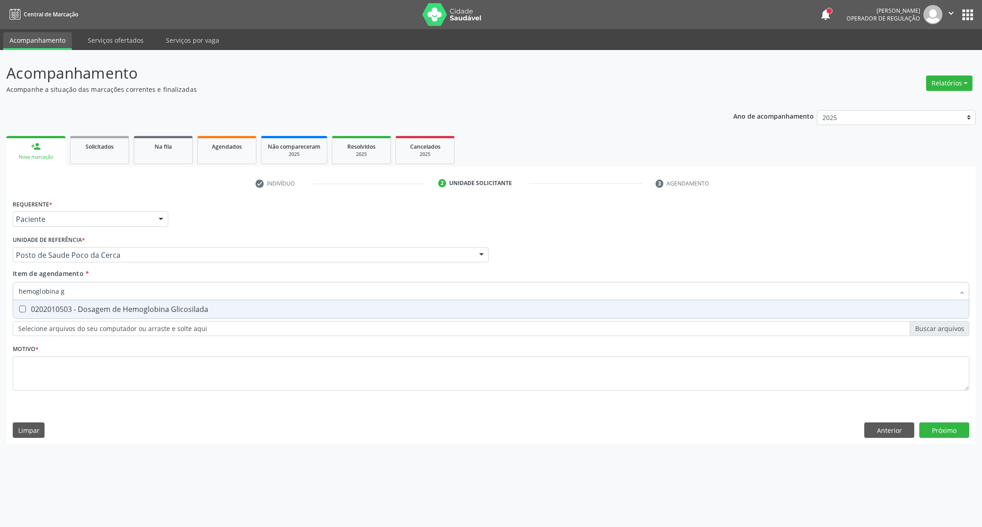
type input "hemoglobina g"
drag, startPoint x: 90, startPoint y: 309, endPoint x: 95, endPoint y: 288, distance: 21.4
click at [90, 305] on div "0202010503 - Dosagem de Hemoglobina Glicosilada" at bounding box center [491, 308] width 945 height 7
checkbox Glicosilada "true"
click at [0, 249] on div "Acompanhamento Acompanhe a situação das marcações correntes e finalizadas Relat…" at bounding box center [491, 288] width 982 height 477
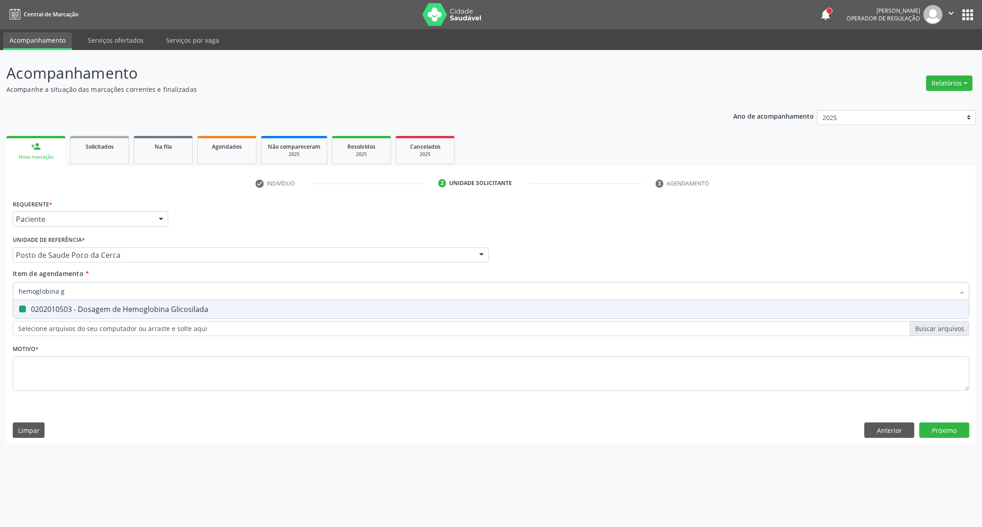
type input "t"
checkbox Glicosilada "false"
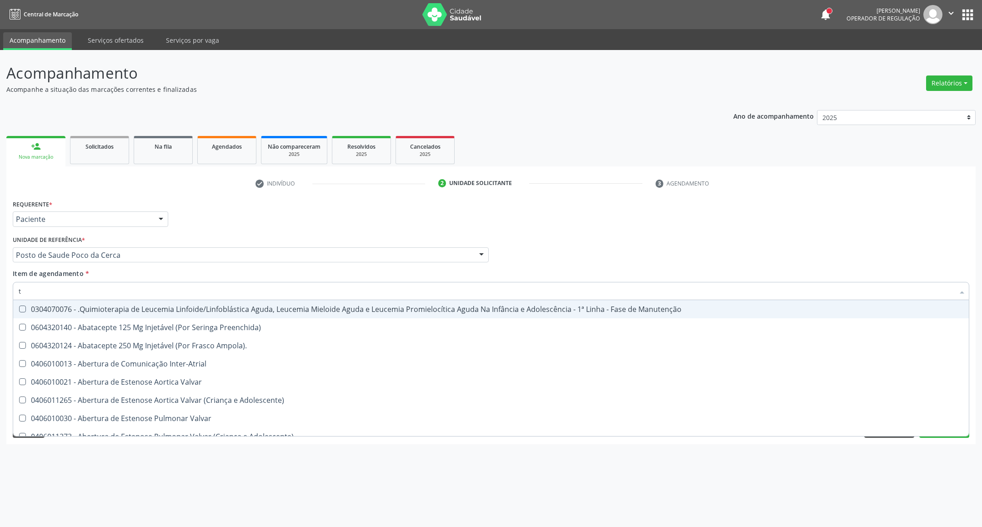
type input "t4"
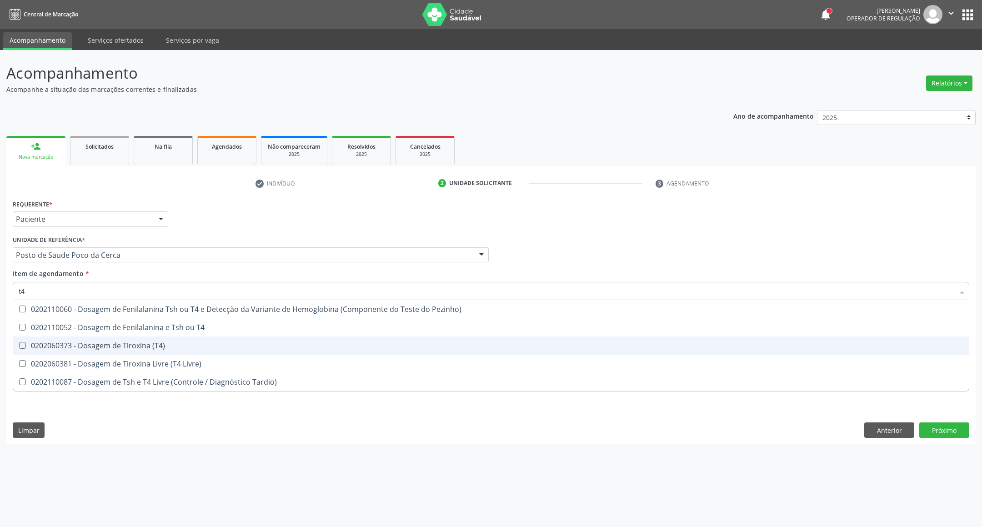
drag, startPoint x: 157, startPoint y: 340, endPoint x: 133, endPoint y: 296, distance: 49.8
click at [153, 336] on span "0202060373 - Dosagem de Tiroxina (T4)" at bounding box center [491, 345] width 956 height 18
checkbox \(T4\) "true"
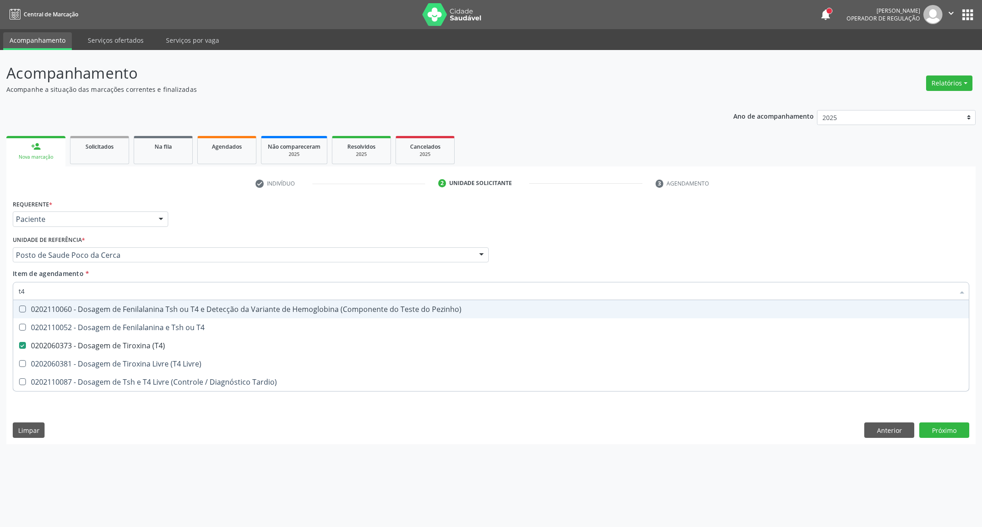
type input "t"
checkbox \(T4\) "false"
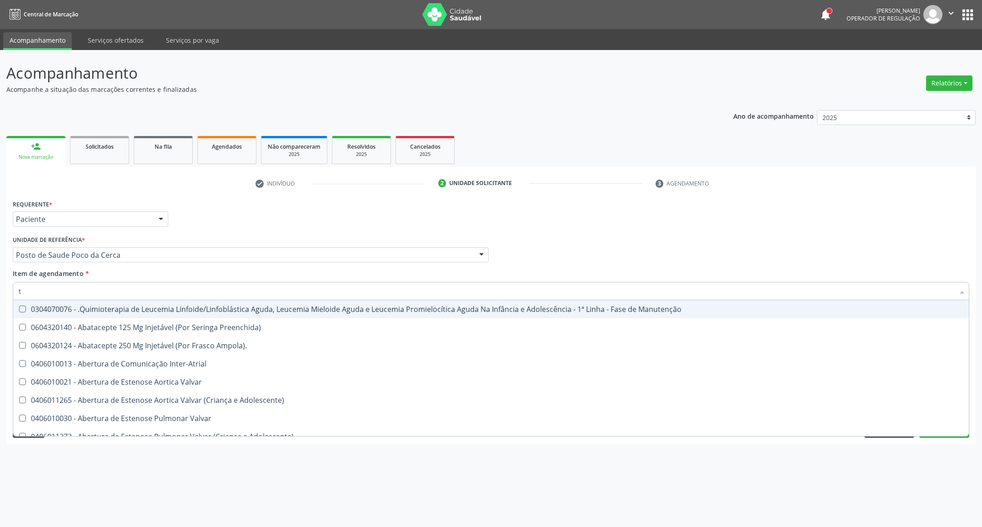
type input "t3"
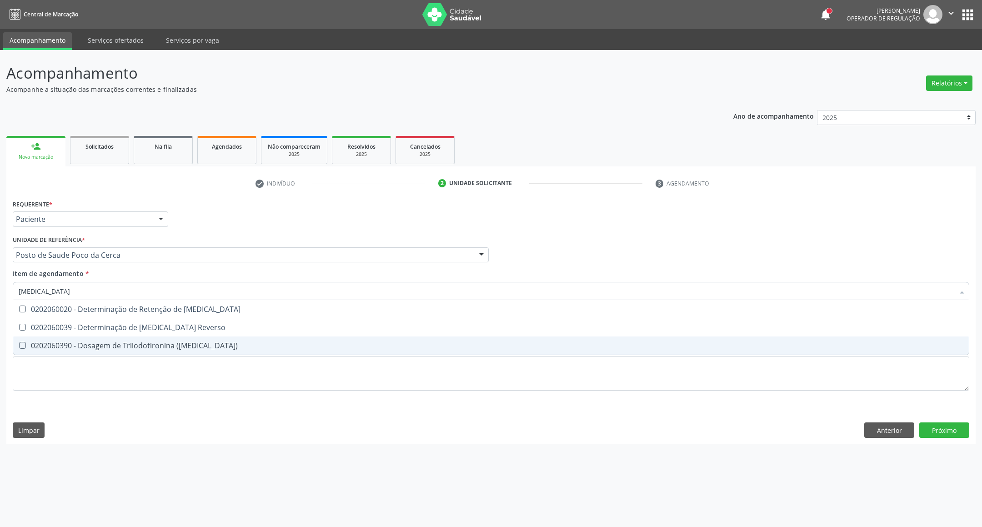
click at [148, 342] on div "0202060390 - Dosagem de Triiodotironina ([MEDICAL_DATA])" at bounding box center [491, 345] width 945 height 7
checkbox \(T3\) "true"
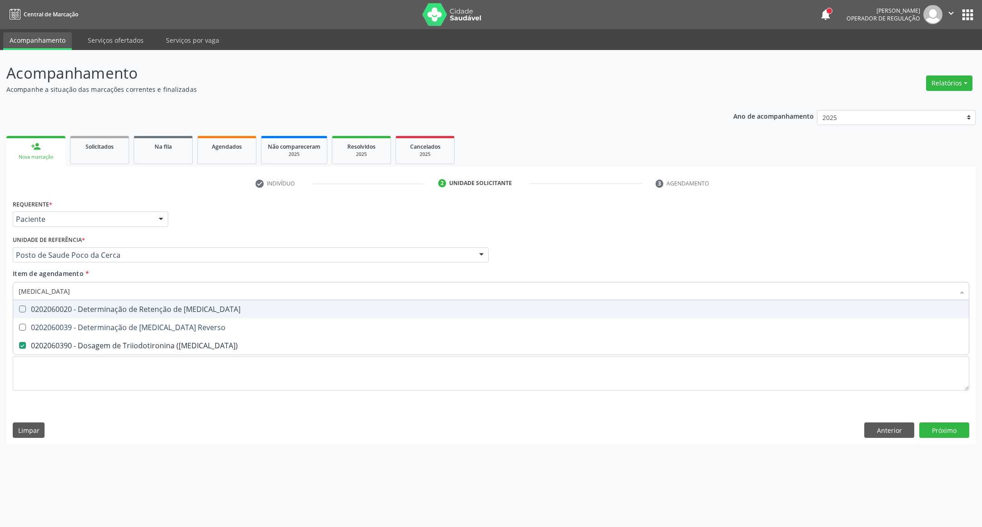
type input "t"
checkbox \(T3\) "false"
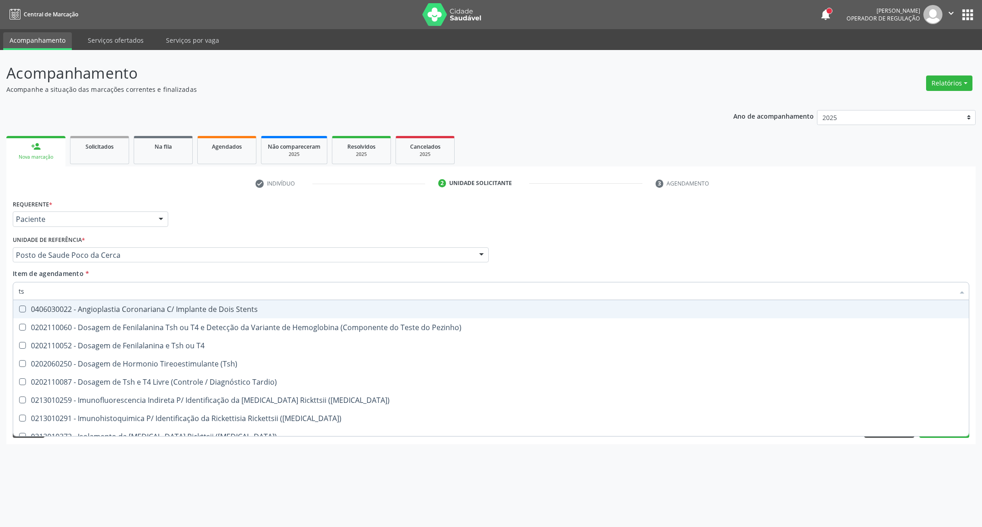
type input "tsh"
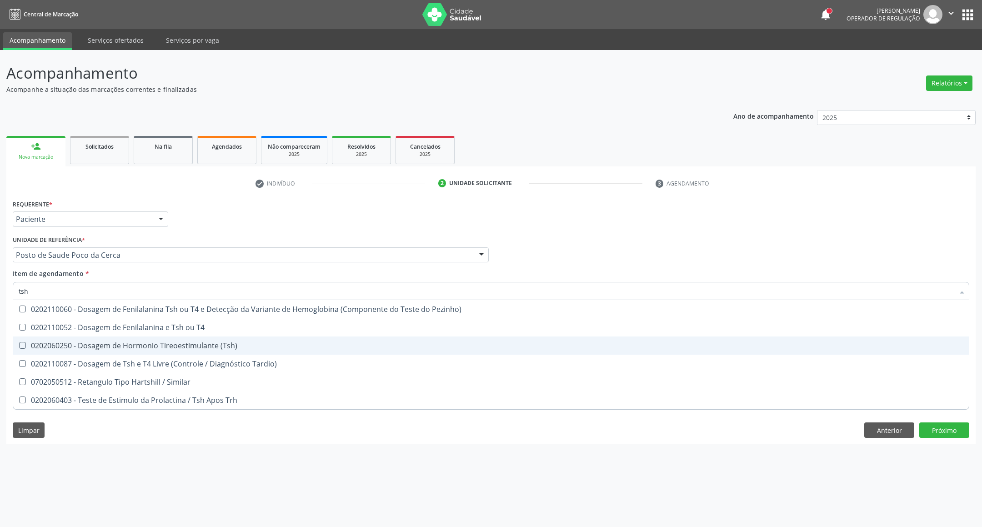
click at [145, 350] on span "0202060250 - Dosagem de Hormonio Tireoestimulante (Tsh)" at bounding box center [491, 345] width 956 height 18
checkbox \(Tsh\) "true"
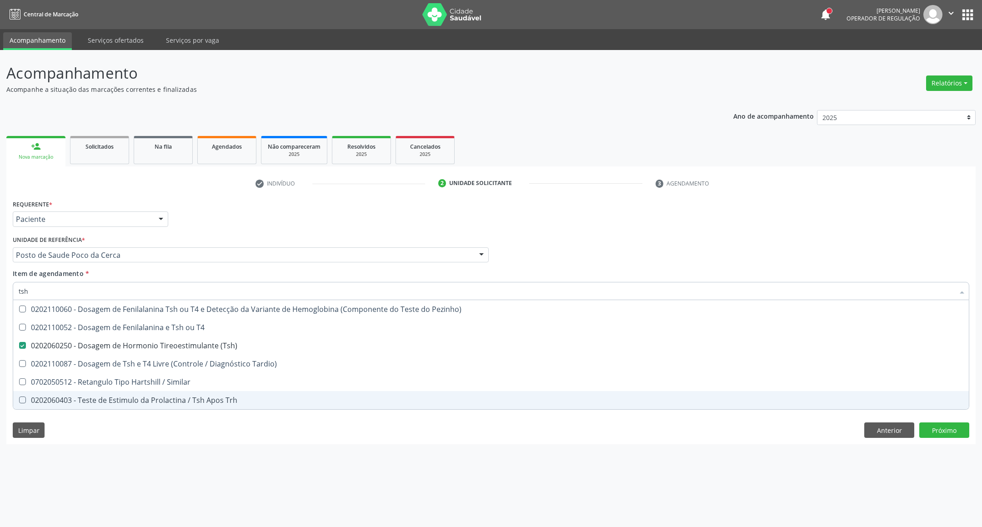
drag, startPoint x: 322, startPoint y: 471, endPoint x: 322, endPoint y: 445, distance: 25.9
click at [322, 470] on div "Acompanhamento Acompanhe a situação das marcações correntes e finalizadas Relat…" at bounding box center [491, 288] width 982 height 477
checkbox T4 "true"
checkbox Tardio\) "true"
checkbox Similar "true"
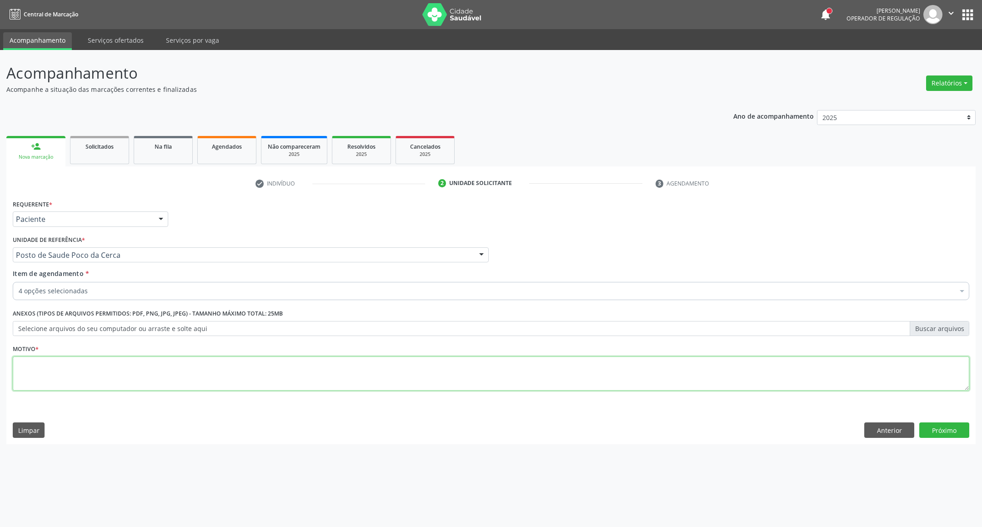
click at [334, 378] on textarea at bounding box center [491, 373] width 956 height 35
type textarea "."
click at [937, 428] on button "Próximo" at bounding box center [944, 429] width 50 height 15
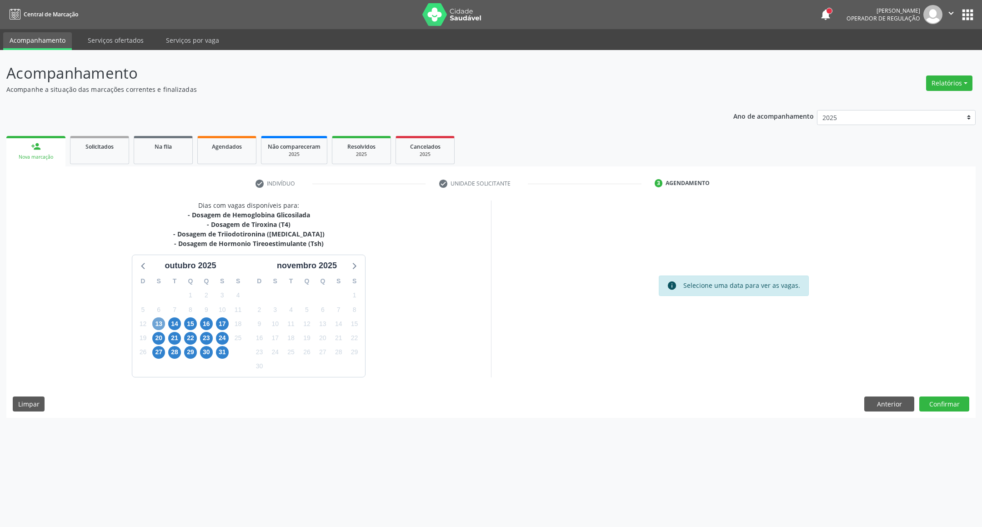
click at [156, 325] on span "13" at bounding box center [158, 323] width 13 height 13
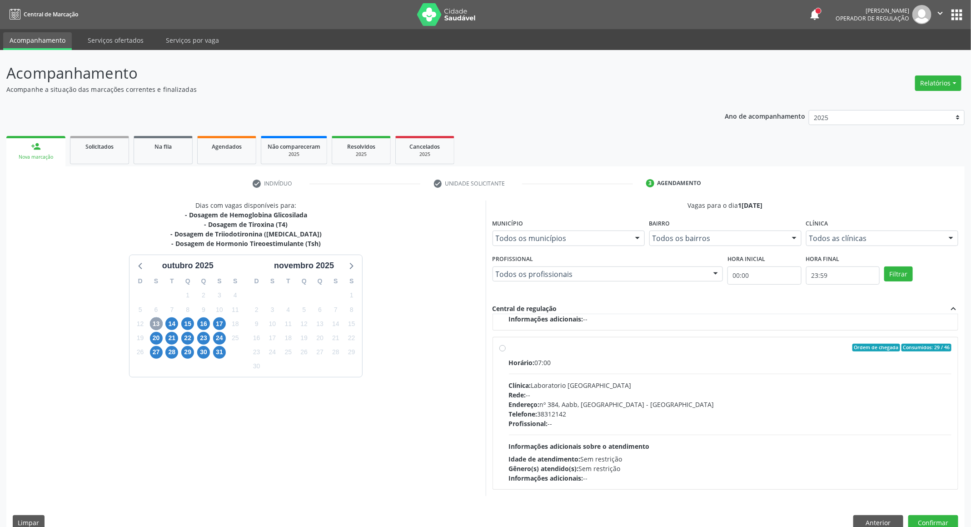
scroll to position [16, 0]
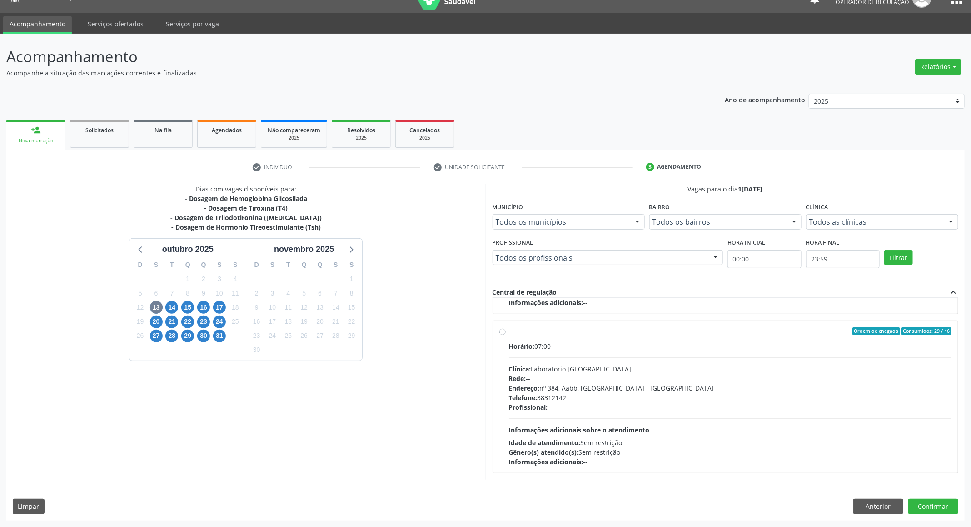
click at [678, 400] on div "Telefone: 38312142" at bounding box center [730, 398] width 443 height 10
click at [506, 335] on input "Ordem de chegada Consumidos: 29 / 46 Horário: 07:00 Clínica: Laboratorio Sao Fr…" at bounding box center [503, 331] width 6 height 8
radio input "true"
drag, startPoint x: 921, startPoint y: 505, endPoint x: 917, endPoint y: 490, distance: 15.9
click at [921, 505] on button "Confirmar" at bounding box center [934, 506] width 50 height 15
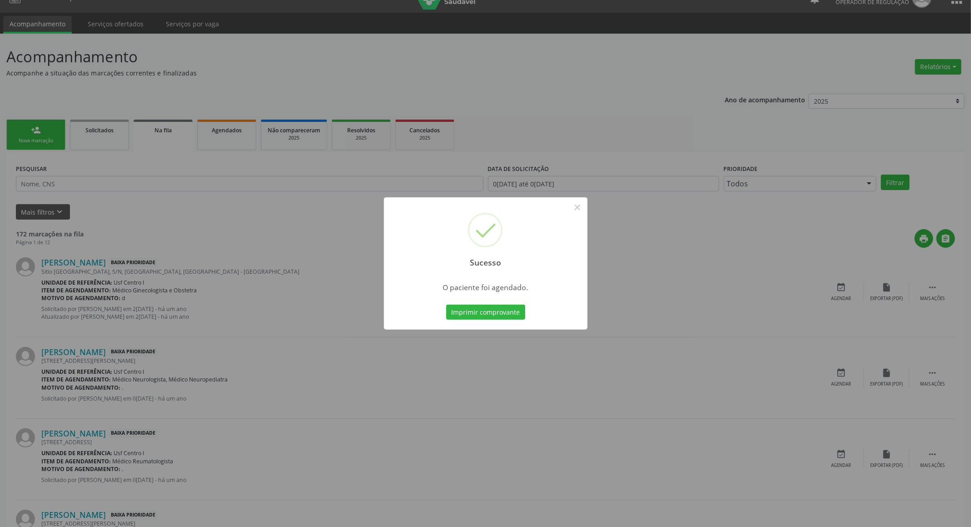
scroll to position [0, 0]
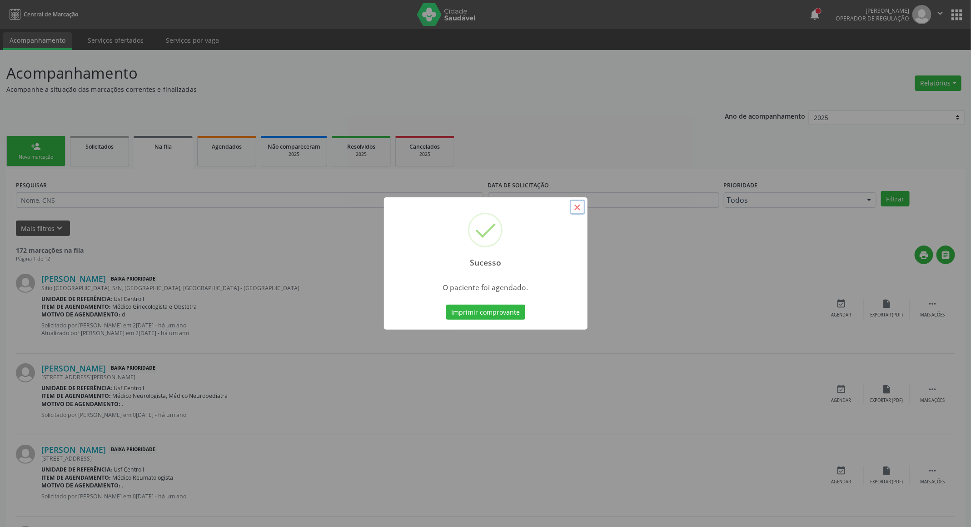
drag, startPoint x: 577, startPoint y: 206, endPoint x: 281, endPoint y: 190, distance: 296.4
click at [577, 206] on button "×" at bounding box center [577, 207] width 15 height 15
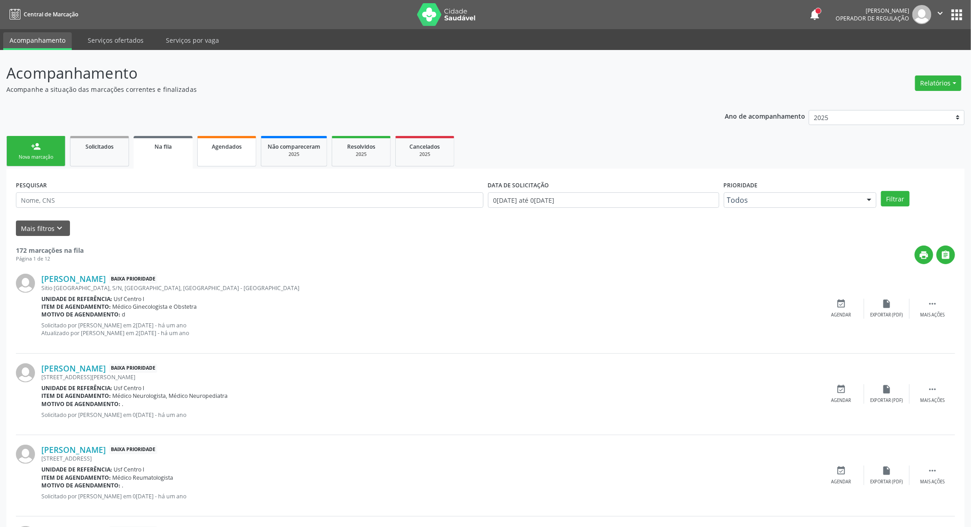
click at [226, 160] on link "Agendados" at bounding box center [226, 151] width 59 height 30
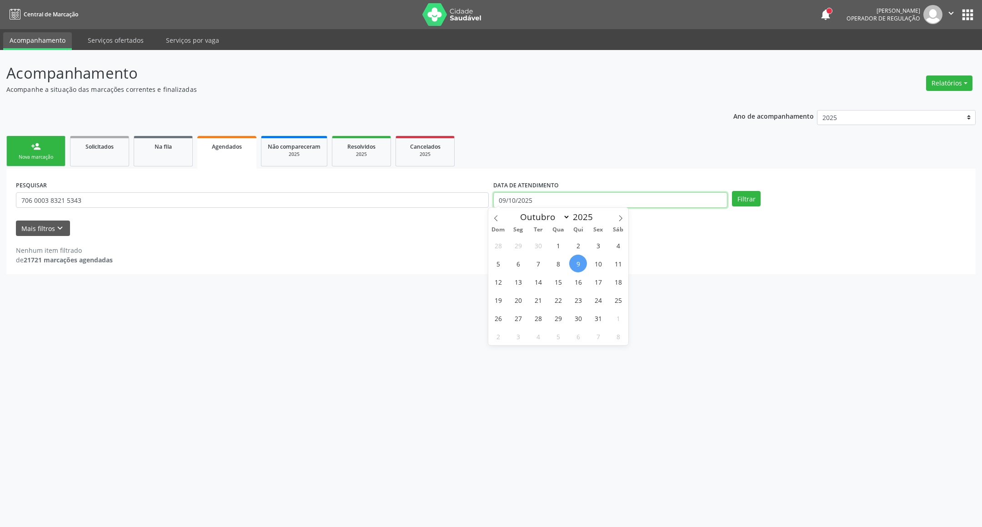
click at [645, 199] on input "09/10/2025" at bounding box center [610, 199] width 234 height 15
click at [515, 285] on span "13" at bounding box center [518, 282] width 18 height 18
type input "[DATE]"
click at [53, 234] on button "Mais filtros keyboard_arrow_down" at bounding box center [43, 228] width 54 height 16
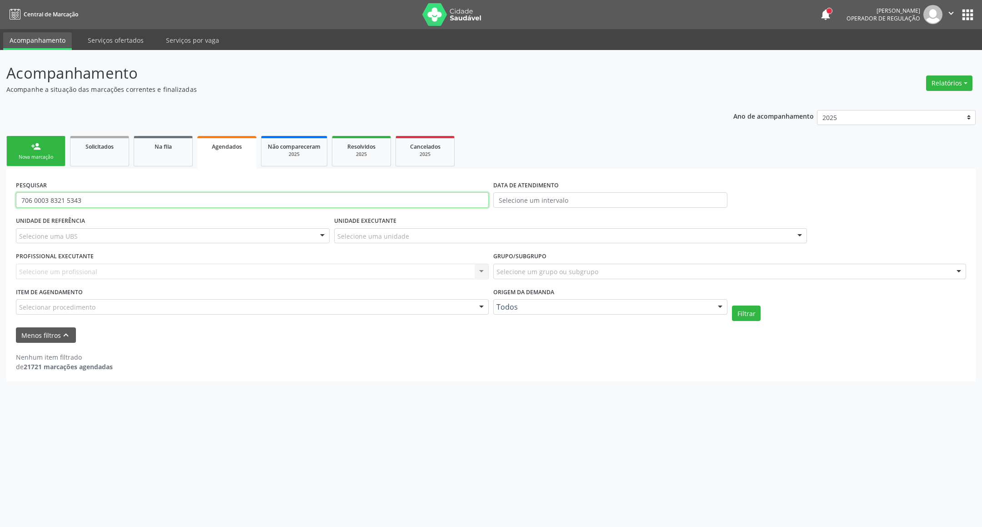
click at [104, 198] on input "706 0003 8321 5343" at bounding box center [252, 199] width 473 height 15
click at [153, 224] on div "UNIDADE DE REFERÊNCIA Selecione uma UBS Todas as UBS Usf do Mutirao Usf Cohab U…" at bounding box center [173, 231] width 318 height 35
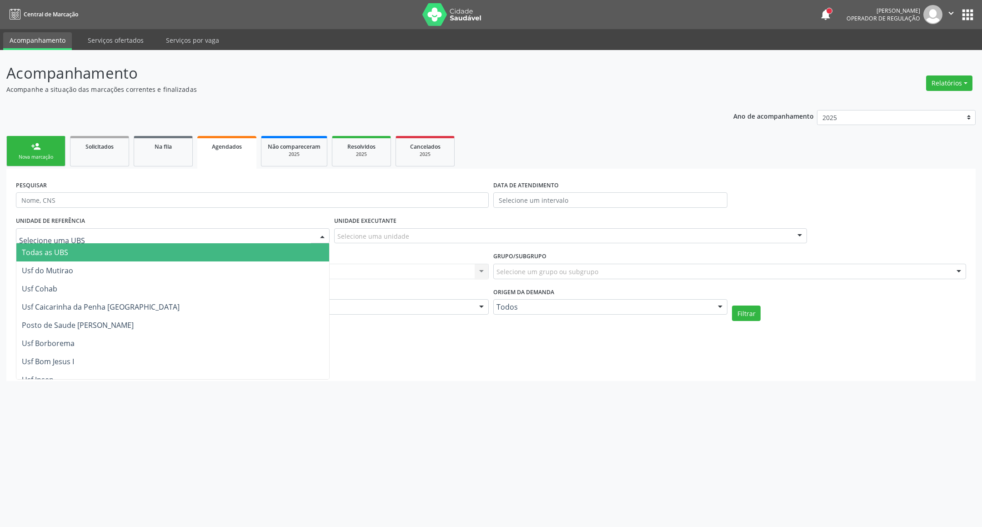
click at [140, 231] on div at bounding box center [173, 235] width 314 height 15
type input "cer"
click at [131, 255] on span "Posto de Saude Poco da Cerca" at bounding box center [172, 252] width 313 height 18
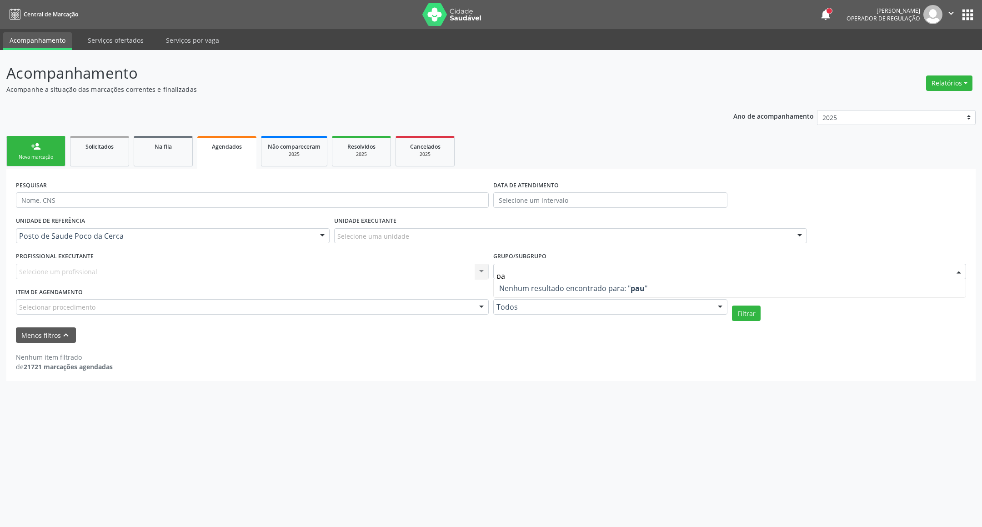
type input "p"
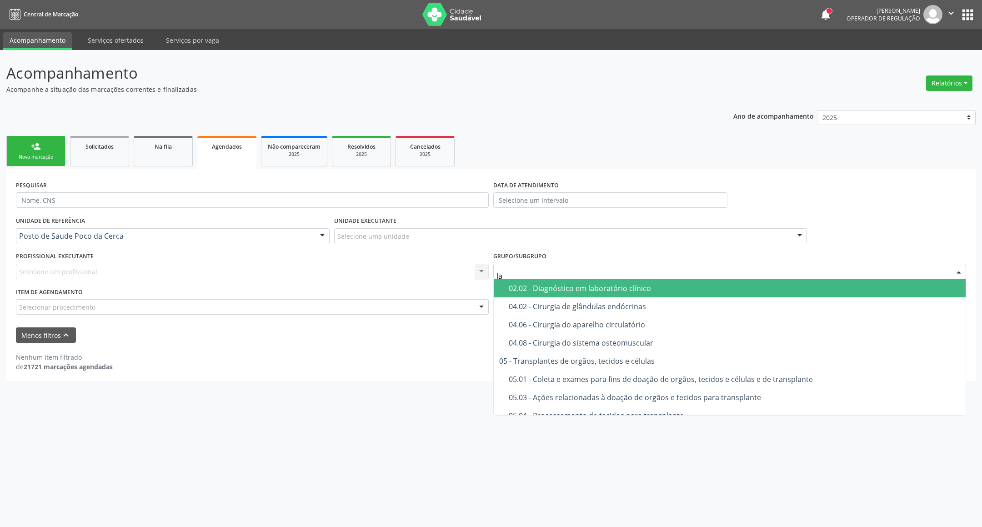
type input "l"
click at [64, 269] on div "Selecione um profissional Nenhum resultado encontrado para: " " Não há nenhuma …" at bounding box center [252, 271] width 473 height 15
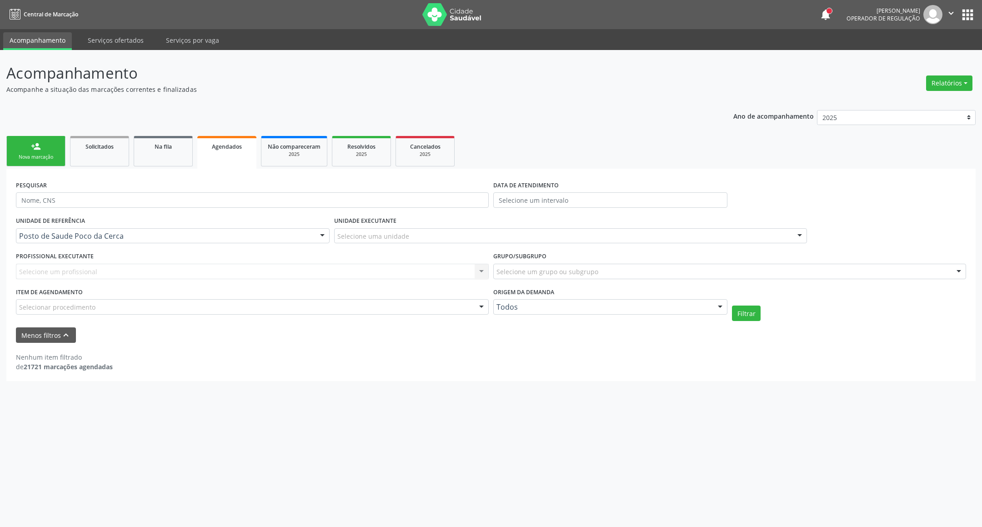
click at [64, 269] on div "Selecione um profissional Nenhum resultado encontrado para: " " Não há nenhuma …" at bounding box center [252, 271] width 473 height 15
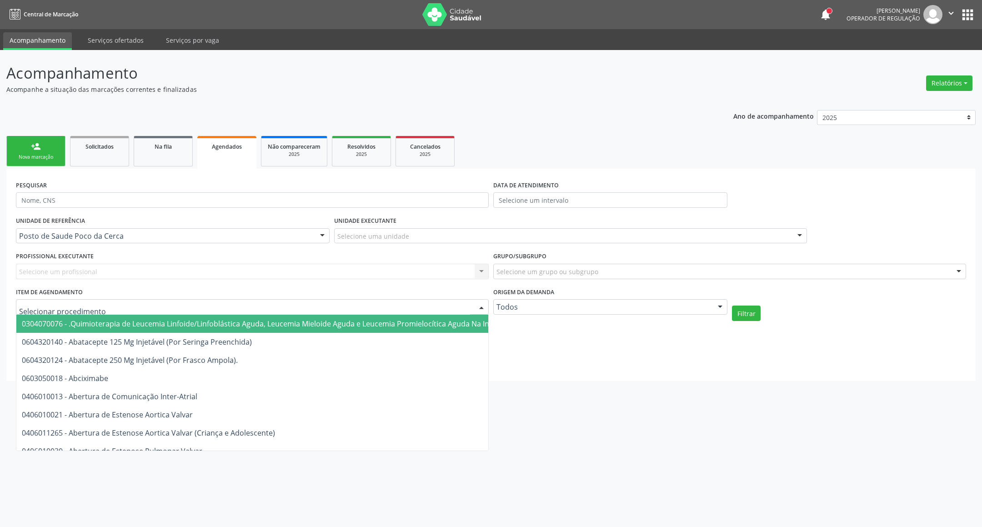
click at [453, 232] on div "Selecione uma unidade" at bounding box center [570, 235] width 473 height 15
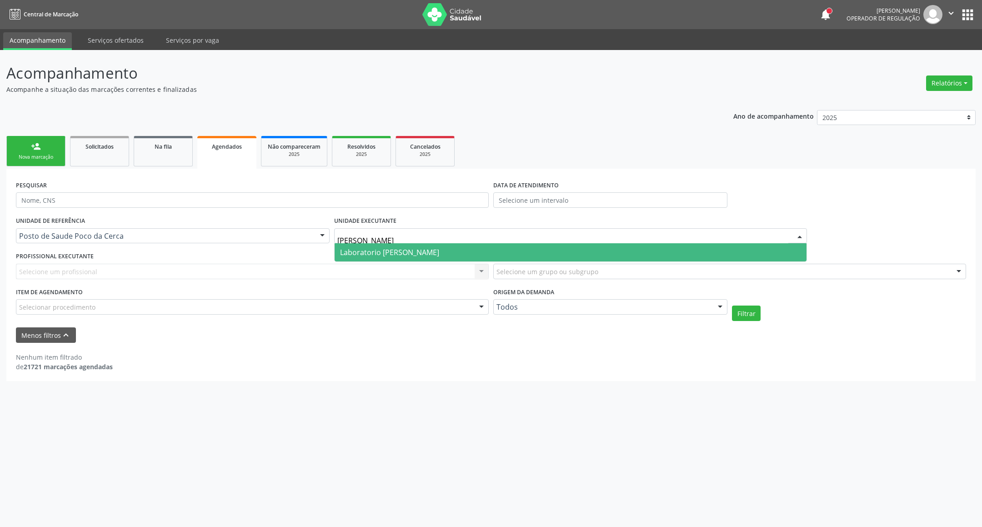
type input "paulo"
click at [420, 248] on span "Laboratorio [PERSON_NAME]" at bounding box center [389, 252] width 99 height 10
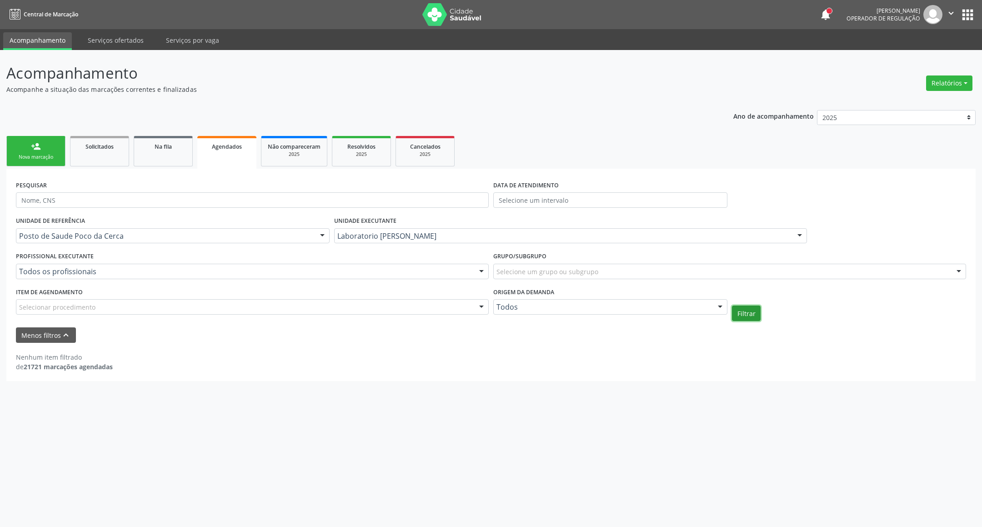
click at [746, 312] on button "Filtrar" at bounding box center [746, 312] width 29 height 15
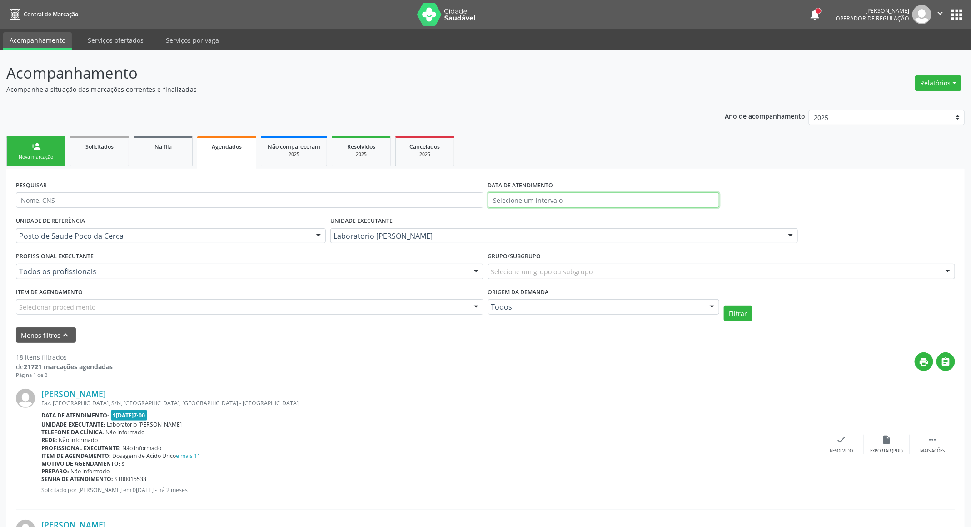
click at [602, 200] on input "text" at bounding box center [603, 199] width 231 height 15
click at [518, 282] on span "13" at bounding box center [518, 282] width 18 height 18
type input "[DATE]"
click at [523, 280] on span "13" at bounding box center [518, 282] width 18 height 18
click at [523, 280] on div "Grupo/Subgrupo Selecione um grupo ou subgrupo Todos os grupos e subgrupos 01 - …" at bounding box center [722, 267] width 472 height 35
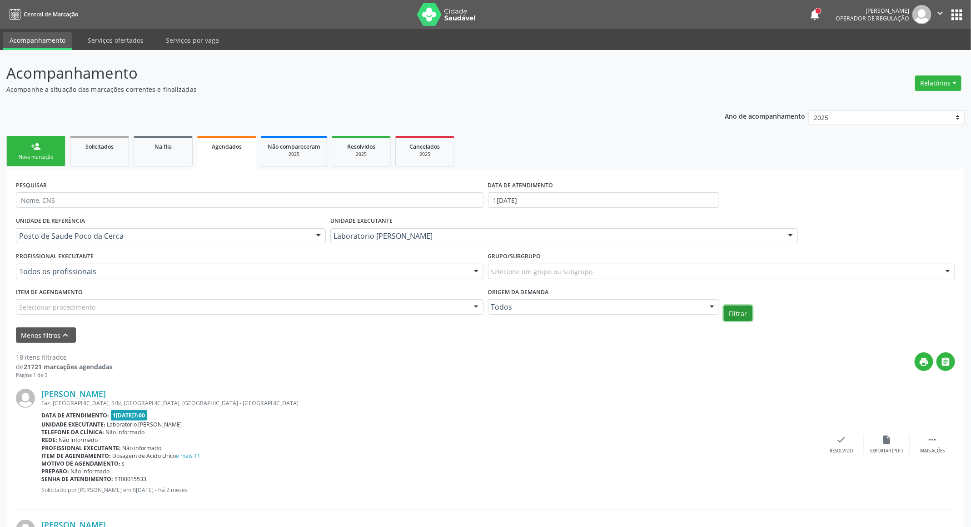
click at [750, 307] on button "Filtrar" at bounding box center [738, 312] width 29 height 15
click at [926, 360] on icon "print" at bounding box center [925, 362] width 10 height 10
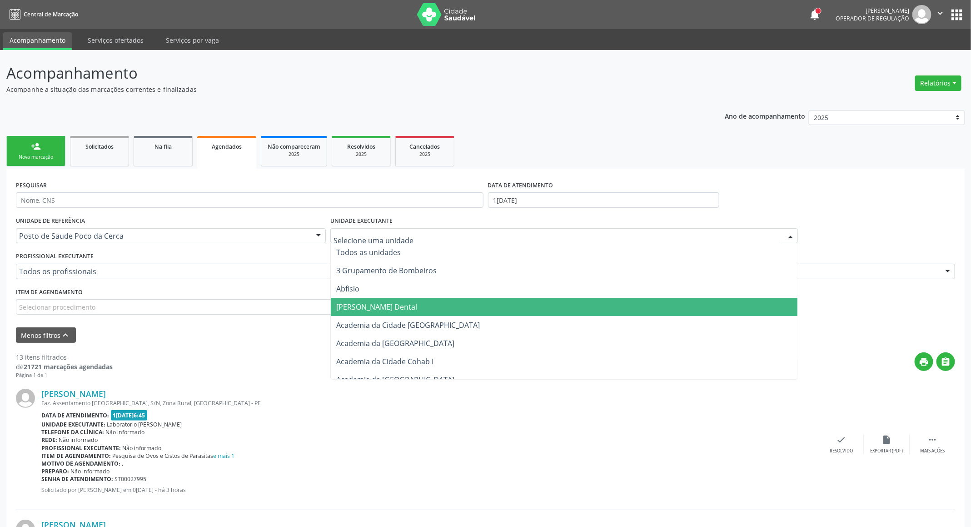
click at [449, 235] on input "text" at bounding box center [557, 240] width 446 height 18
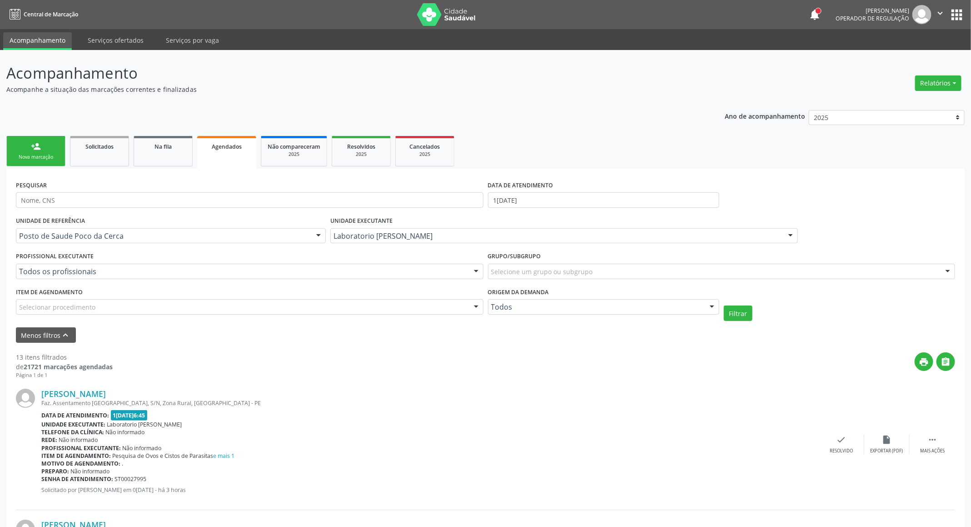
click at [511, 406] on div "Faz. Assentamento Três Irmãos, S/N, Zona Rural, Serra Talhada - PE" at bounding box center [430, 403] width 778 height 8
click at [678, 228] on div "Laboratorio [PERSON_NAME]" at bounding box center [564, 235] width 468 height 15
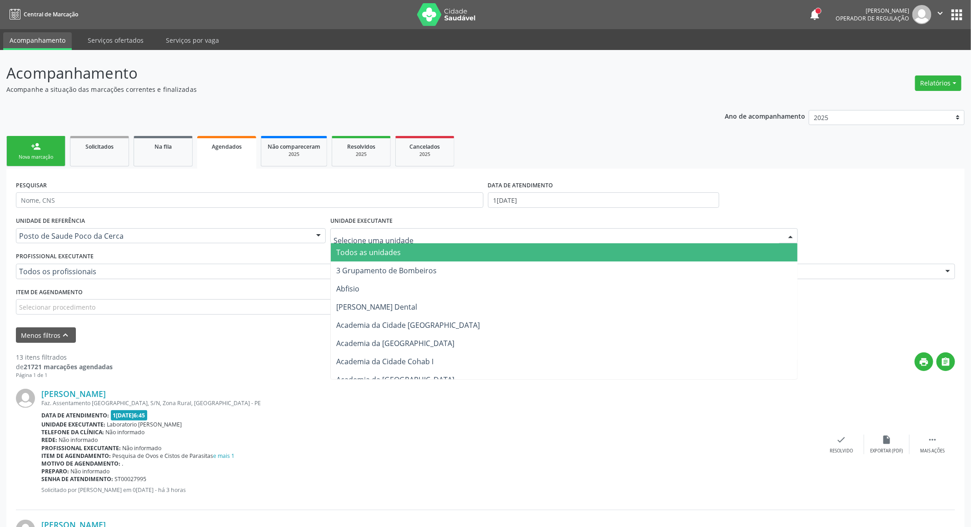
click at [455, 255] on span "Todos as unidades" at bounding box center [564, 252] width 467 height 18
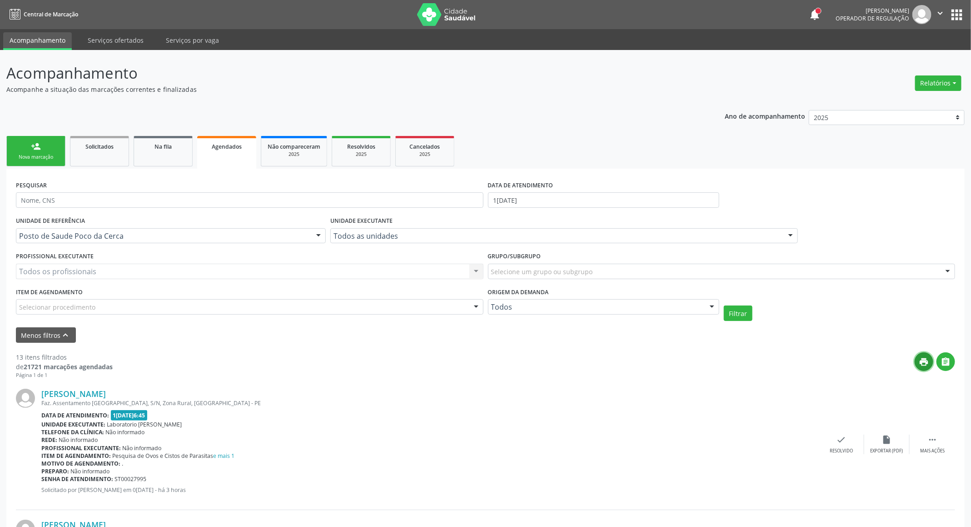
click at [928, 360] on icon "print" at bounding box center [925, 362] width 10 height 10
click at [734, 306] on button "Filtrar" at bounding box center [738, 312] width 29 height 15
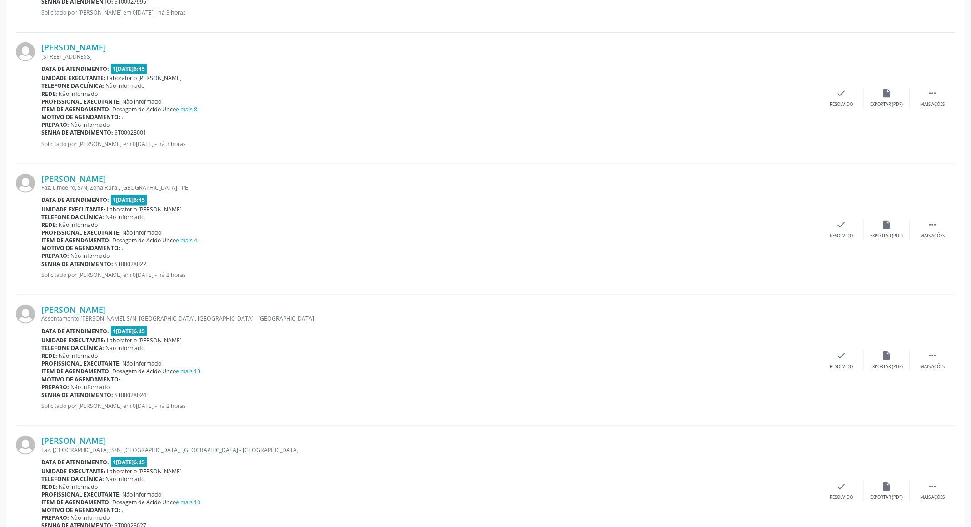
scroll to position [205, 0]
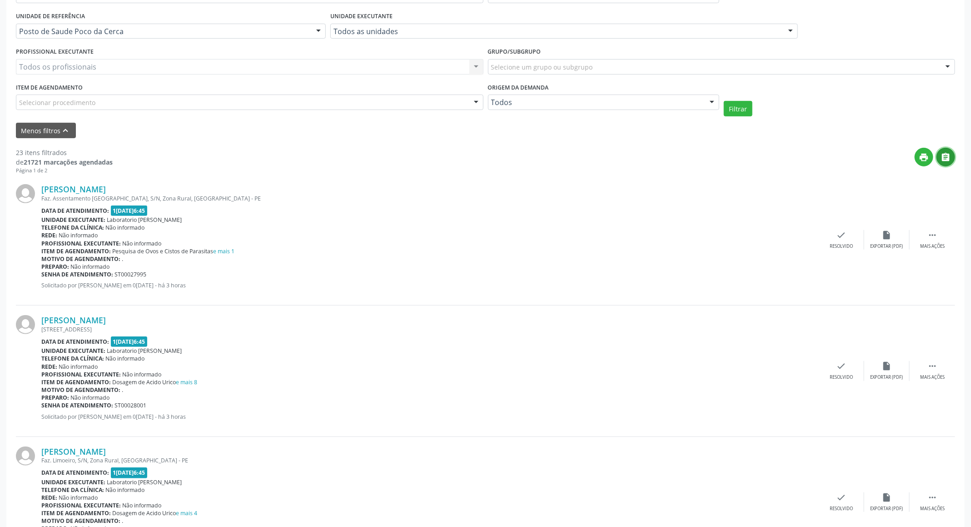
click at [948, 152] on icon "" at bounding box center [946, 157] width 10 height 10
